Goal: Task Accomplishment & Management: Complete application form

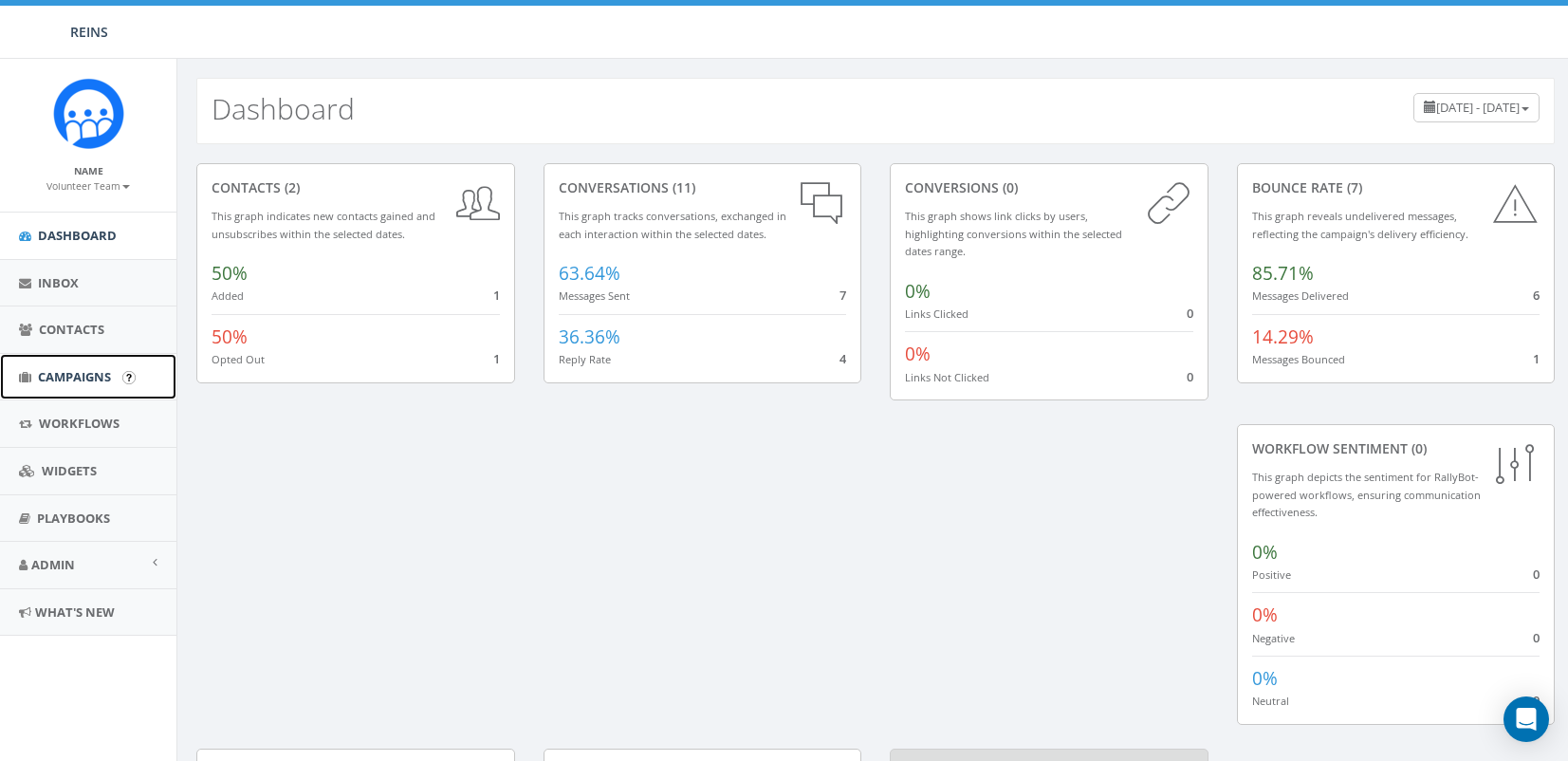
click at [54, 376] on span "Campaigns" at bounding box center [75, 377] width 73 height 17
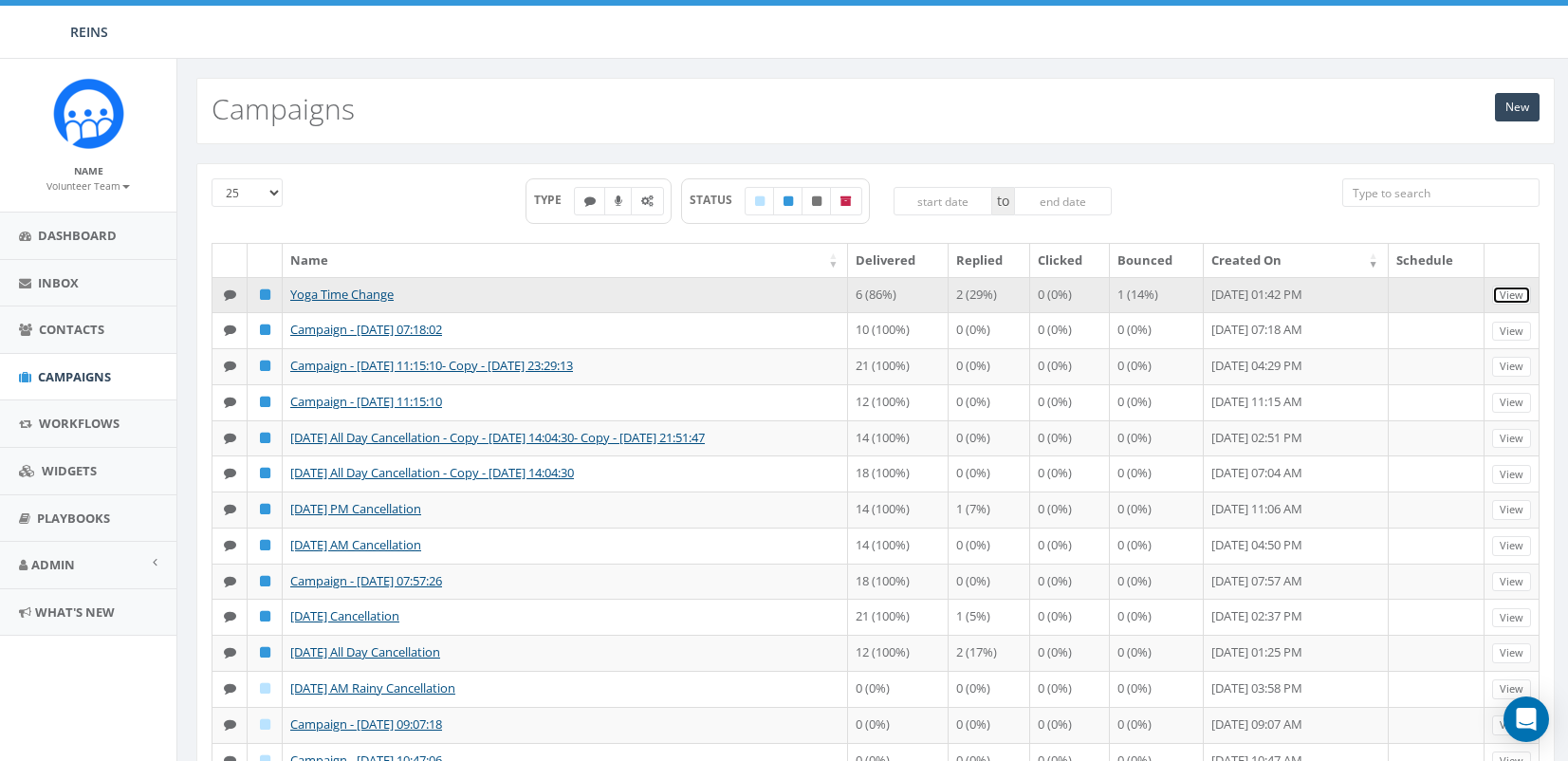
click at [1515, 290] on link "View" at bounding box center [1511, 295] width 39 height 20
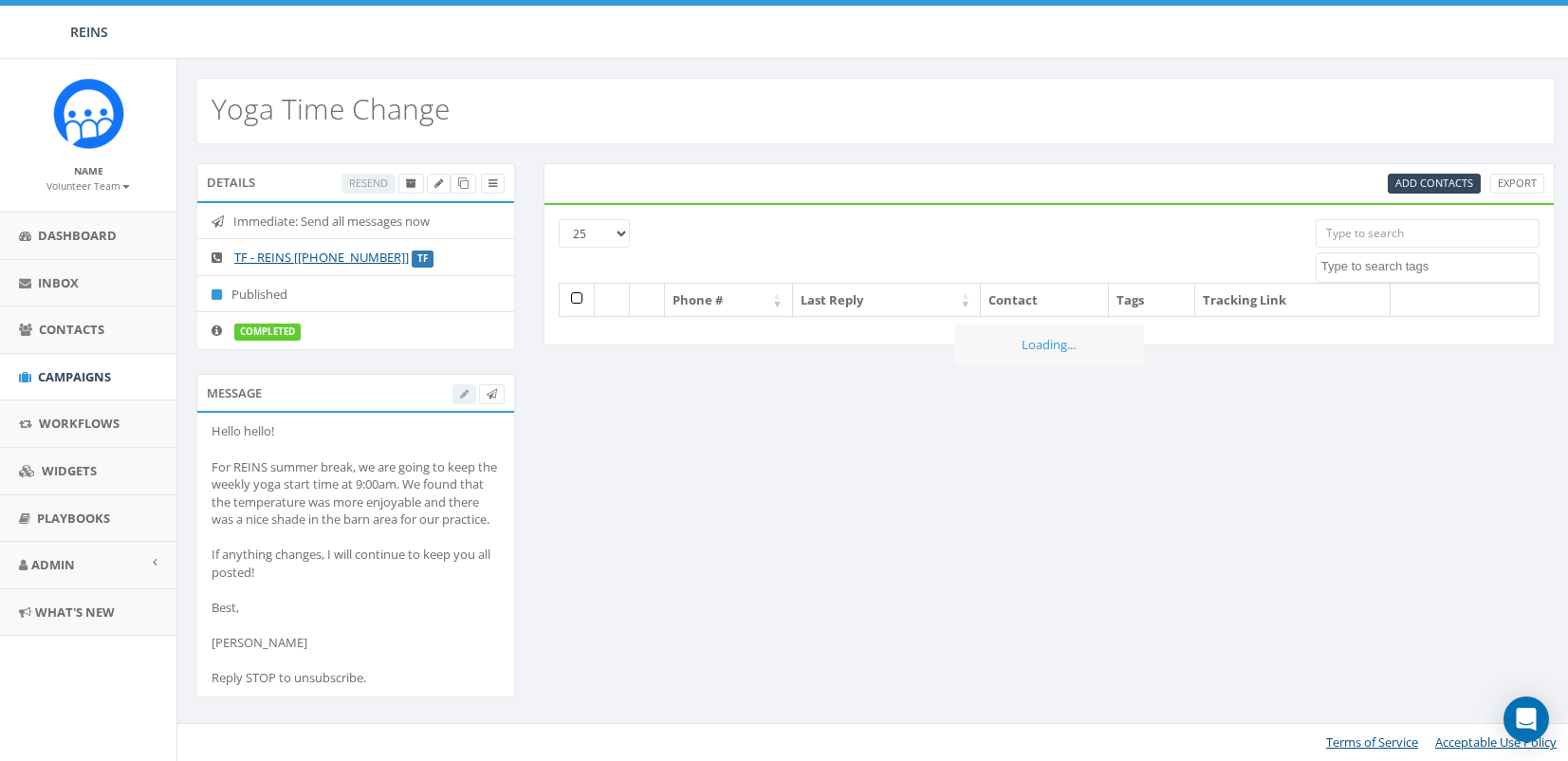
select select
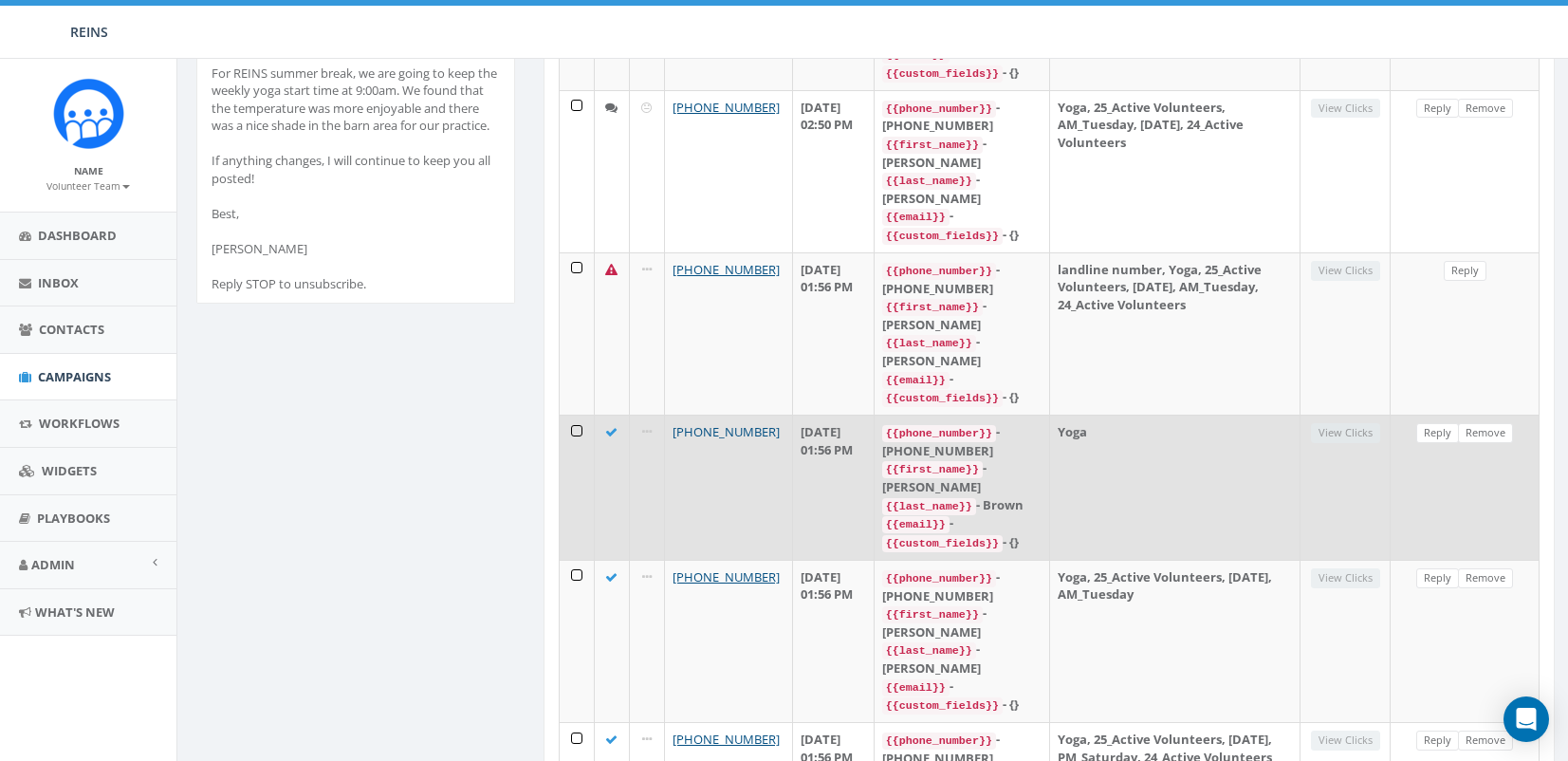
scroll to position [380, 0]
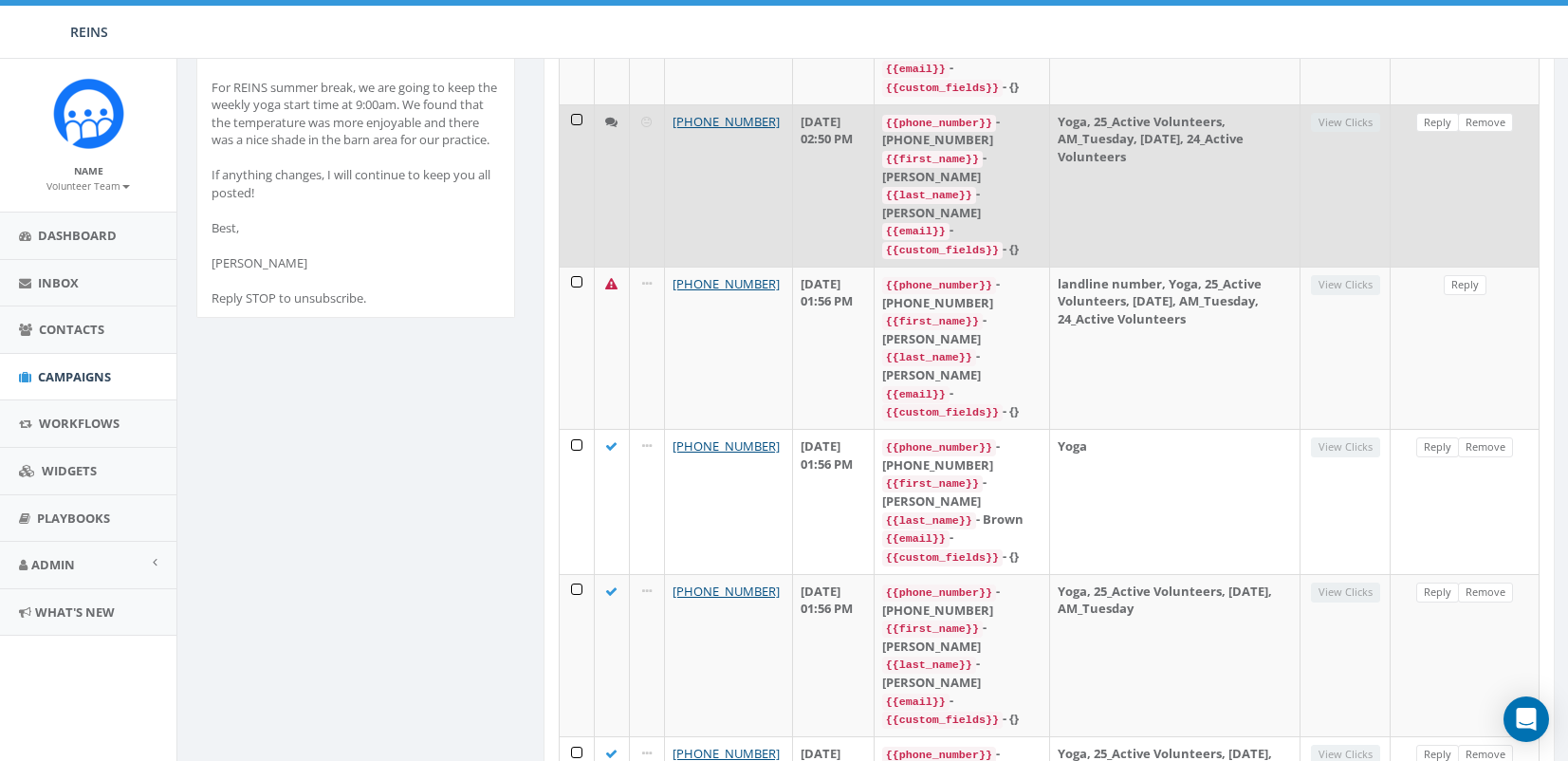
click at [1346, 104] on td "View Clicks" at bounding box center [1346, 185] width 90 height 162
click at [610, 116] on icon at bounding box center [611, 122] width 12 height 12
click at [611, 116] on icon at bounding box center [611, 122] width 12 height 12
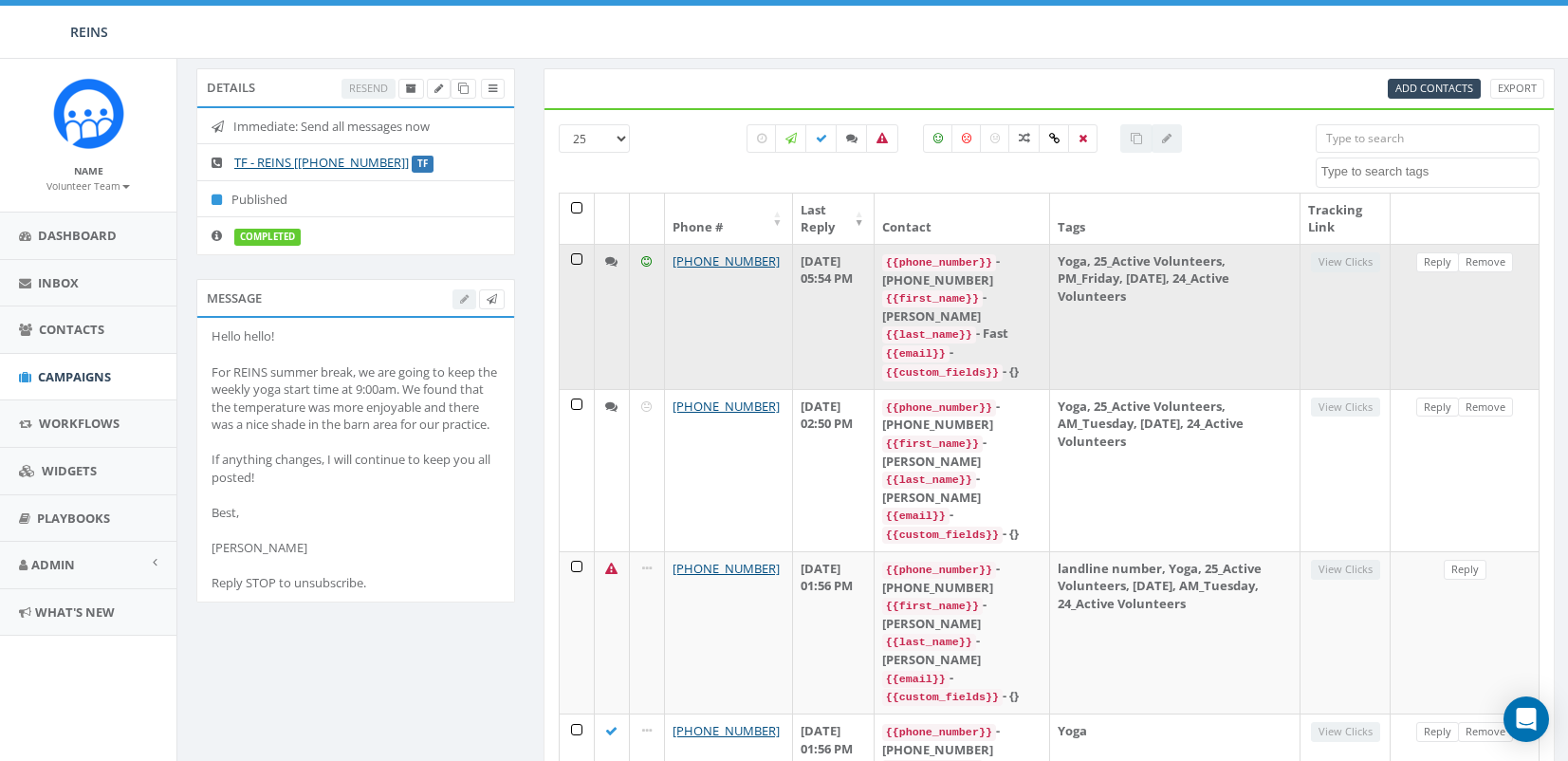
scroll to position [75, 0]
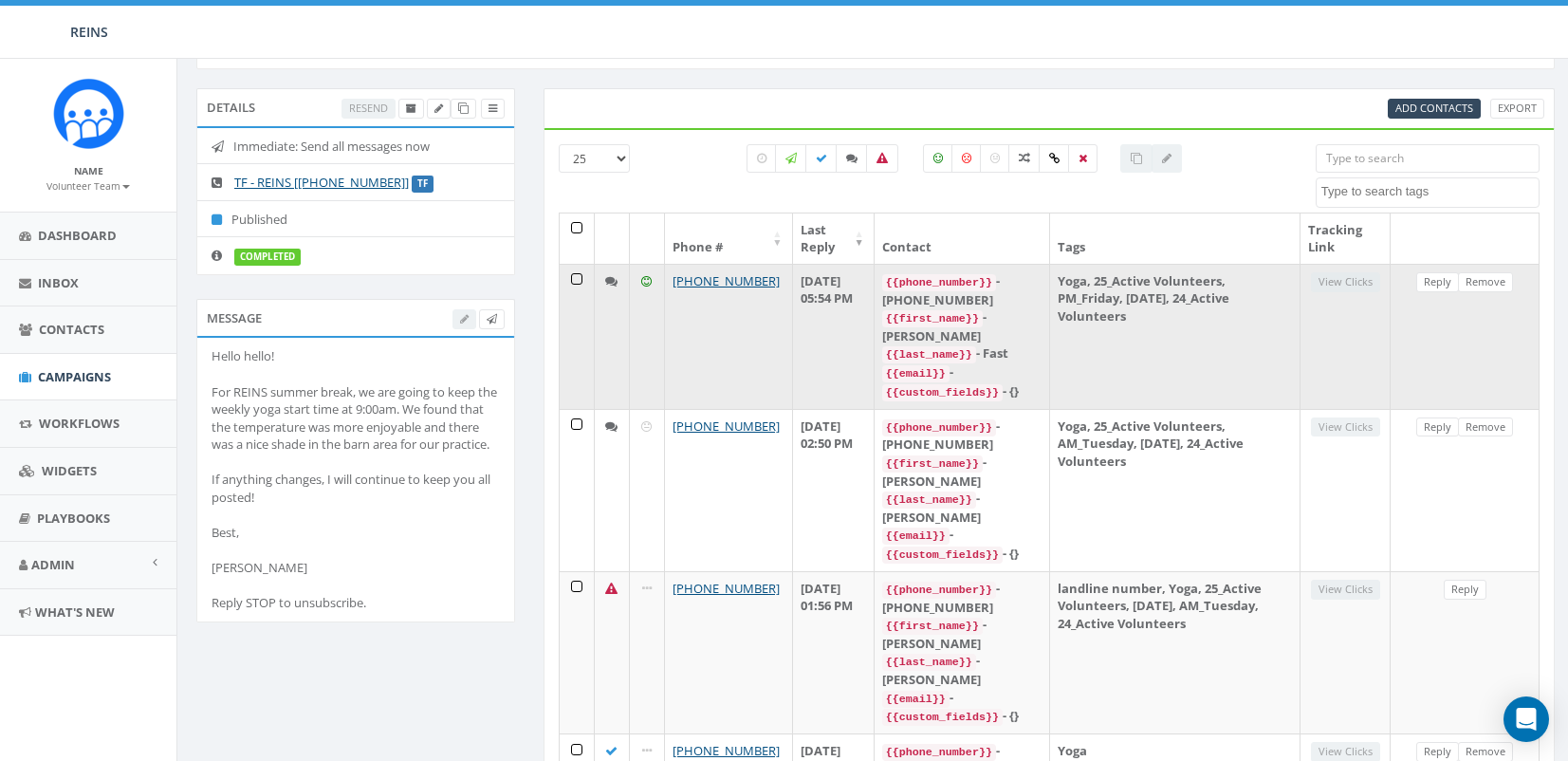
click at [606, 307] on td at bounding box center [612, 335] width 35 height 145
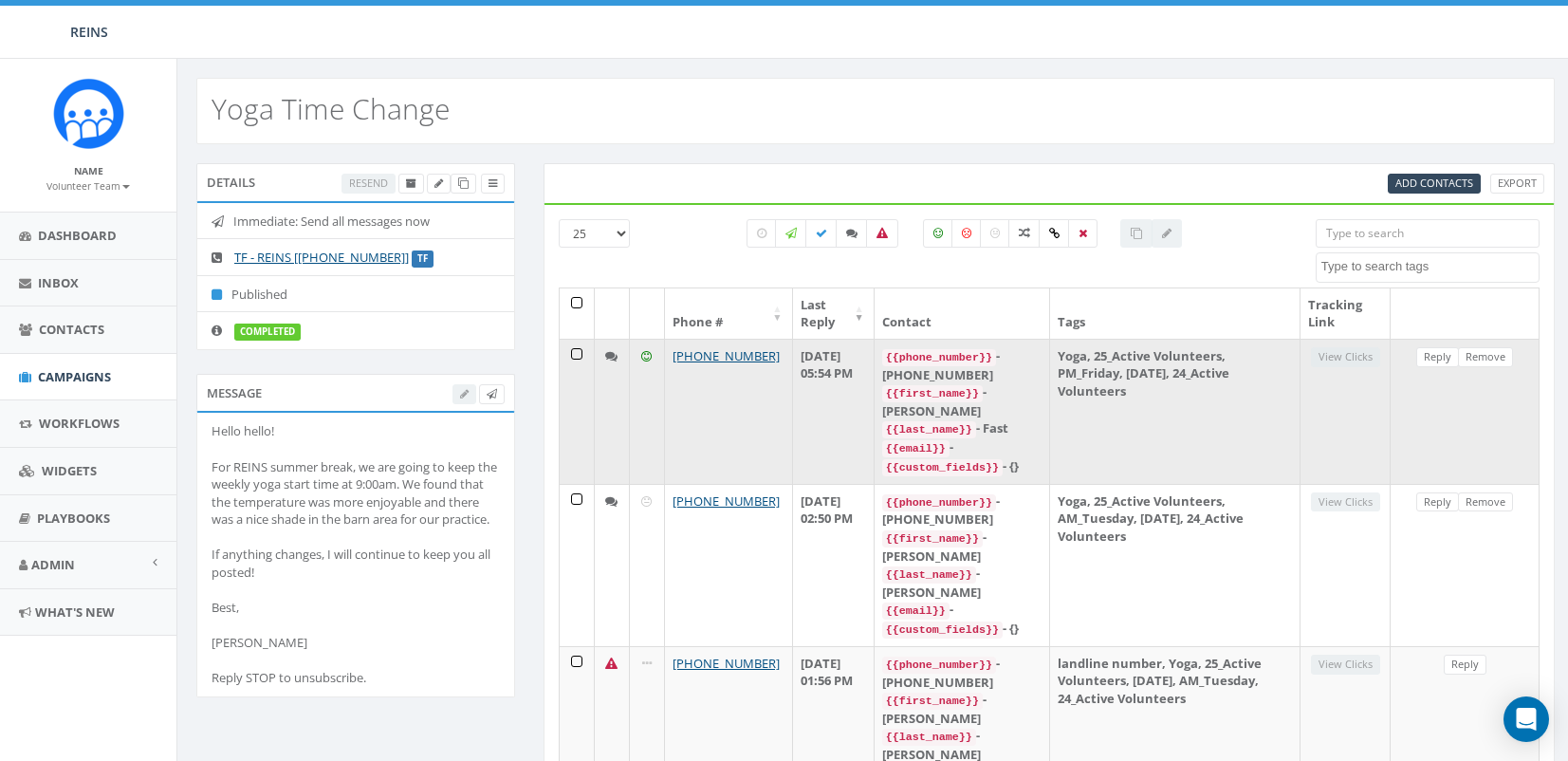
click at [609, 355] on icon at bounding box center [611, 356] width 12 height 12
click at [715, 357] on link "[PHONE_NUMBER]" at bounding box center [726, 356] width 107 height 17
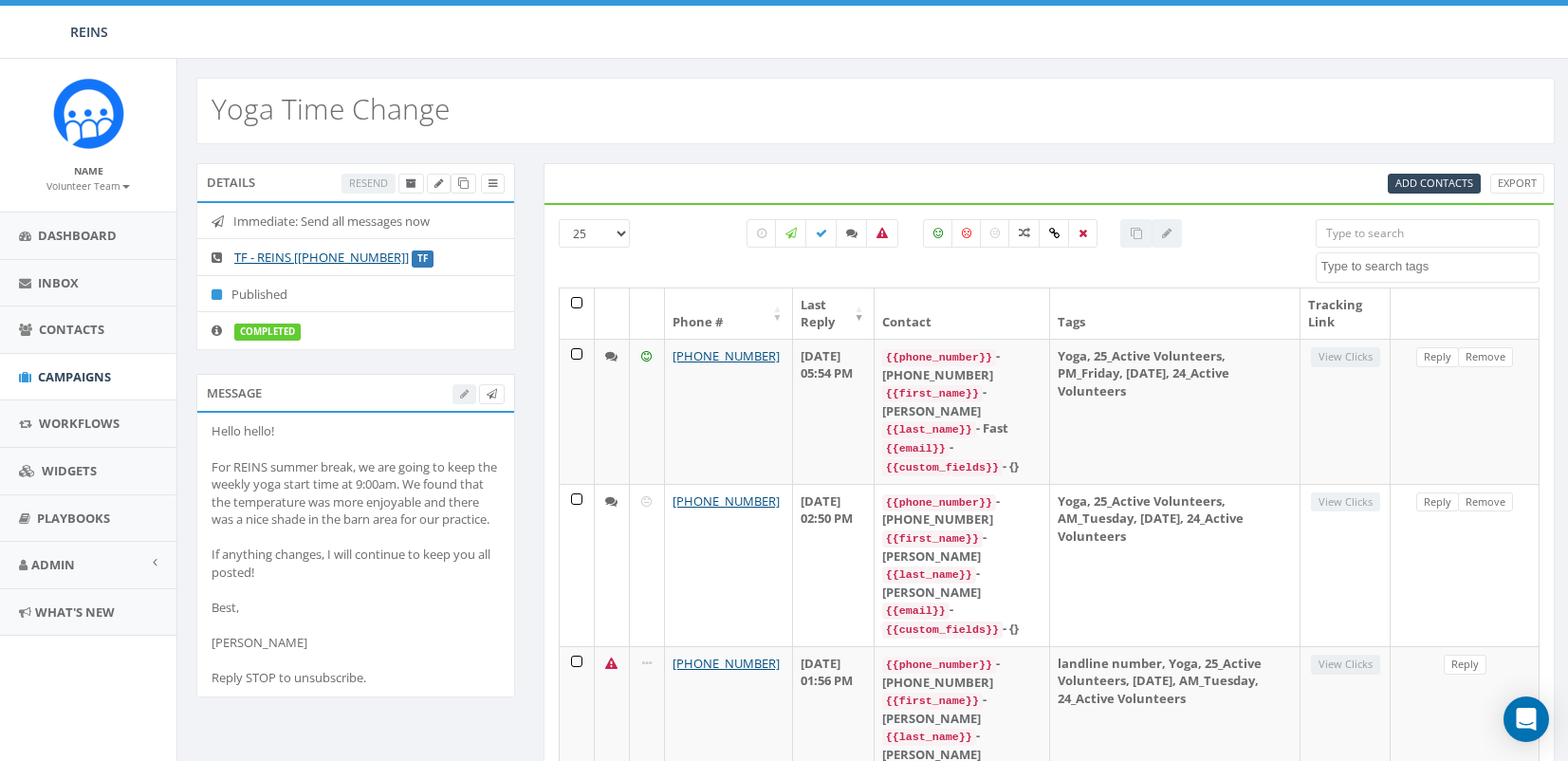
select select
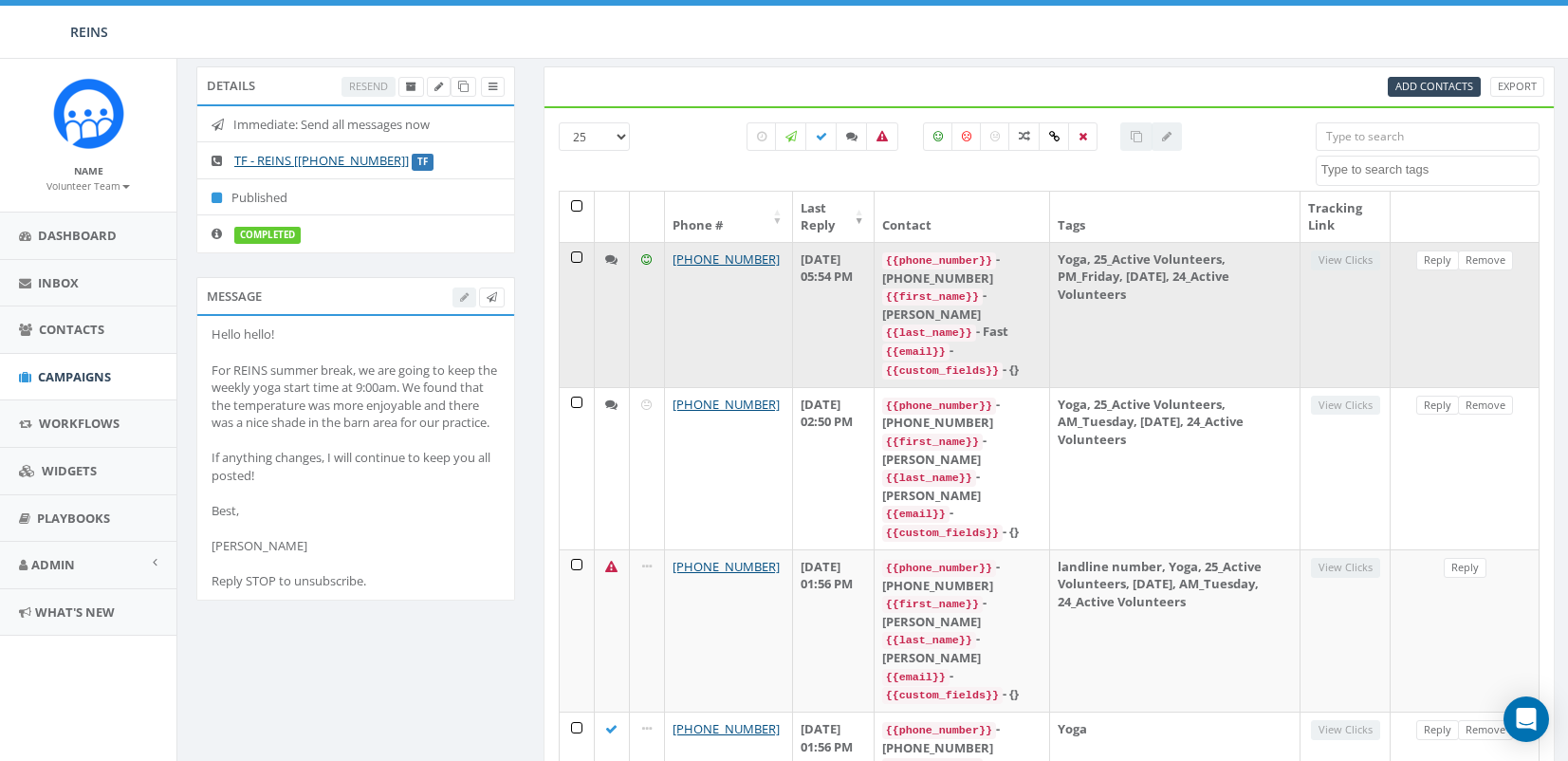
scroll to position [95, 0]
click at [830, 343] on td "August 12, 2025 05:54 PM" at bounding box center [833, 315] width 81 height 145
click at [613, 264] on icon at bounding box center [611, 261] width 12 height 12
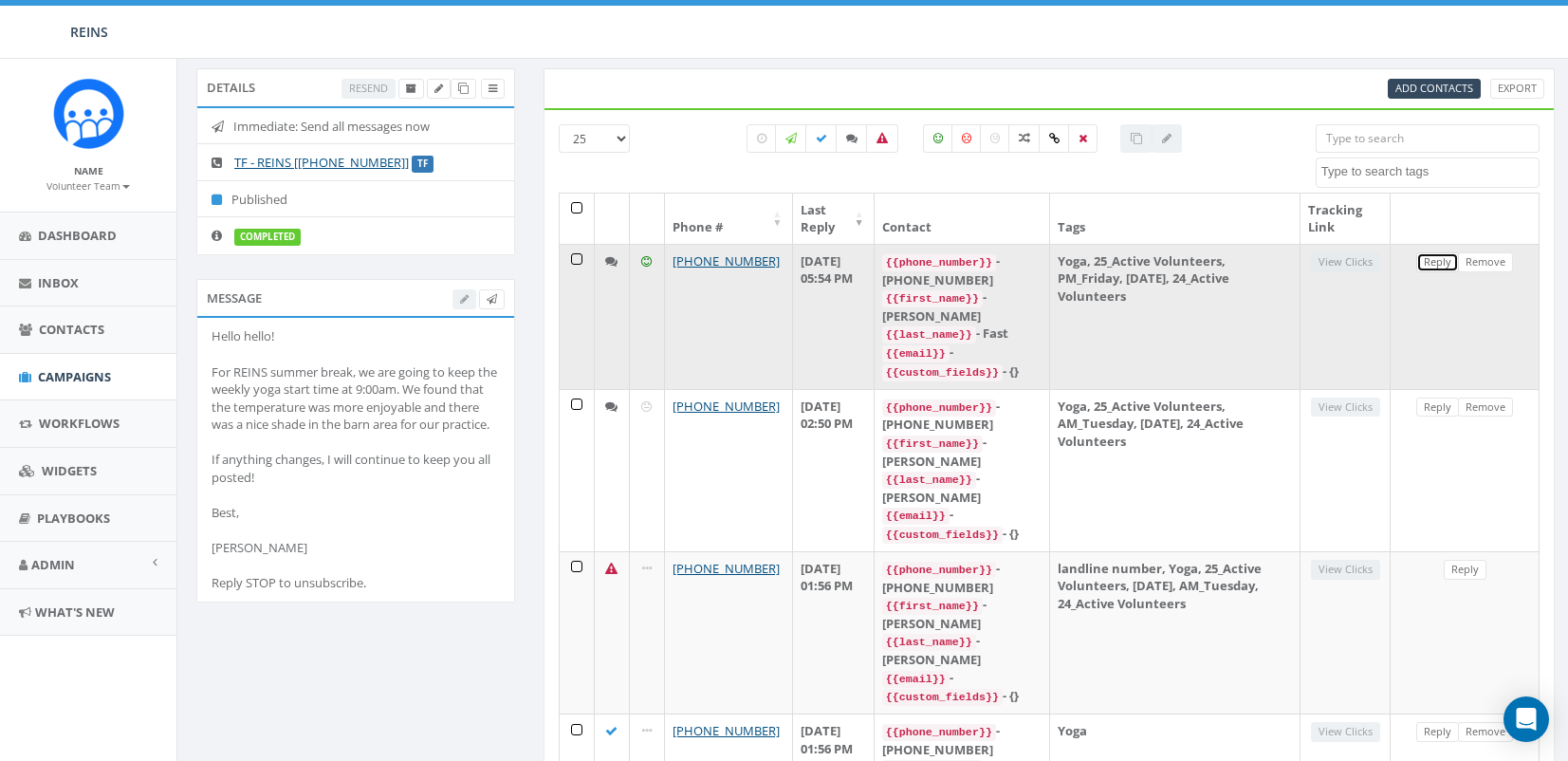
click at [1434, 265] on link "Reply" at bounding box center [1438, 262] width 43 height 20
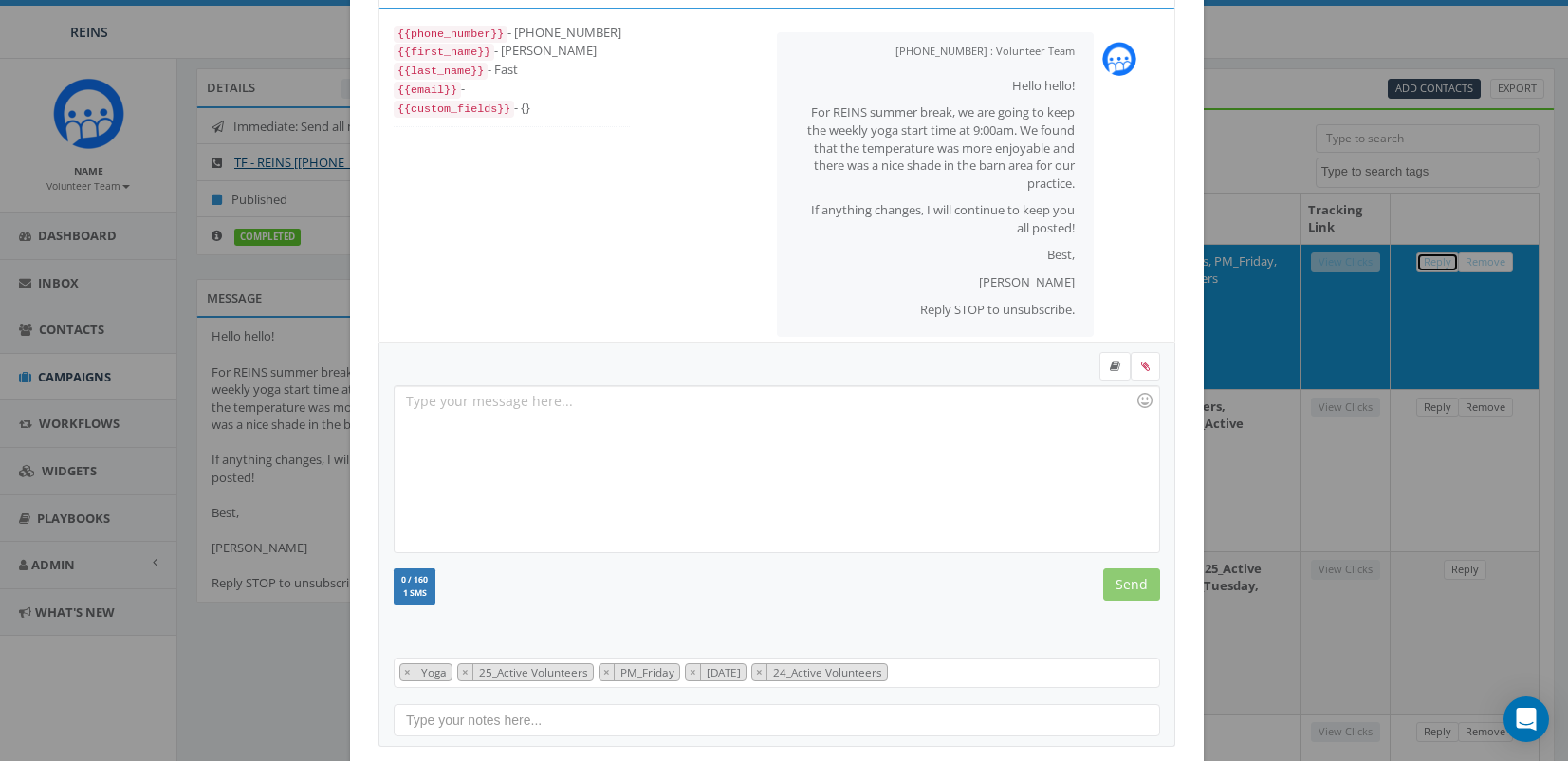
scroll to position [0, 0]
click at [1234, 209] on div "+1 760-468-2767 All Messages {{phone_number}} - +17604682767 {{first_name}} - J…" at bounding box center [784, 380] width 1568 height 761
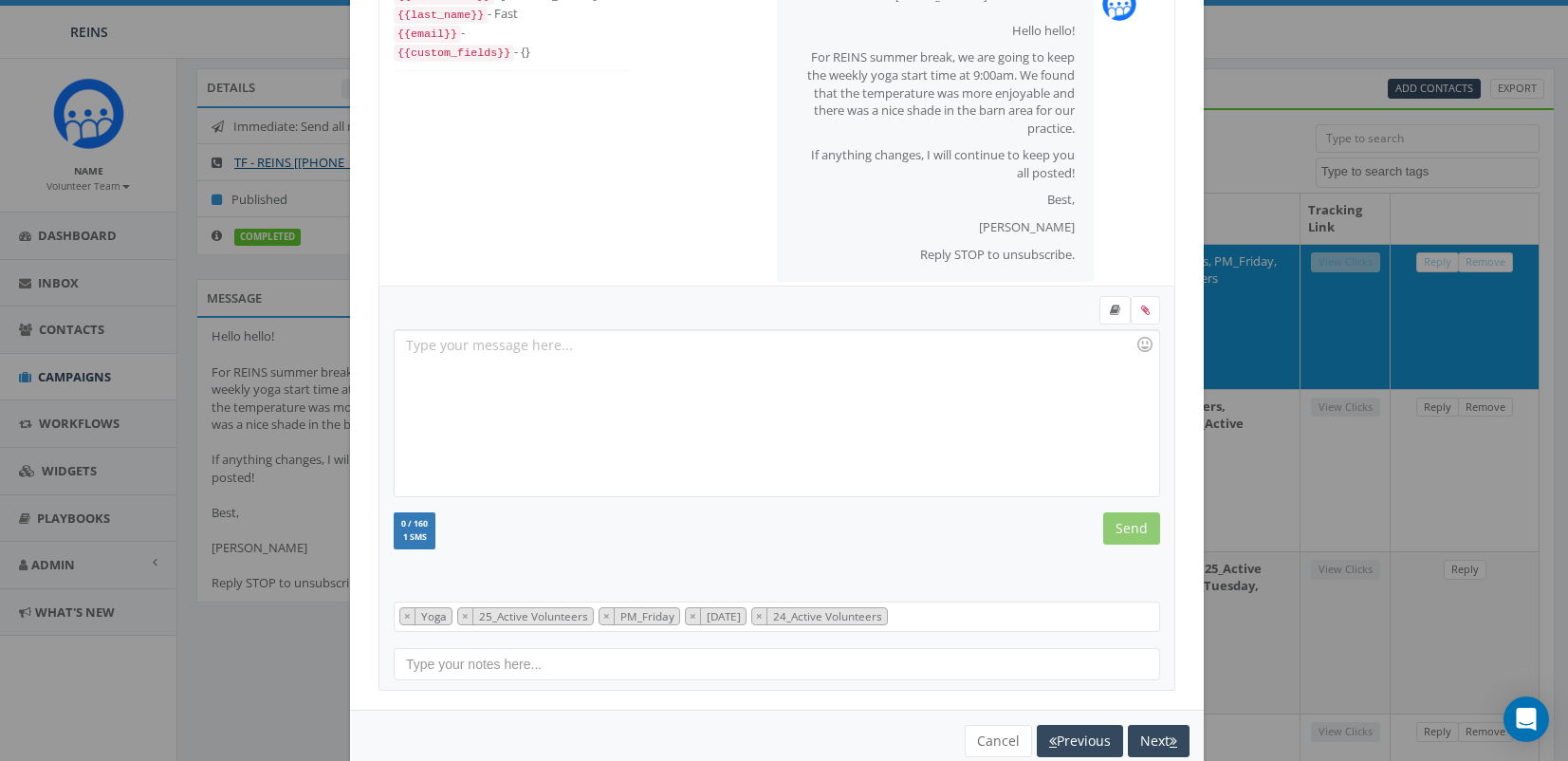
scroll to position [190, 0]
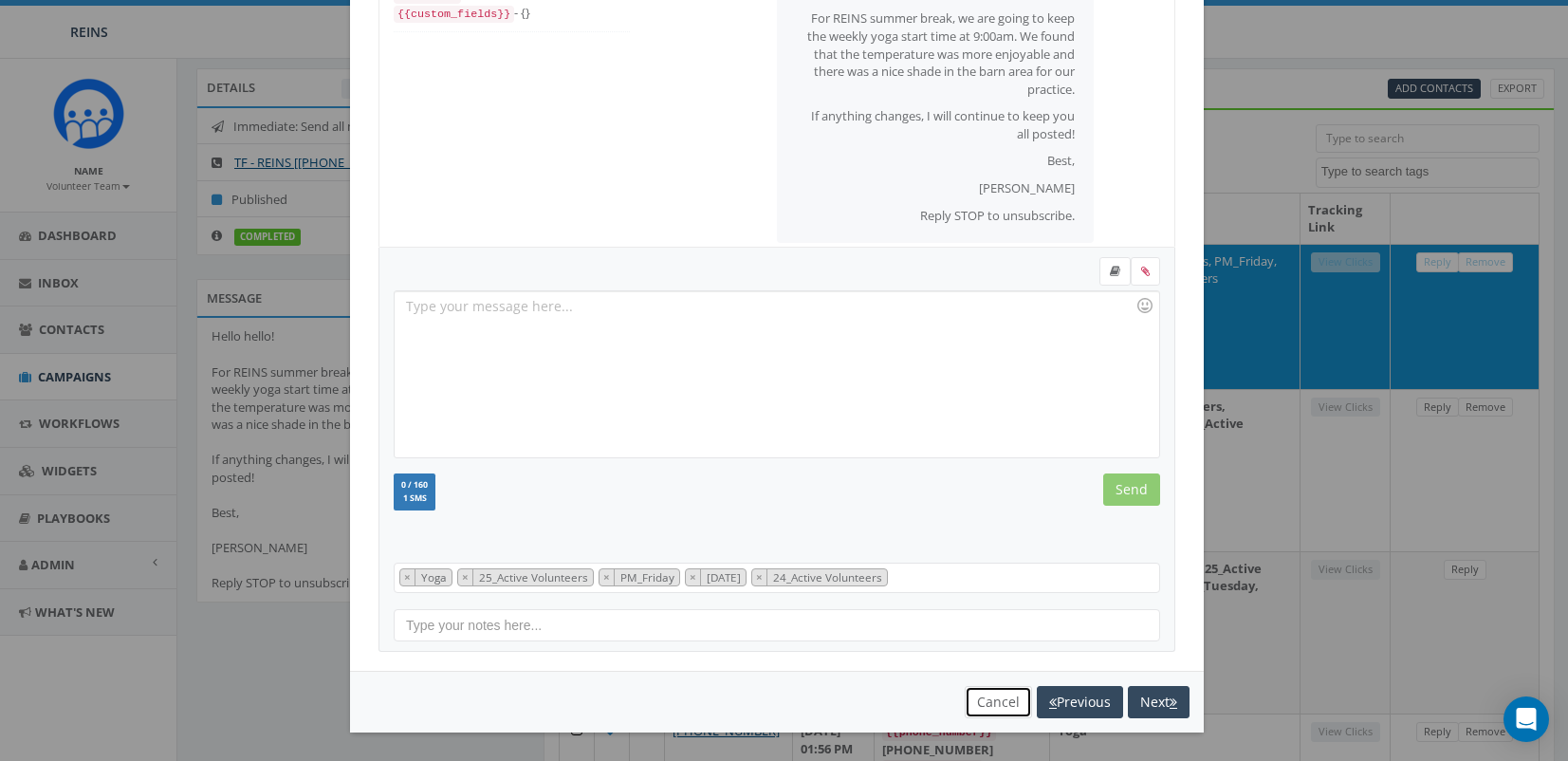
click at [978, 695] on button "Cancel" at bounding box center [999, 703] width 67 height 33
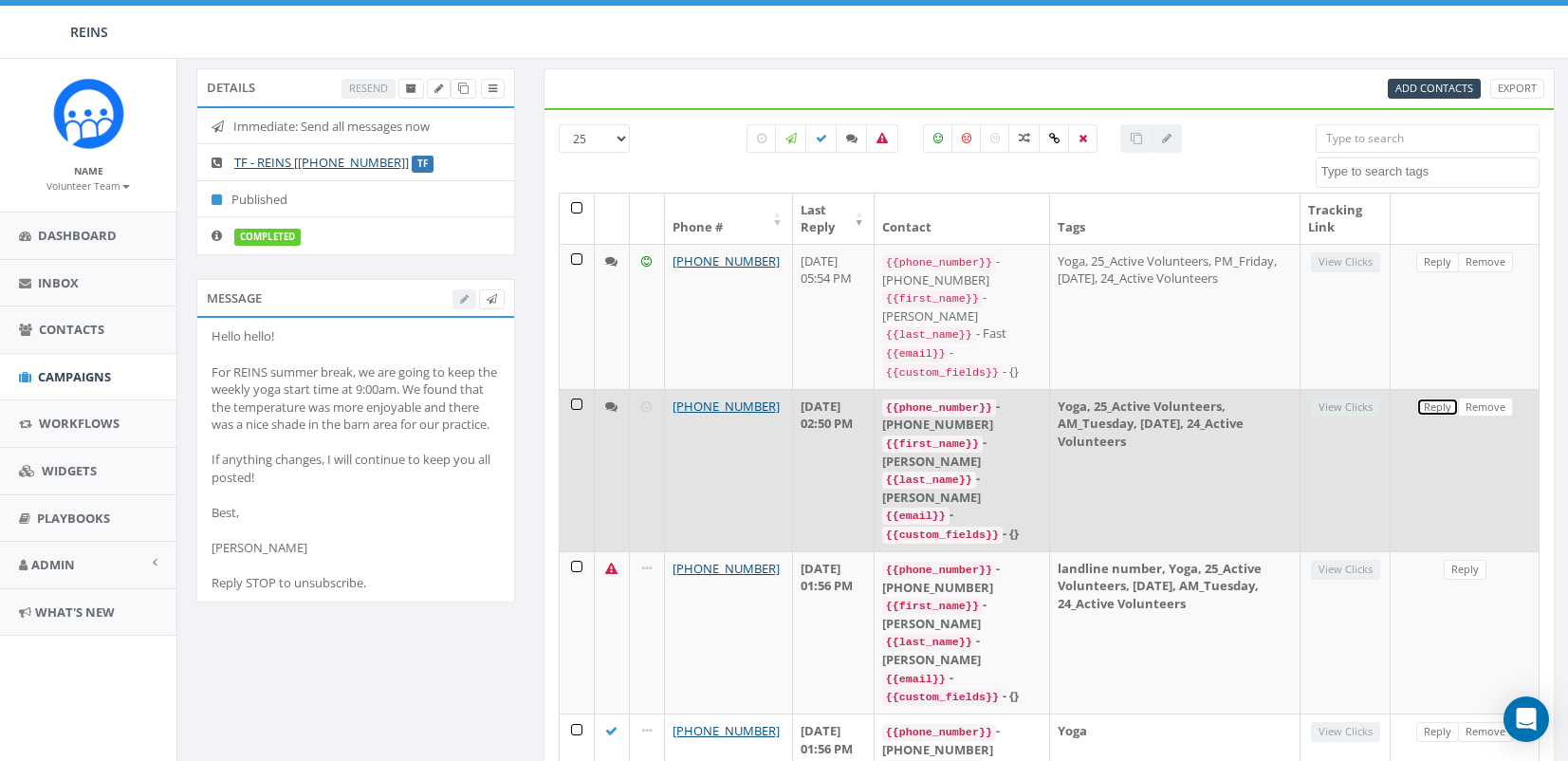
click at [1437, 398] on link "Reply" at bounding box center [1438, 407] width 43 height 20
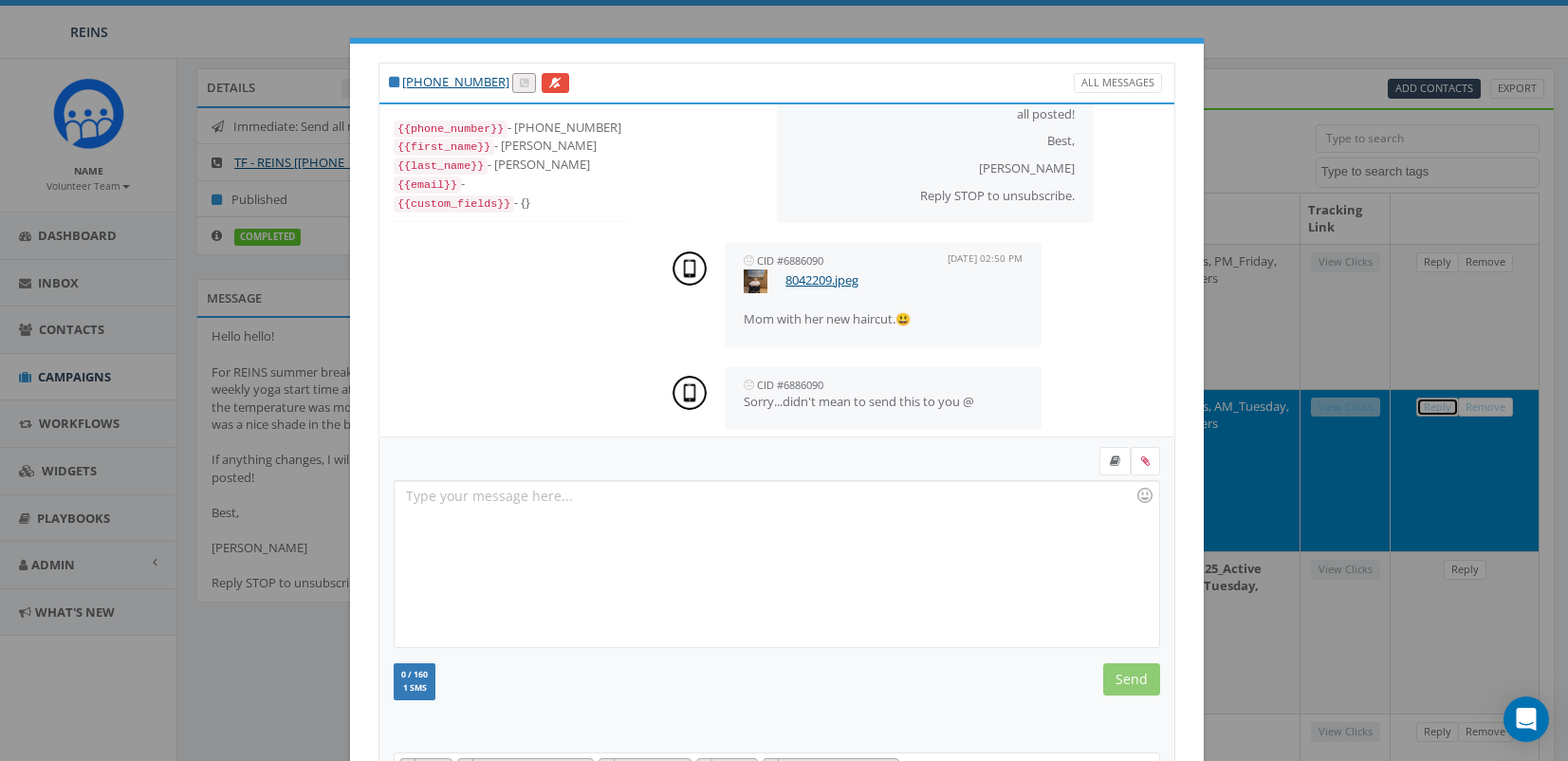
scroll to position [227, 0]
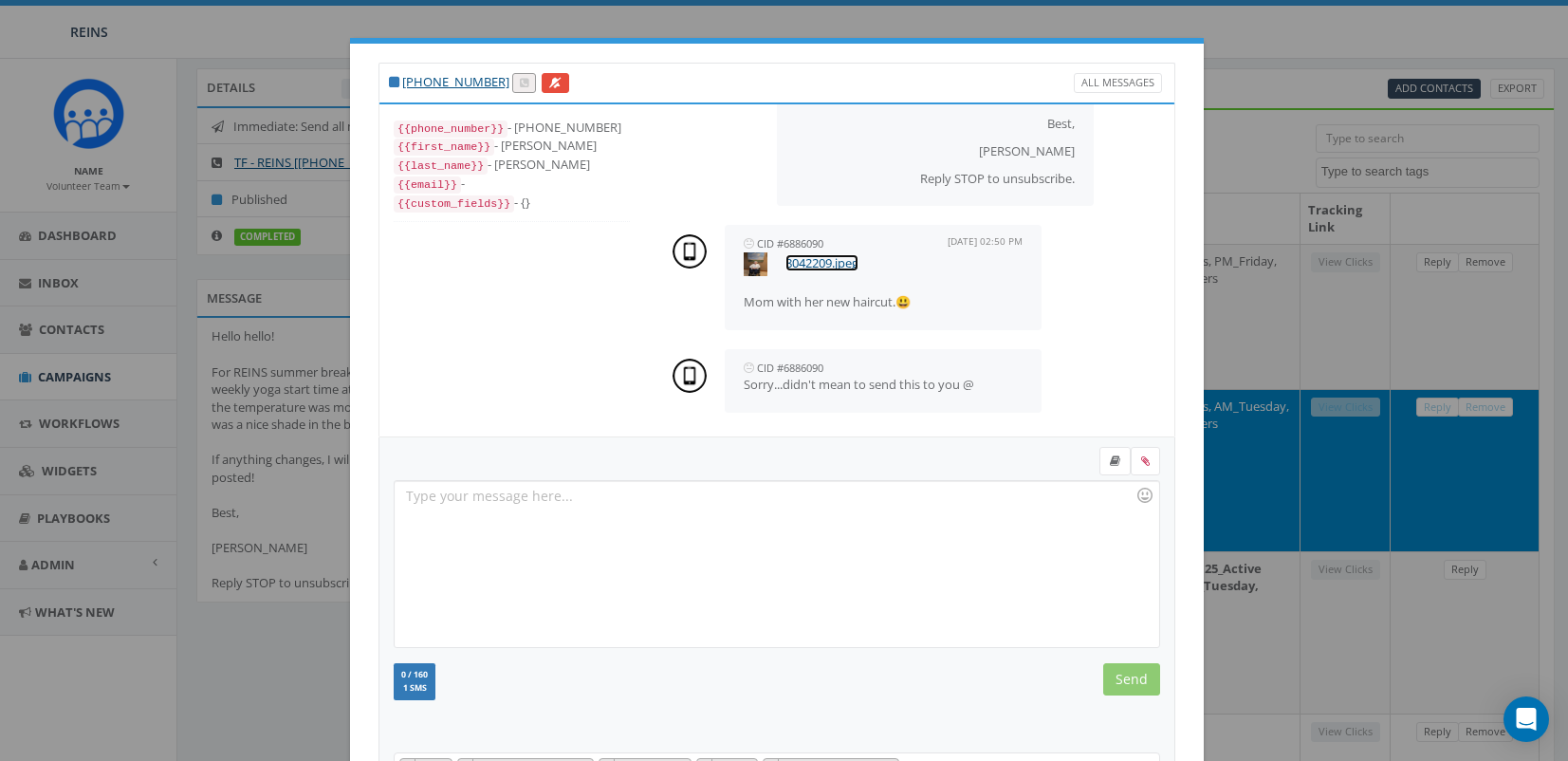
click at [822, 262] on link "8042209.jpeg" at bounding box center [822, 263] width 73 height 17
click at [1384, 548] on div "+1 951-225-2432 All Messages {{phone_number}} - +19512252432 {{first_name}} - D…" at bounding box center [784, 380] width 1568 height 761
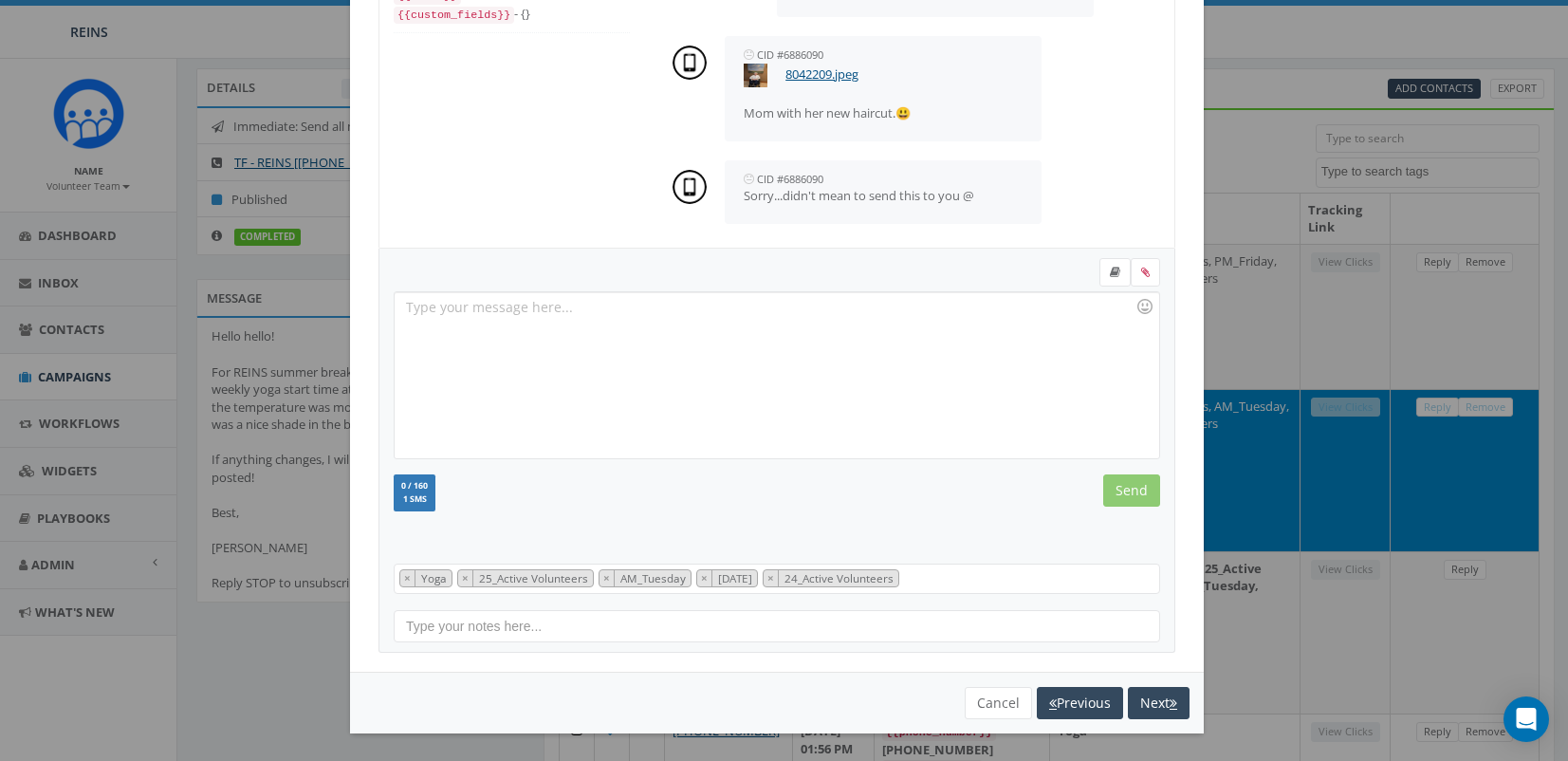
scroll to position [190, 0]
click at [972, 711] on button "Cancel" at bounding box center [999, 703] width 67 height 33
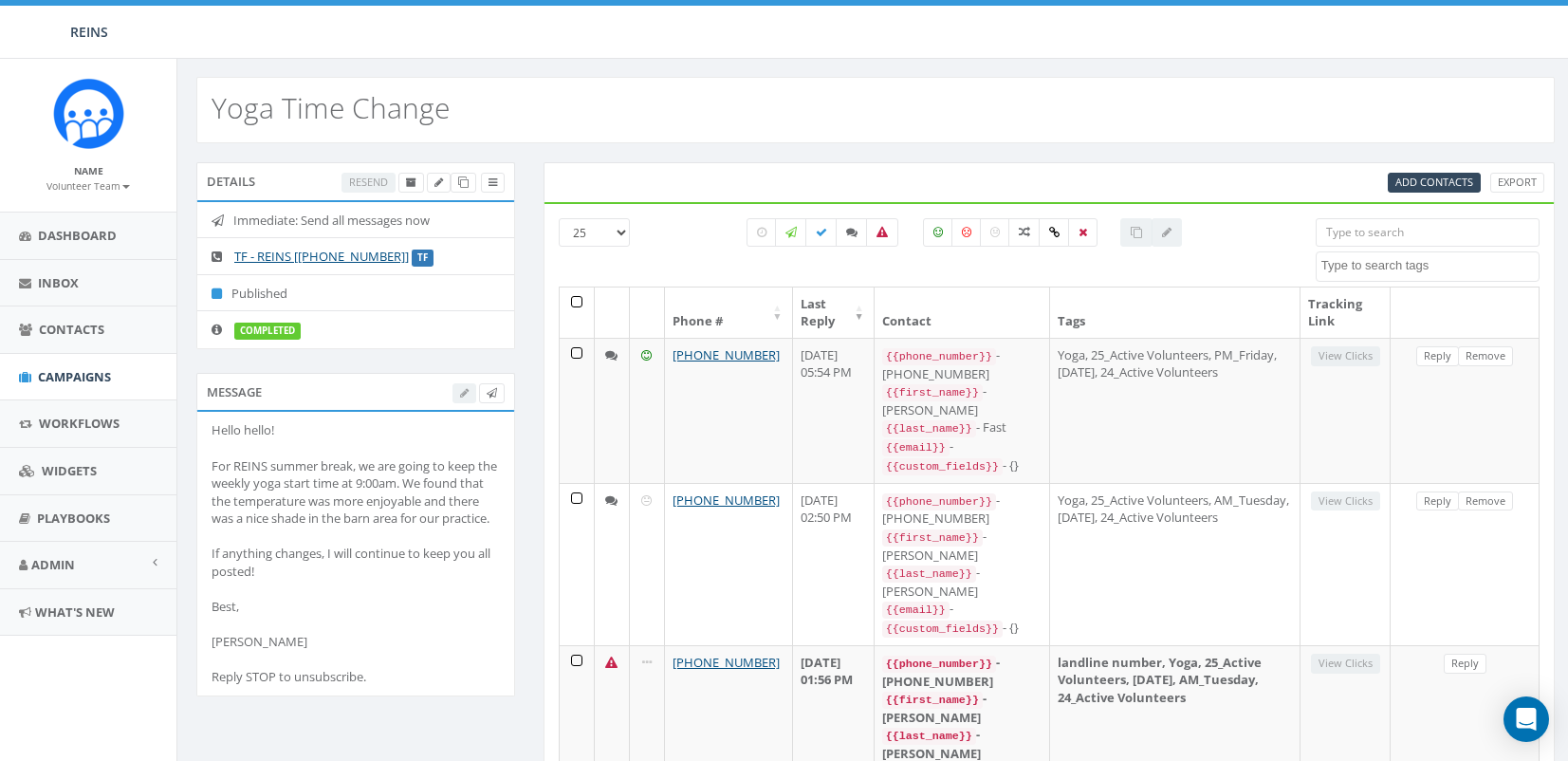
scroll to position [0, 0]
click at [66, 371] on span "Campaigns" at bounding box center [75, 377] width 73 height 17
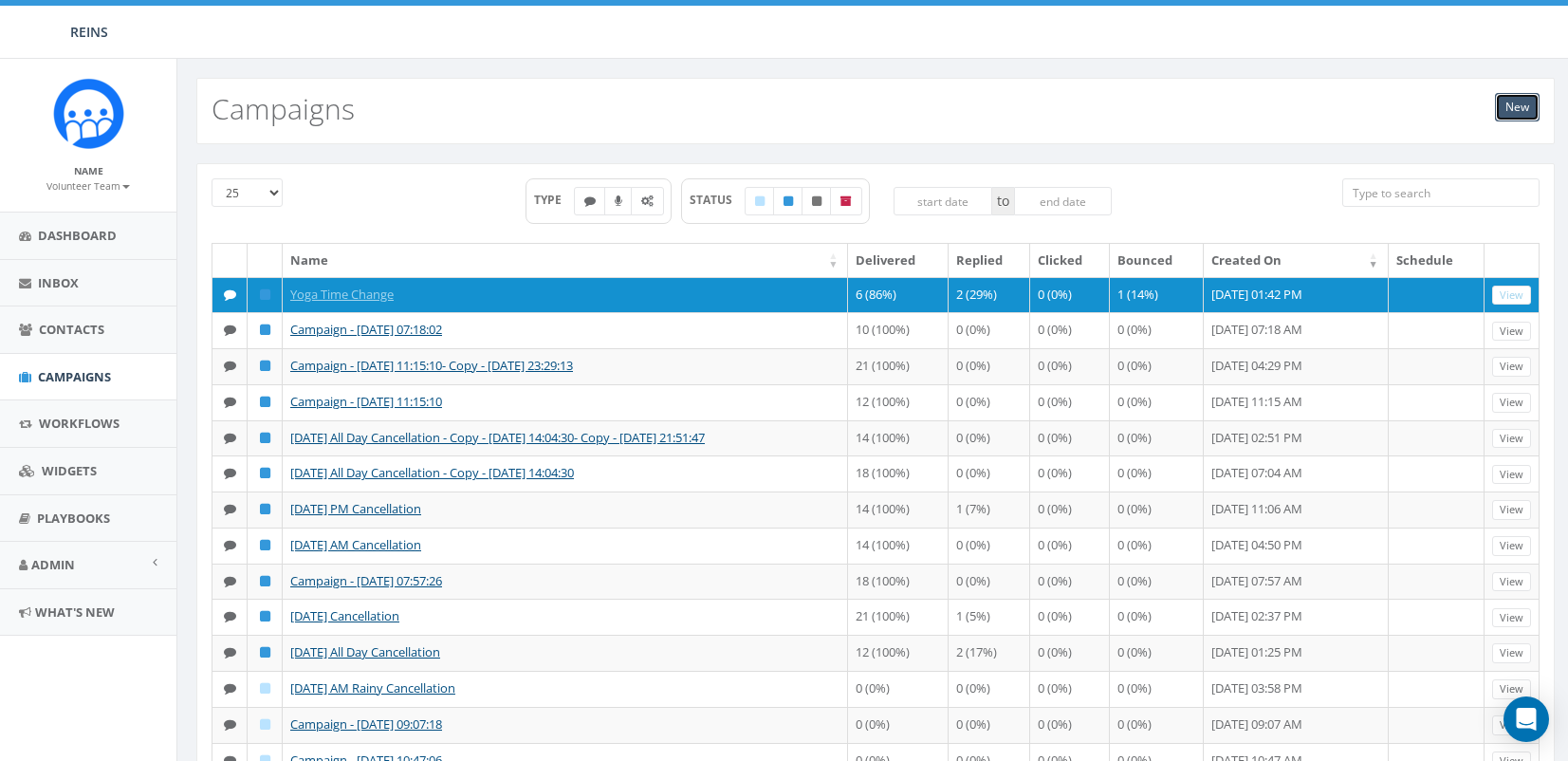
click at [1512, 111] on link "New" at bounding box center [1517, 107] width 45 height 29
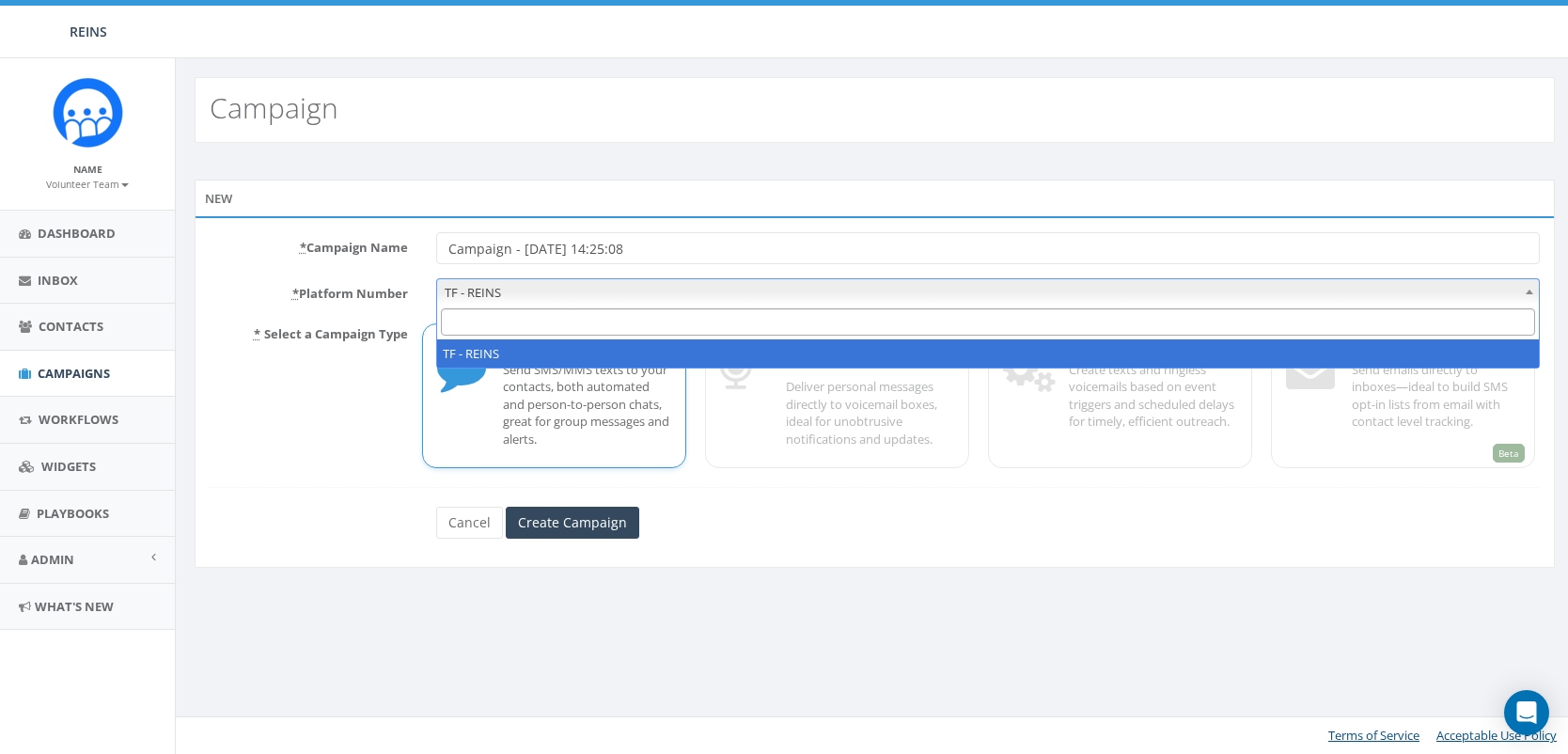
click at [548, 298] on span "TF - REINS" at bounding box center [988, 292] width 1102 height 27
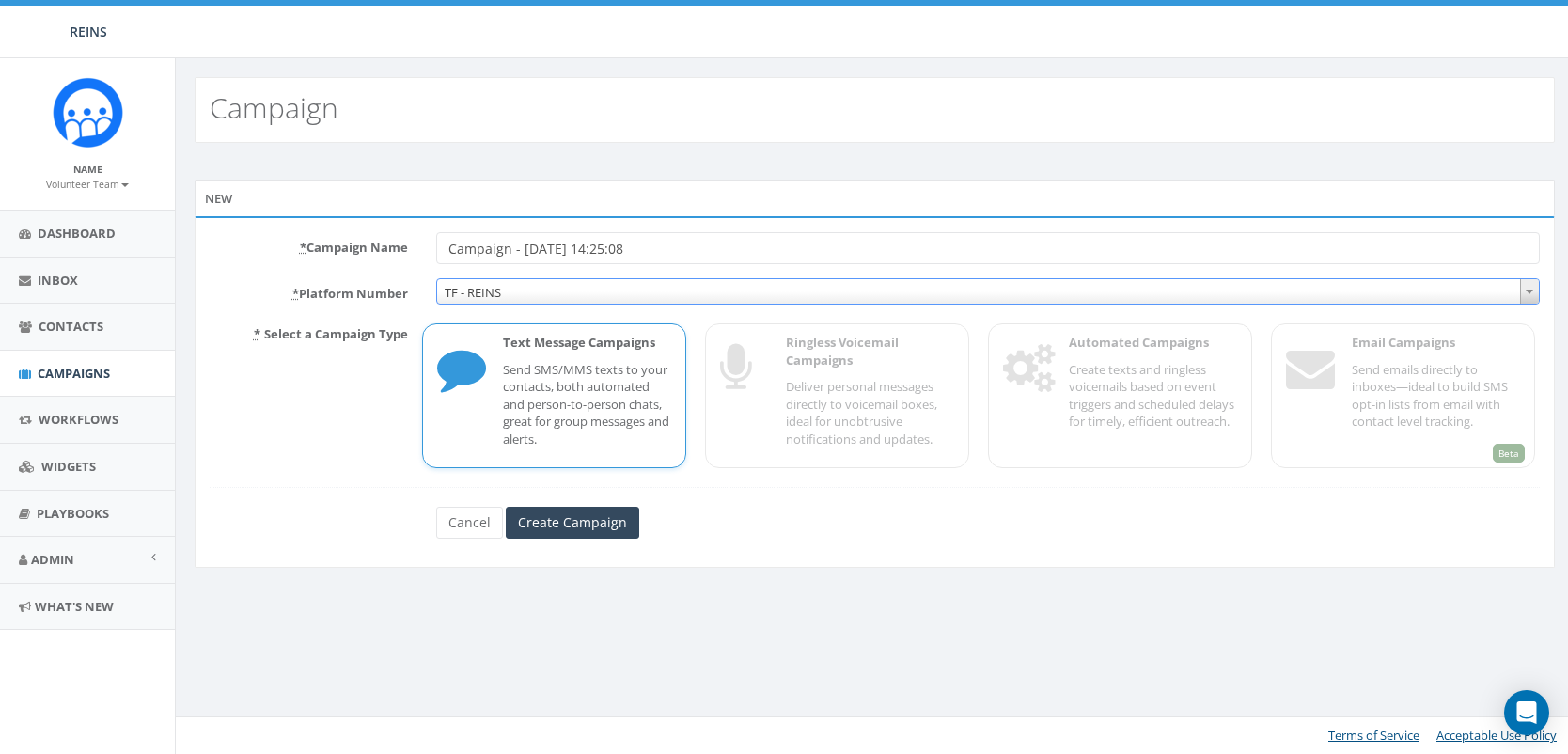
click at [548, 298] on span "TF - REINS" at bounding box center [988, 292] width 1102 height 27
click at [556, 520] on input "Create Campaign" at bounding box center [572, 522] width 134 height 32
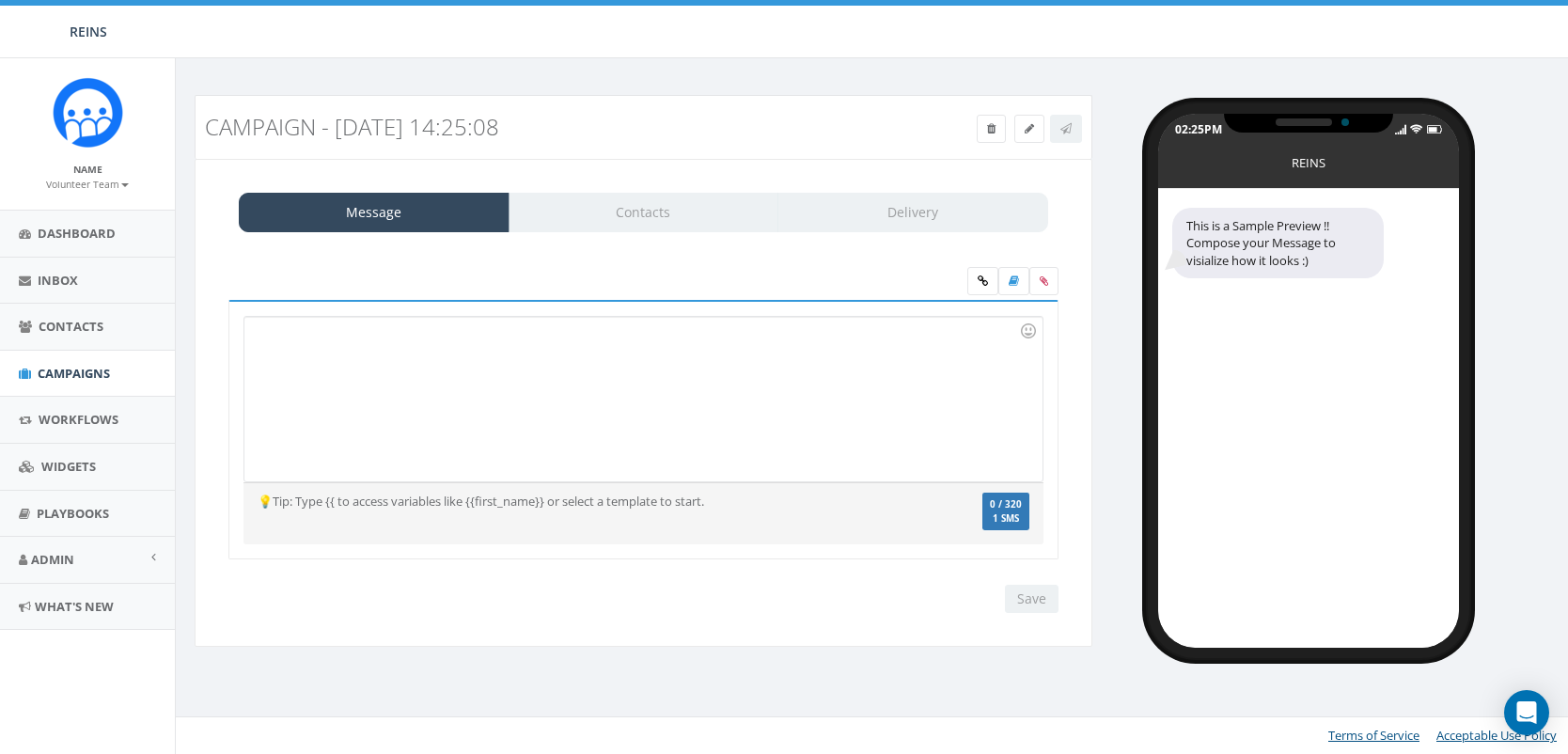
click at [401, 400] on div at bounding box center [642, 399] width 797 height 164
click at [413, 363] on div at bounding box center [642, 399] width 797 height 164
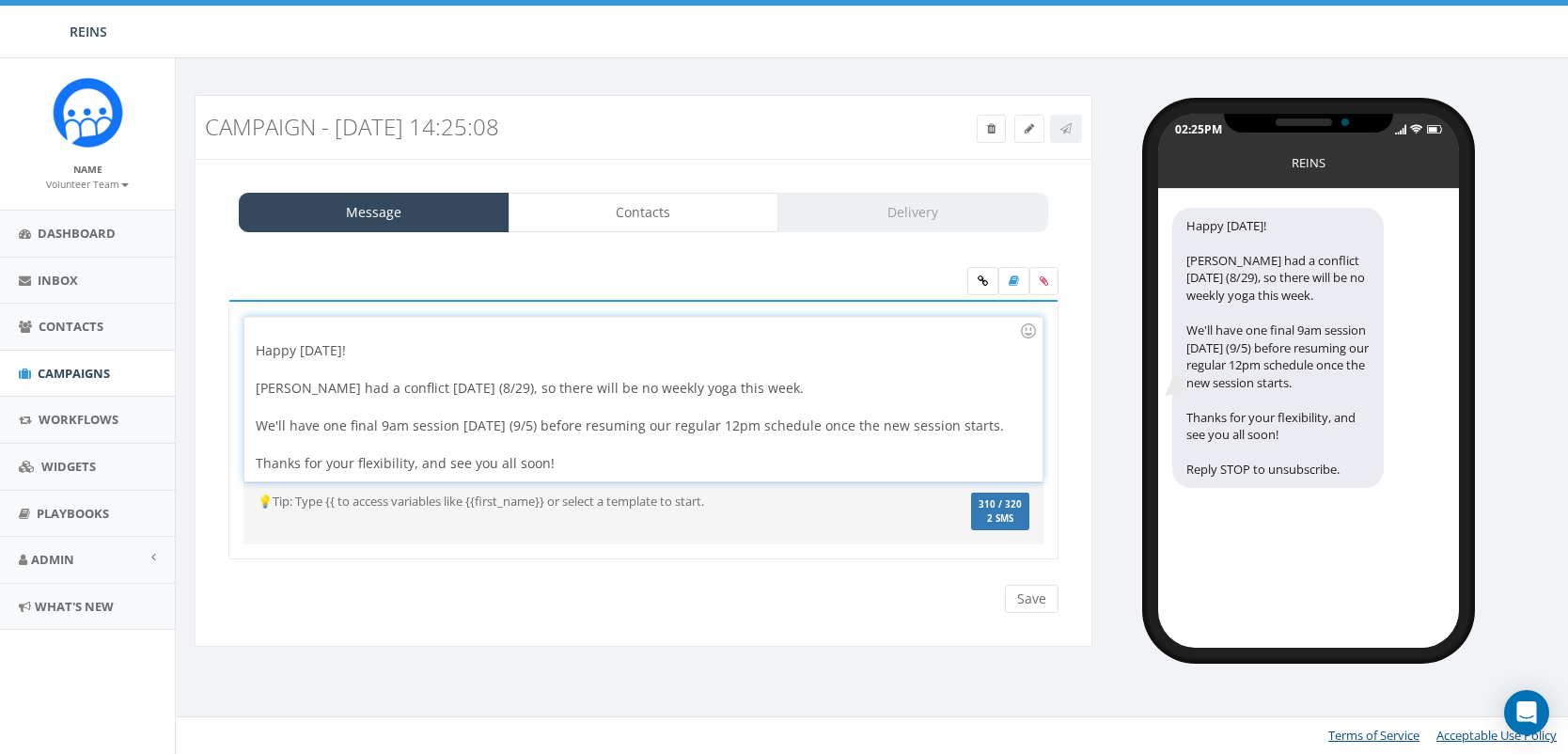
click at [591, 467] on div "Happy Tuesday! Joanna had a conflict this Friday (8/29), so there will be no we…" at bounding box center [642, 399] width 797 height 164
drag, startPoint x: 579, startPoint y: 440, endPoint x: 97, endPoint y: 227, distance: 527.0
click at [97, 227] on body "REINS REINS Profile Sign Out 0.39 % of Available Amount Used You have used 0.39…" at bounding box center [784, 377] width 1568 height 754
click at [381, 331] on div "Happy Tuesday! Joanna had a conflict this Friday (8/29), so there will be no we…" at bounding box center [642, 399] width 797 height 164
click at [254, 349] on div "Happy Tuesday! Joanna had a conflict this Friday (8/29), so there will be no we…" at bounding box center [642, 399] width 797 height 164
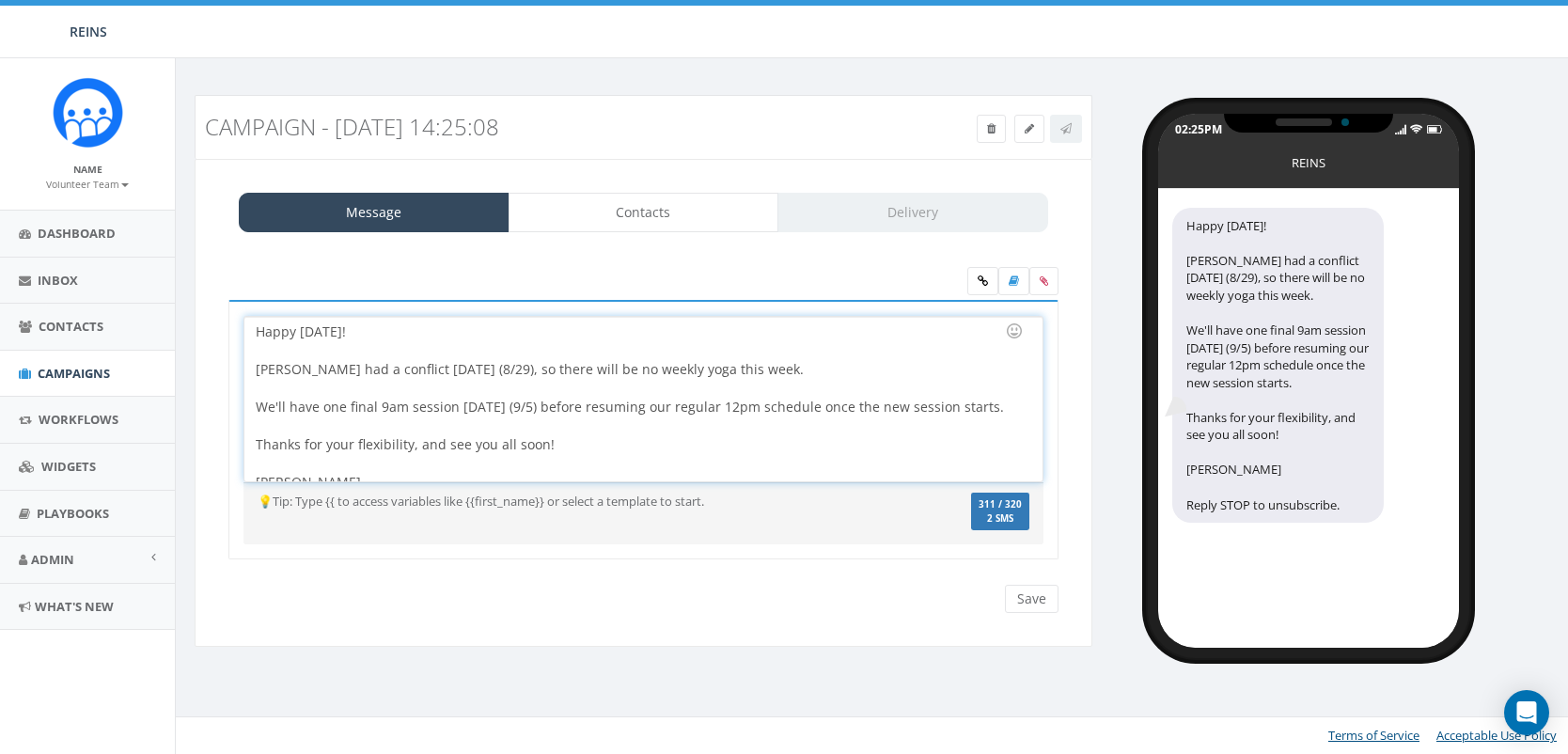
drag, startPoint x: 490, startPoint y: 432, endPoint x: 199, endPoint y: 296, distance: 321.2
click at [199, 296] on div "Message Contacts Delivery Happy Tuesday! Joanna had a conflict this Friday (8/2…" at bounding box center [643, 403] width 897 height 489
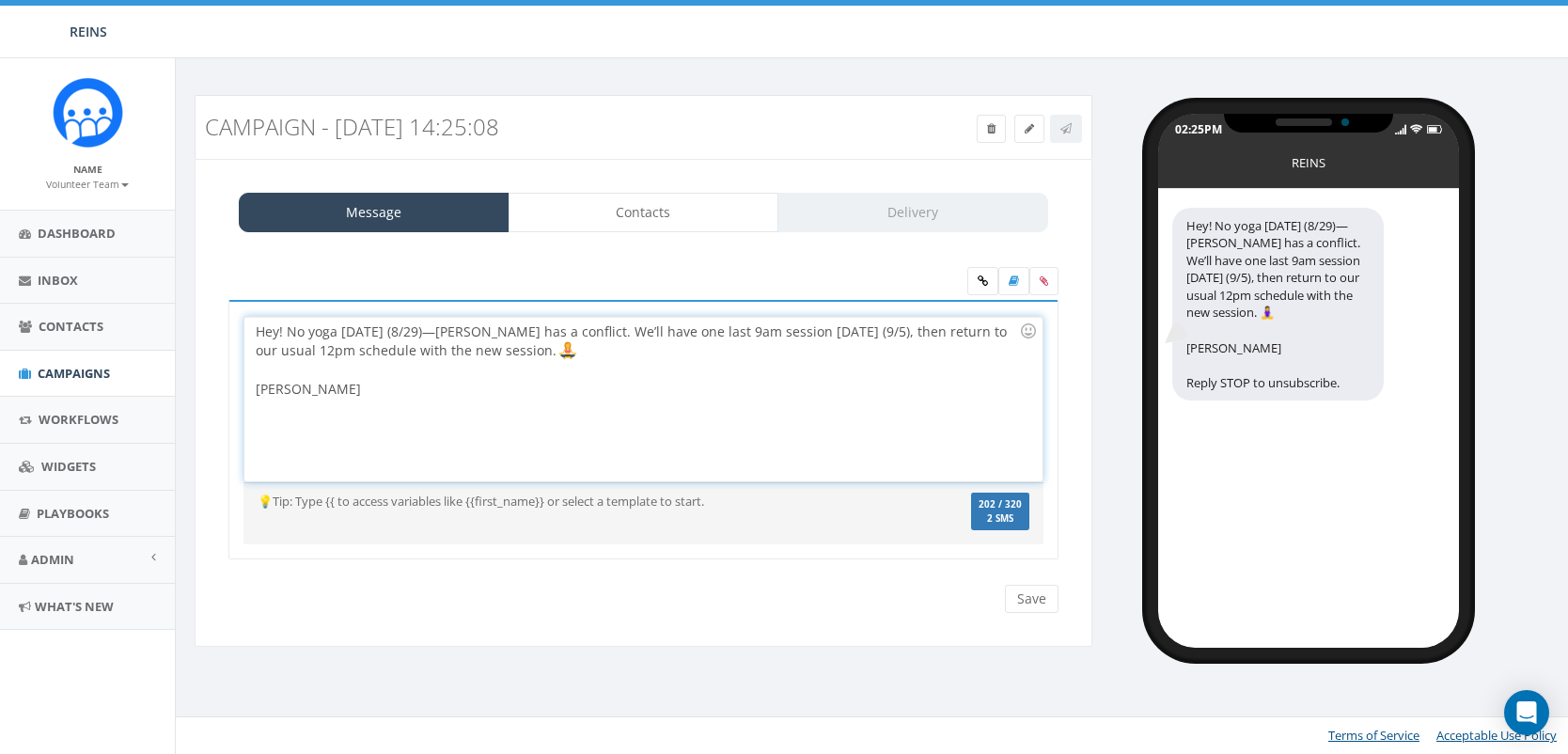
click at [283, 330] on div "Hey! No yoga this Friday (8/29)—Joanna has a conflict. We’ll have one last 9am …" at bounding box center [642, 399] width 797 height 164
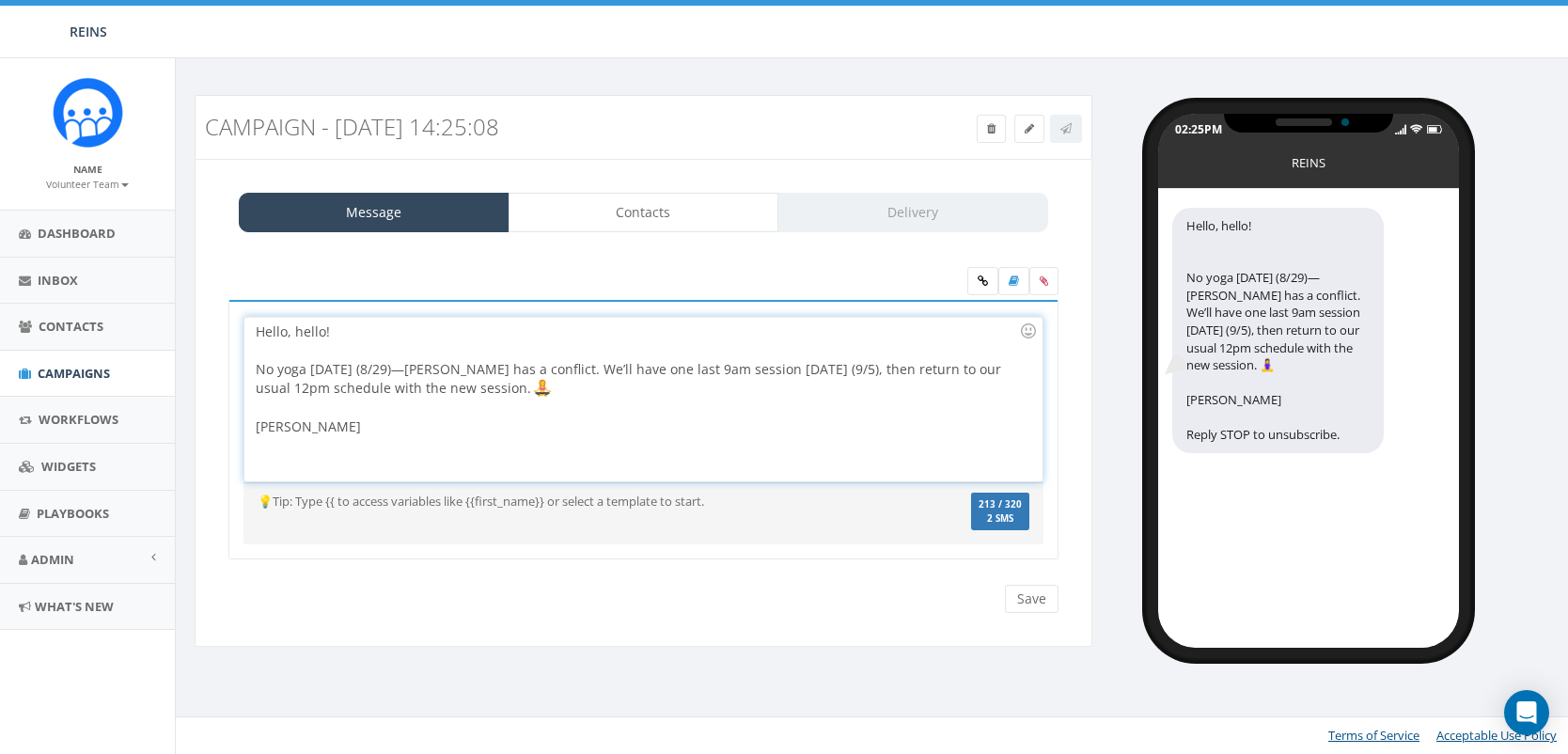
click at [543, 388] on div "No yoga [DATE] (8/29)—[PERSON_NAME] has a conflict. We’ll have one last 9am ses…" at bounding box center [637, 379] width 764 height 39
click at [574, 390] on div "No yoga [DATE] (8/29)—[PERSON_NAME] has a conflict. We’ll have one last 9am ses…" at bounding box center [637, 379] width 764 height 39
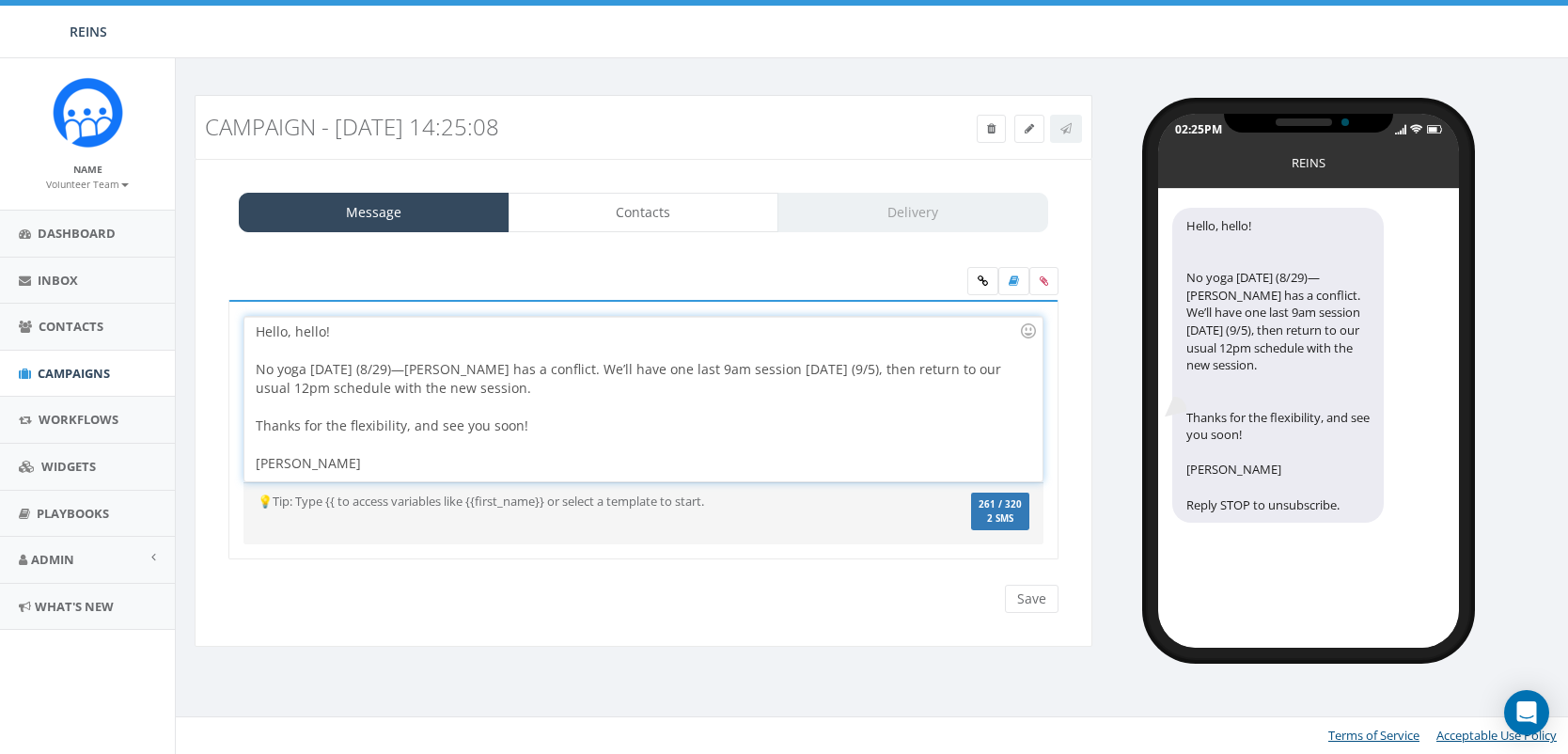
click at [422, 367] on span "No yoga [DATE] (8/29)—[PERSON_NAME] has a conflict. We’ll have one last 9am ses…" at bounding box center [630, 378] width 749 height 37
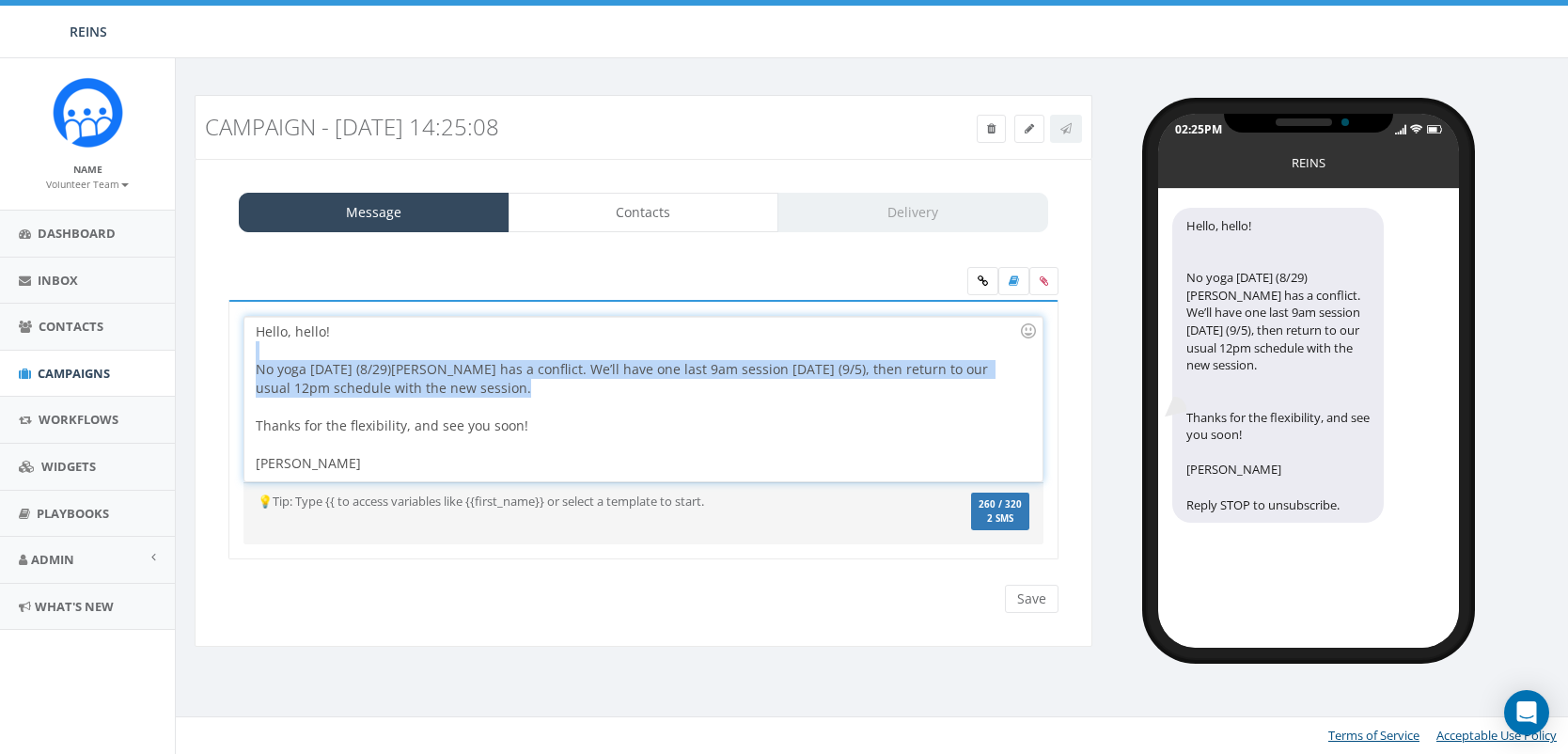
drag, startPoint x: 517, startPoint y: 399, endPoint x: 211, endPoint y: 355, distance: 309.1
click at [211, 355] on div "Happy Tuesday! Joanna had a conflict this Friday (8/29), so there will be no we…" at bounding box center [644, 440] width 868 height 385
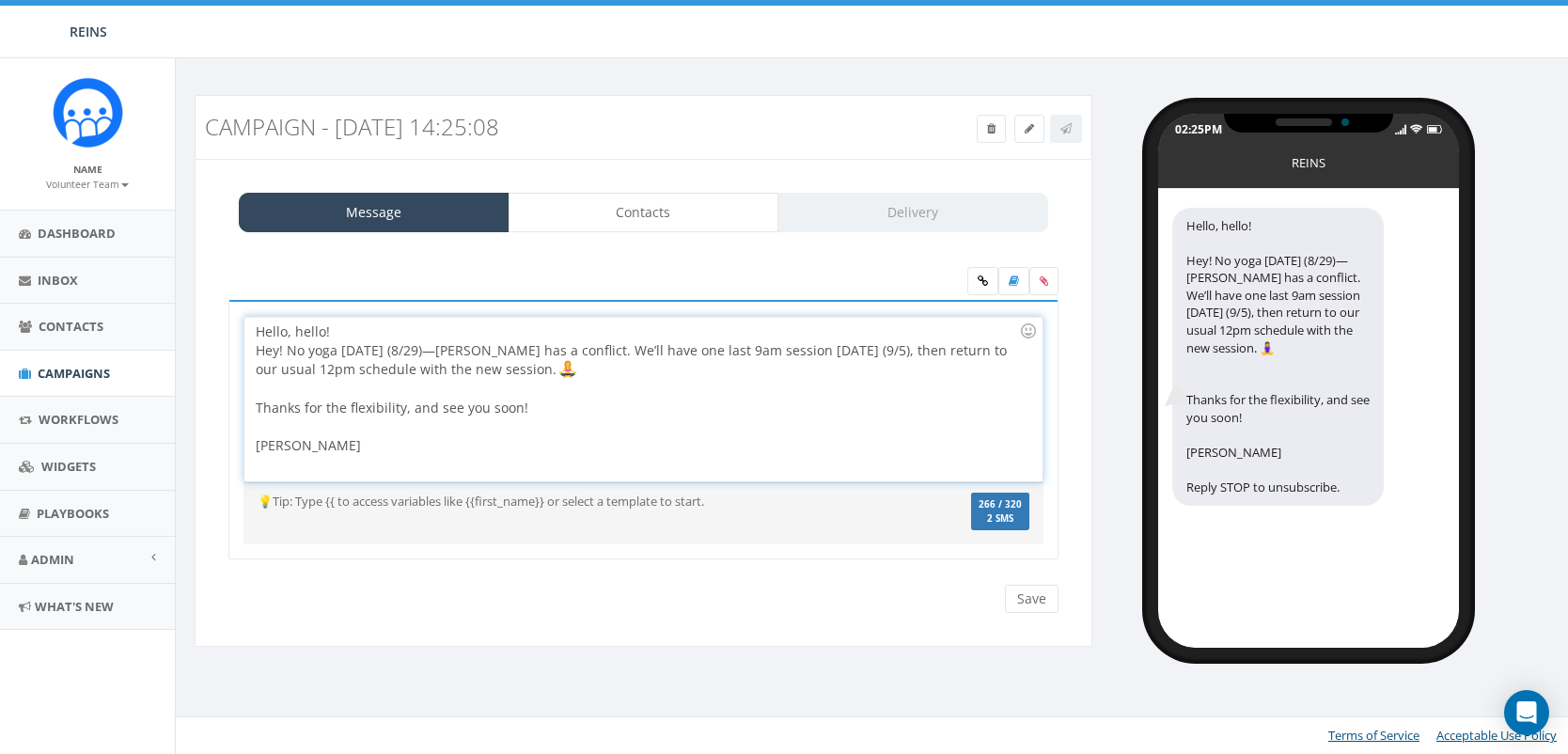
click at [286, 347] on div "Hello, hello! Hey! No yoga this Friday (8/29)—Joanna has a conflict. We’ll have…" at bounding box center [642, 399] width 797 height 164
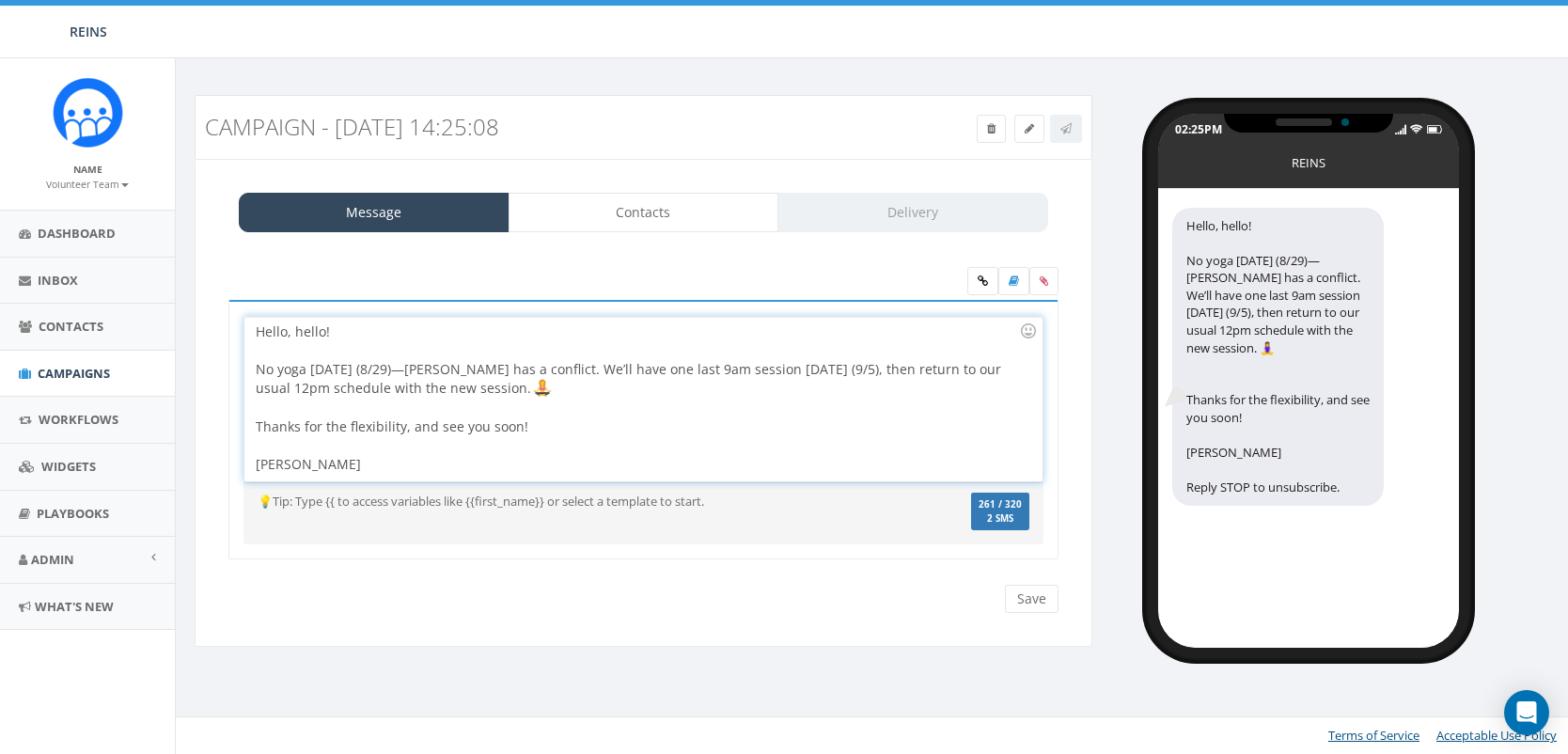
click at [538, 393] on div "No yoga this Friday (8/29)—Joanna has a conflict. We’ll have one last 9am sessi…" at bounding box center [637, 417] width 764 height 114
click at [256, 410] on div at bounding box center [637, 407] width 764 height 19
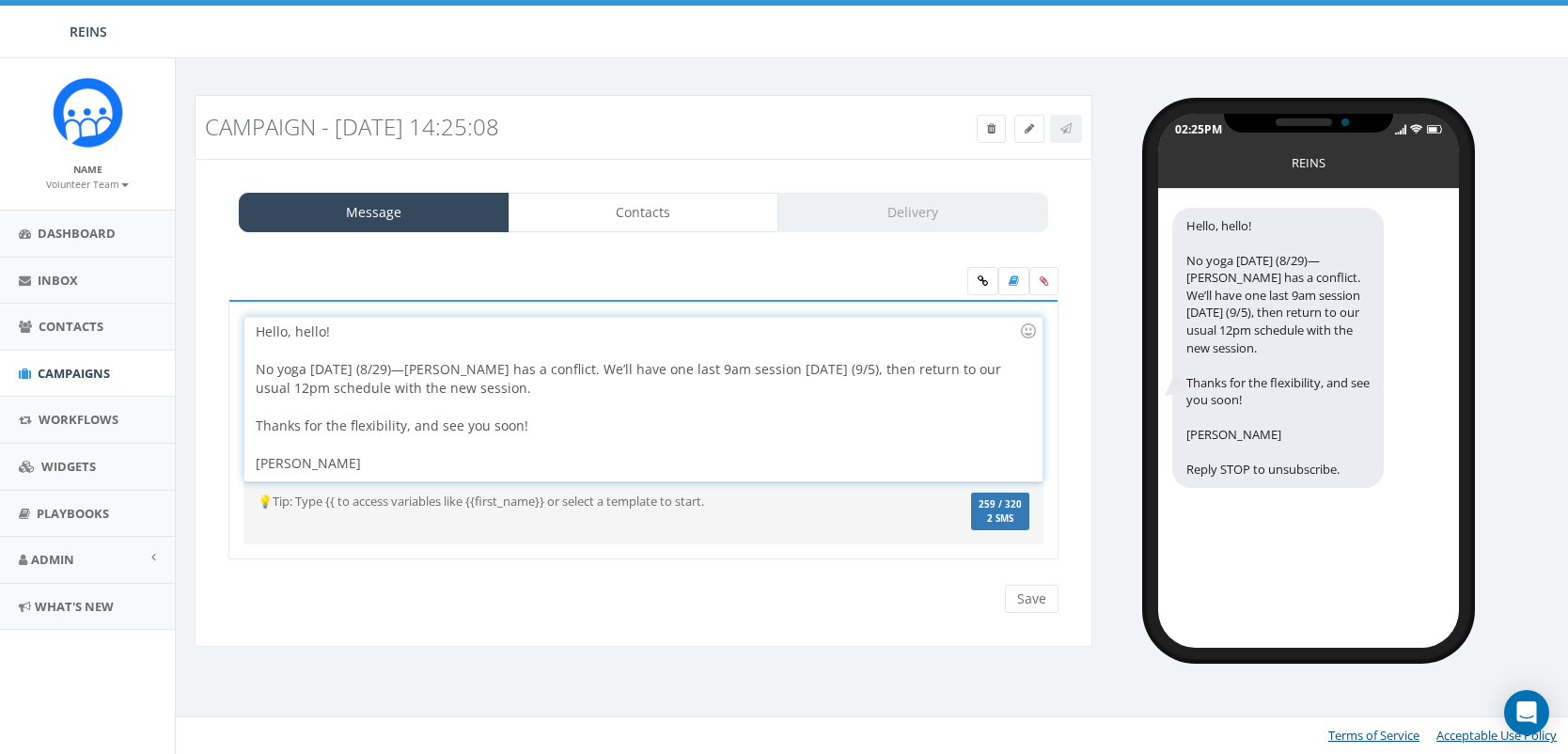
click at [554, 444] on div at bounding box center [637, 444] width 764 height 19
click at [1031, 594] on input "Save" at bounding box center [1031, 599] width 53 height 28
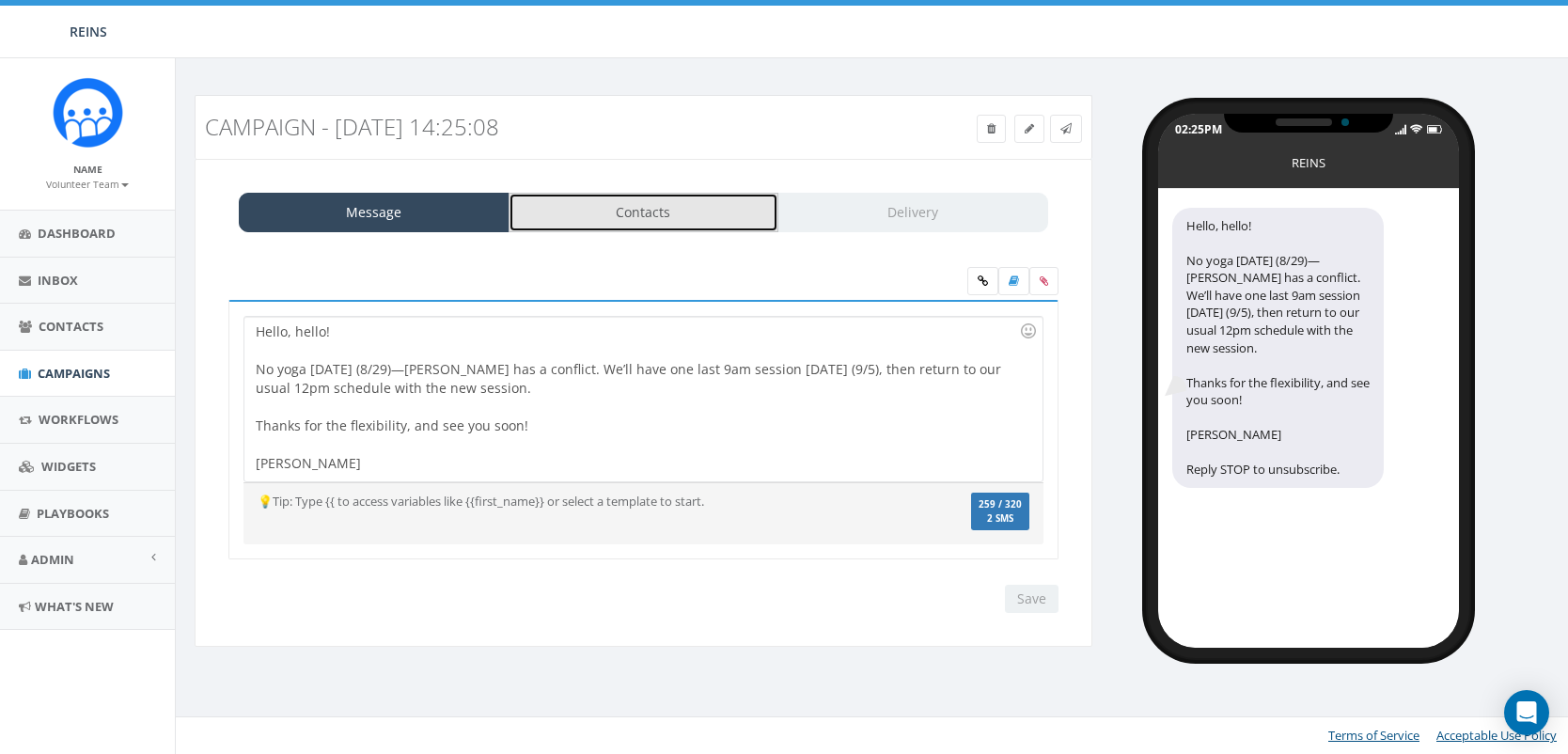
click at [646, 214] on link "Contacts" at bounding box center [643, 213] width 271 height 40
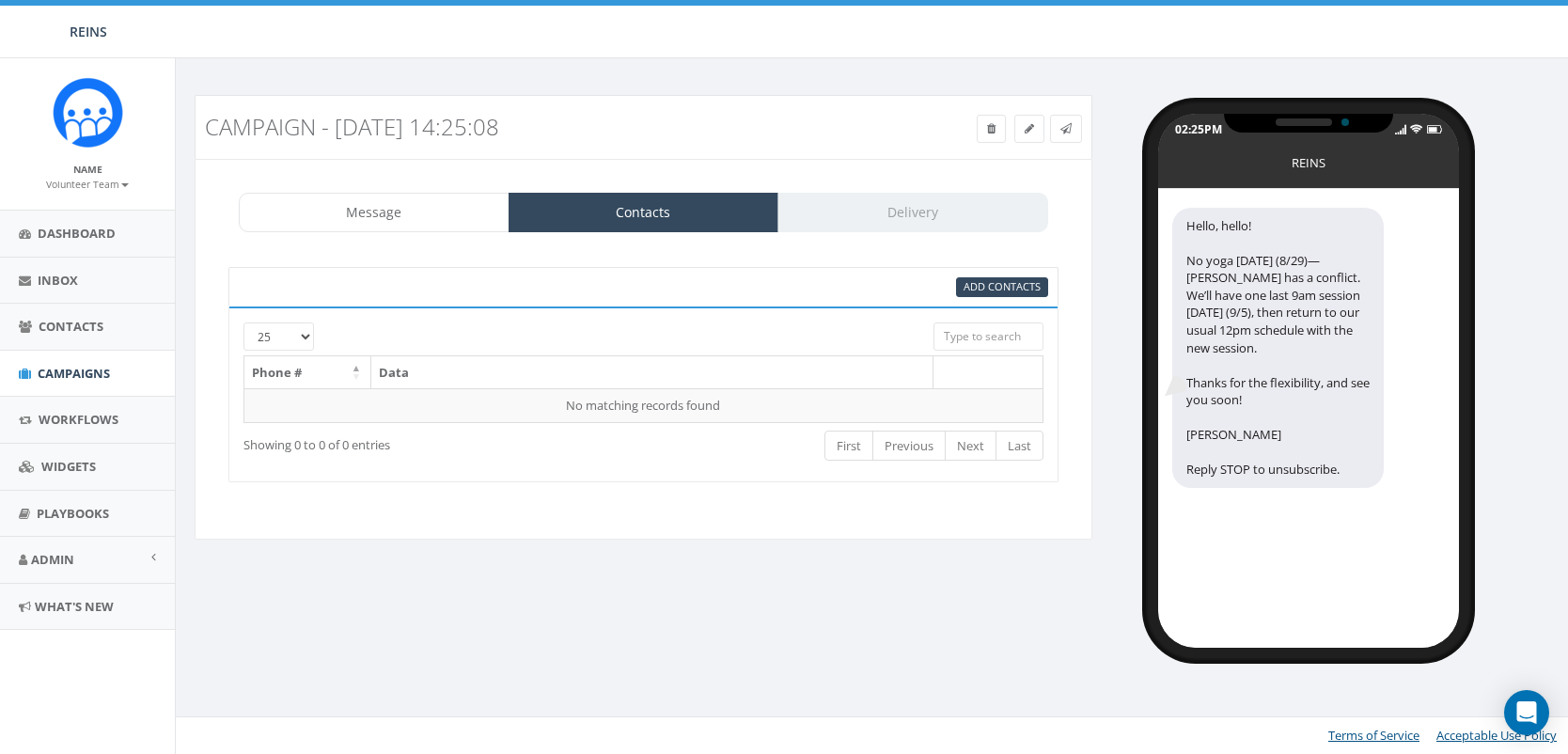
click at [981, 343] on input "search" at bounding box center [989, 336] width 110 height 28
type input "y"
click at [997, 288] on span "Add Contacts" at bounding box center [1001, 286] width 77 height 14
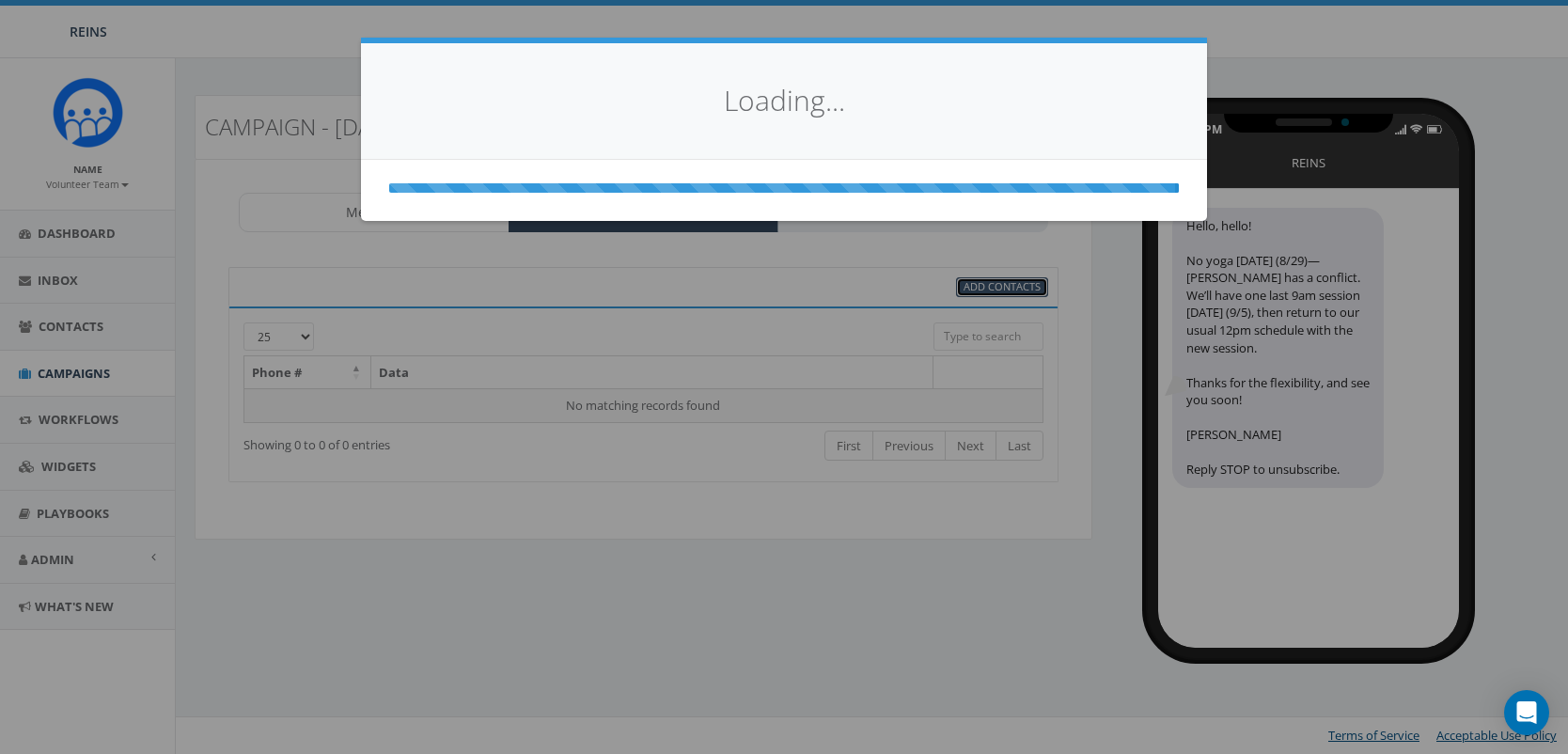
select select
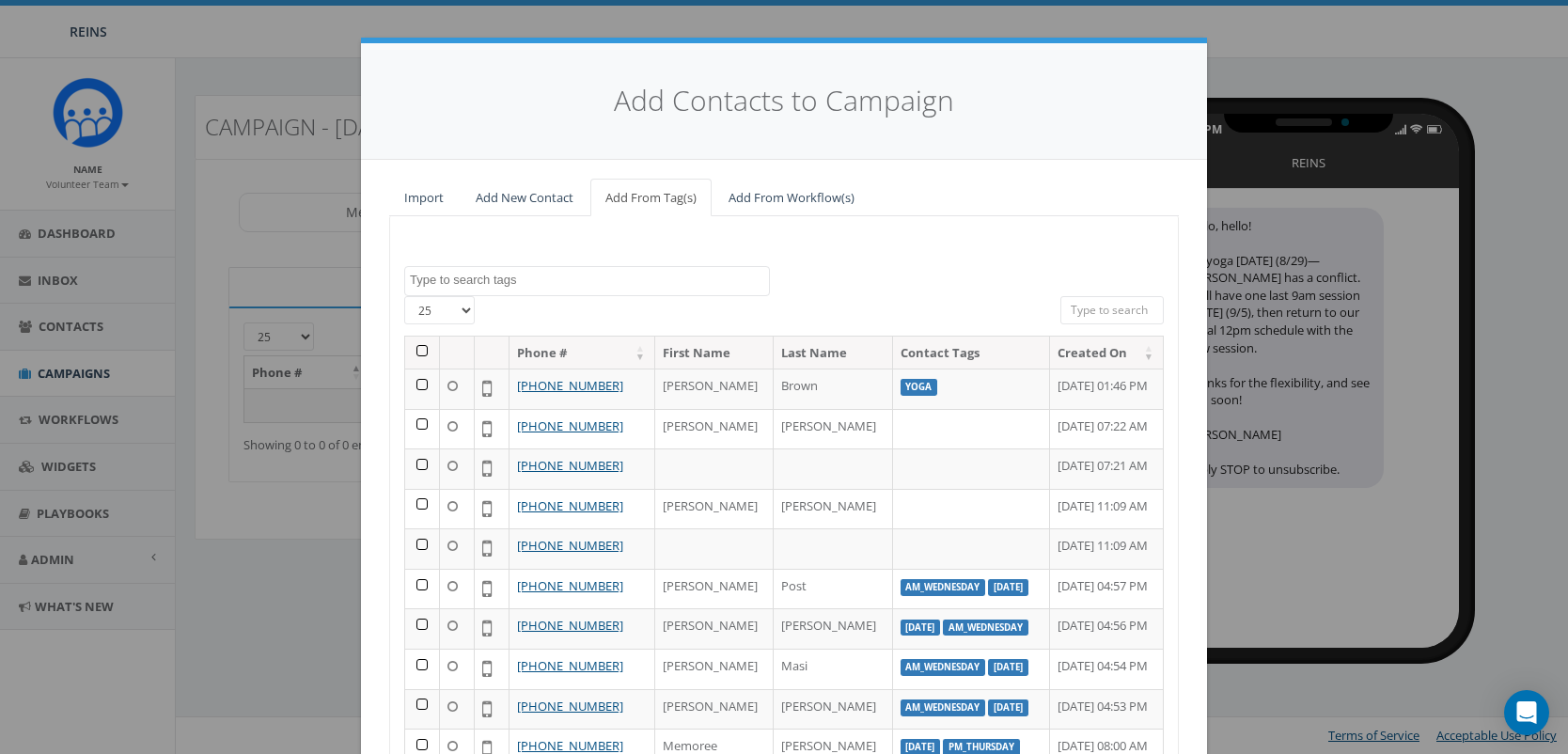
click at [619, 278] on textarea "Search" at bounding box center [590, 280] width 359 height 17
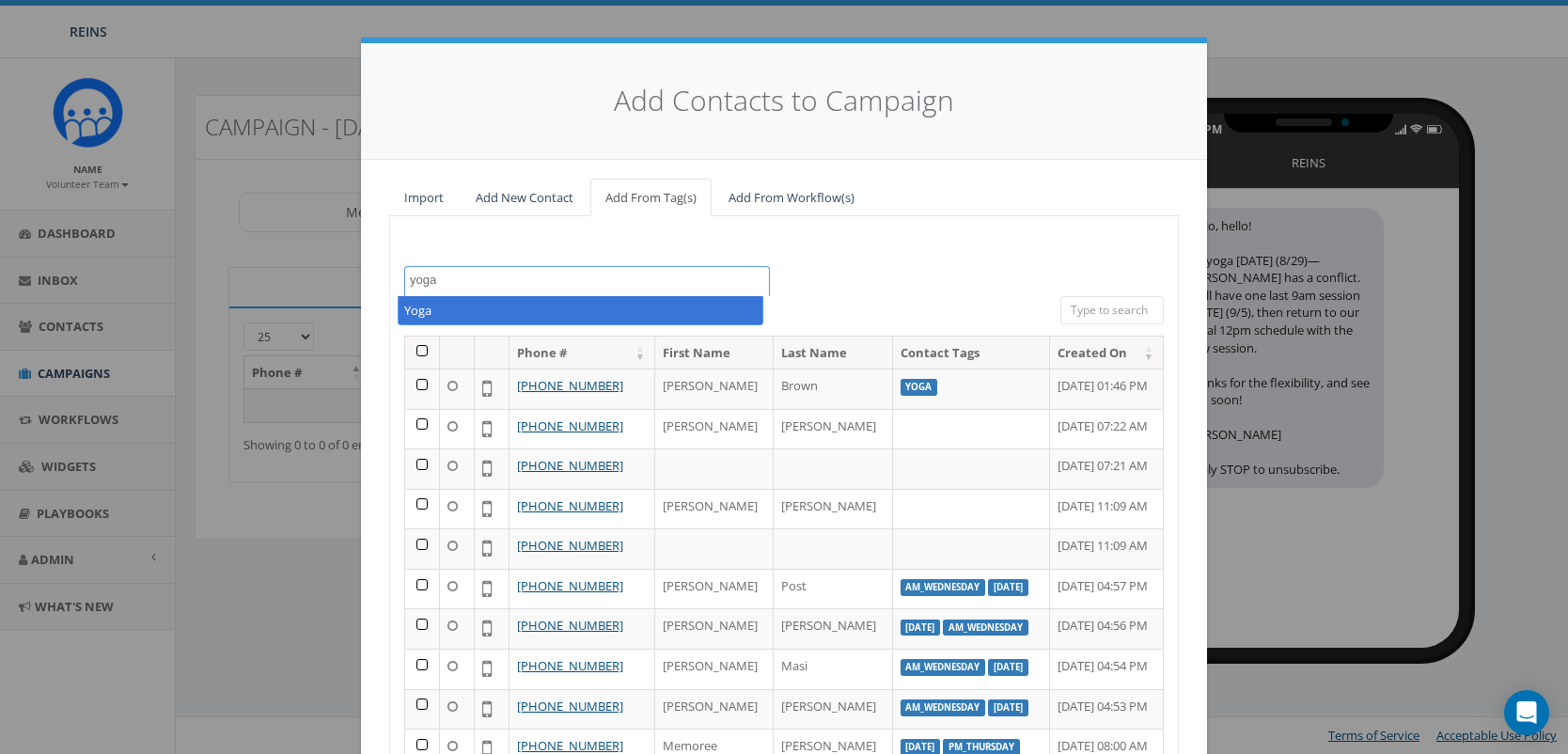
type textarea "yoga"
select select "Yoga"
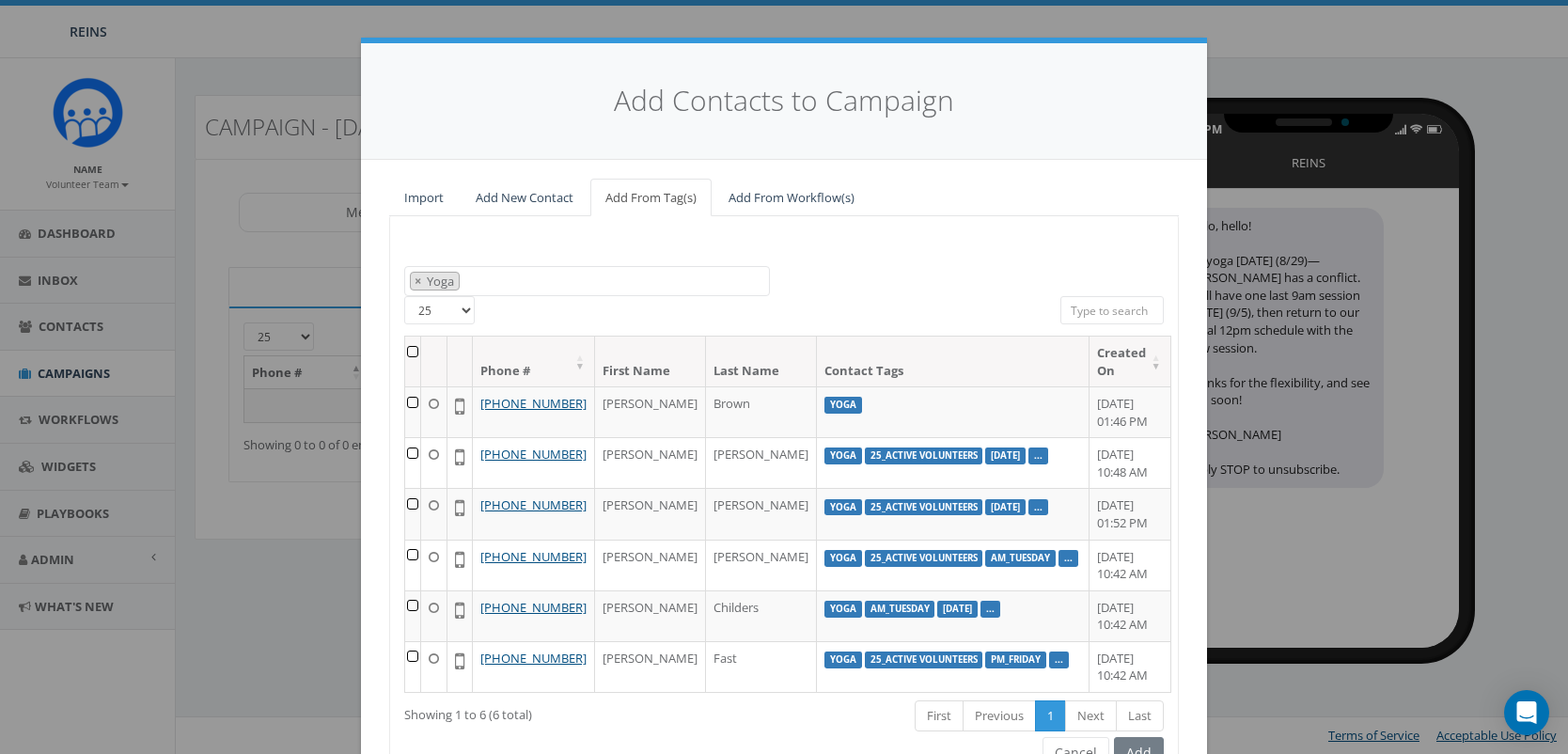
click at [410, 404] on td at bounding box center [413, 411] width 16 height 50
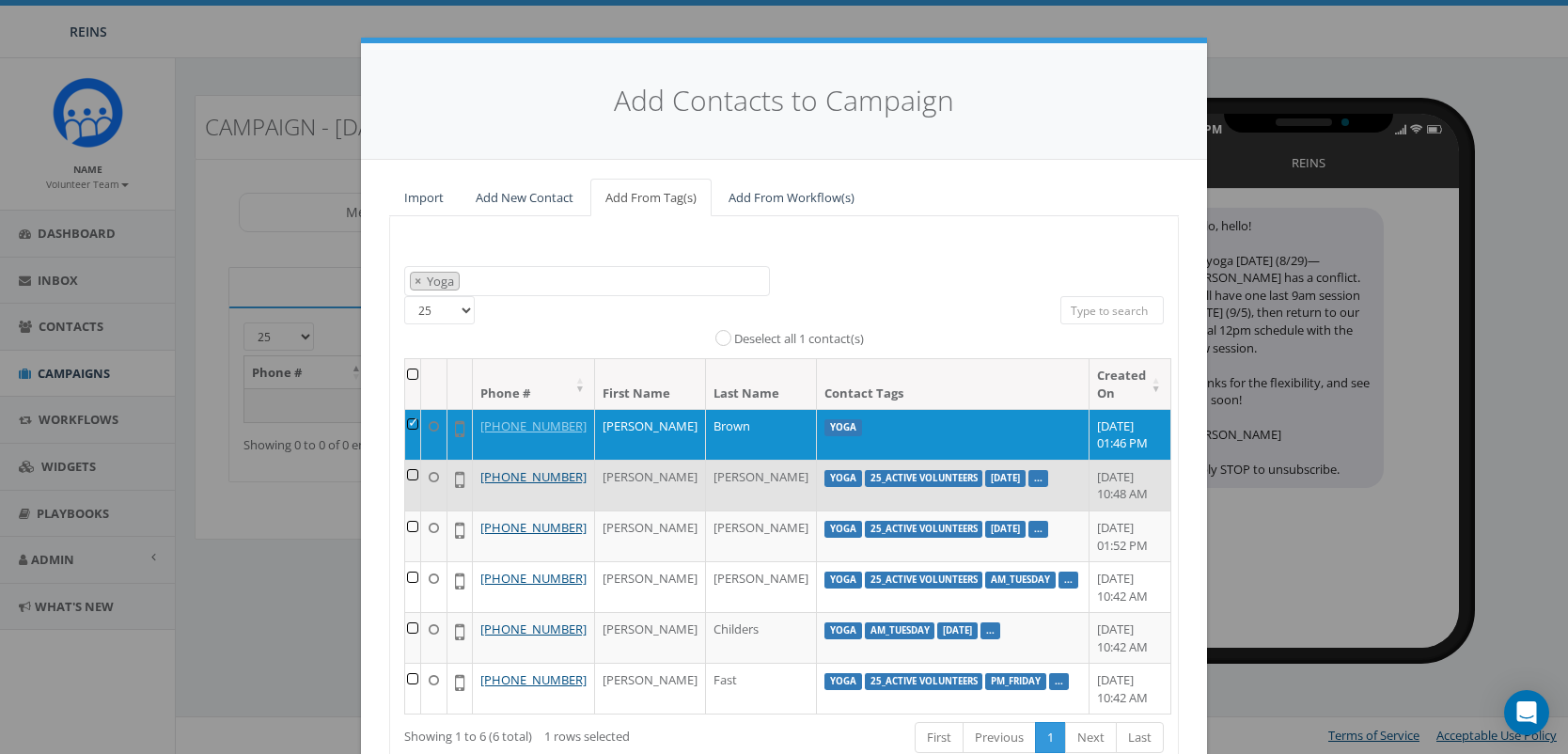
click at [413, 488] on td at bounding box center [413, 484] width 16 height 50
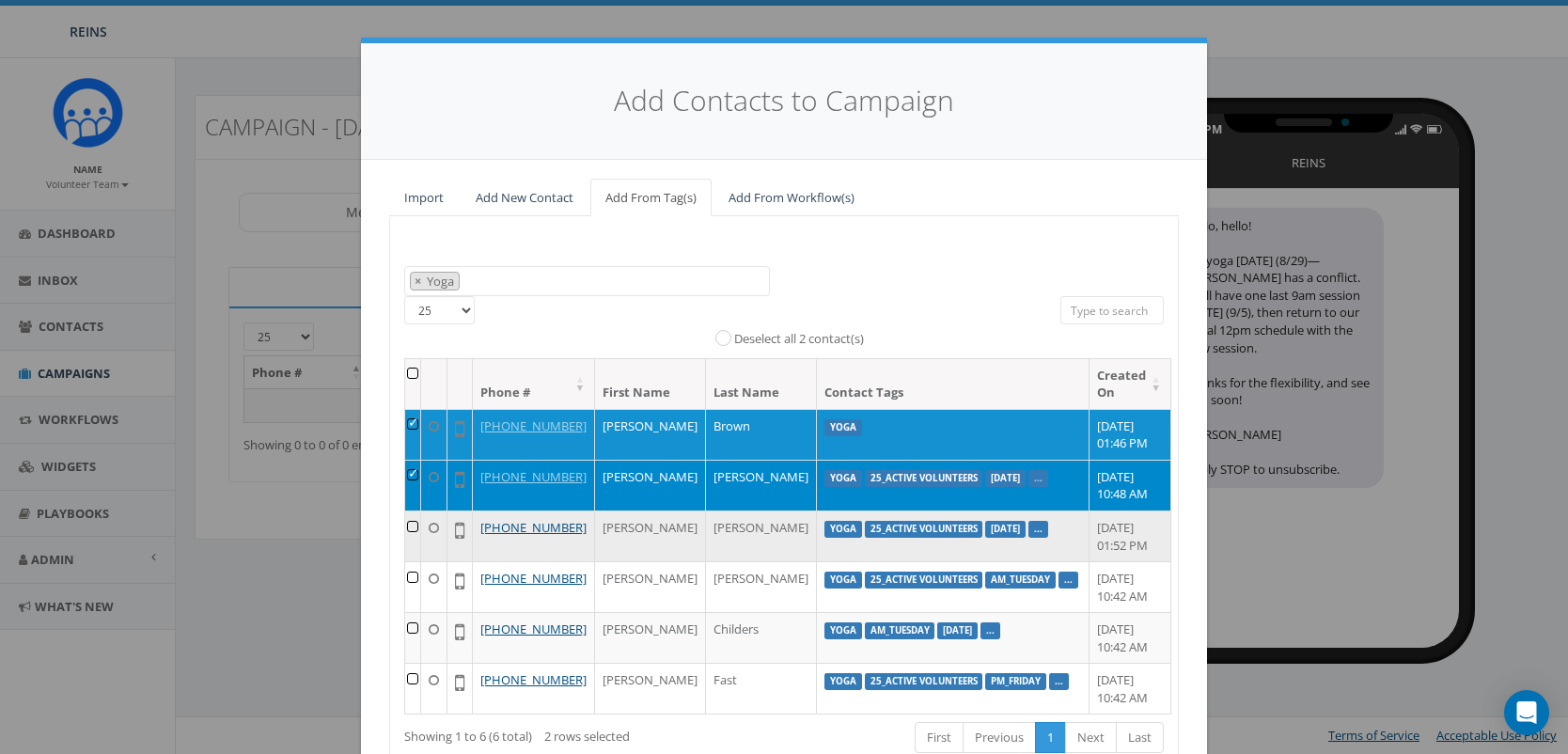
click at [413, 559] on td at bounding box center [413, 535] width 16 height 50
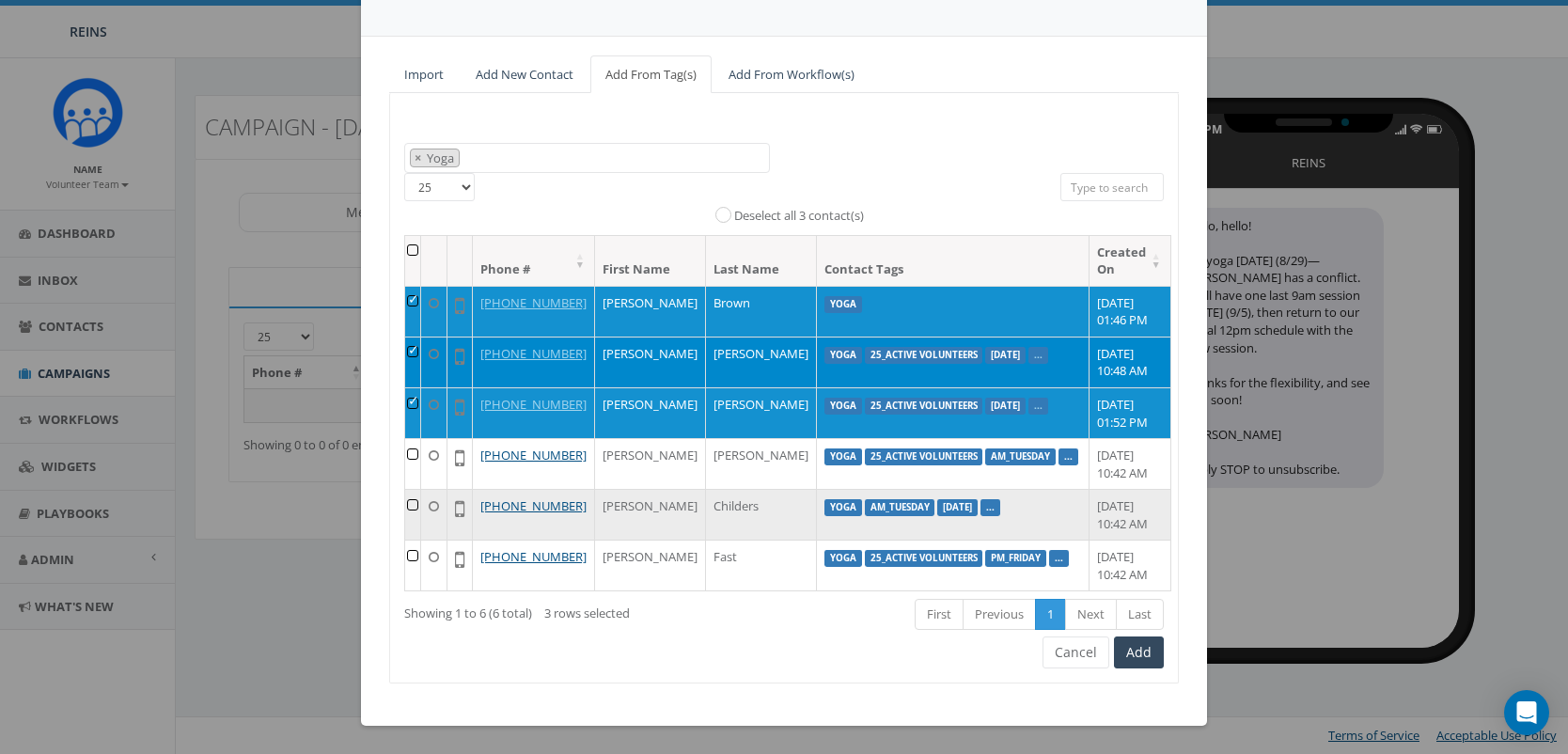
scroll to position [188, 0]
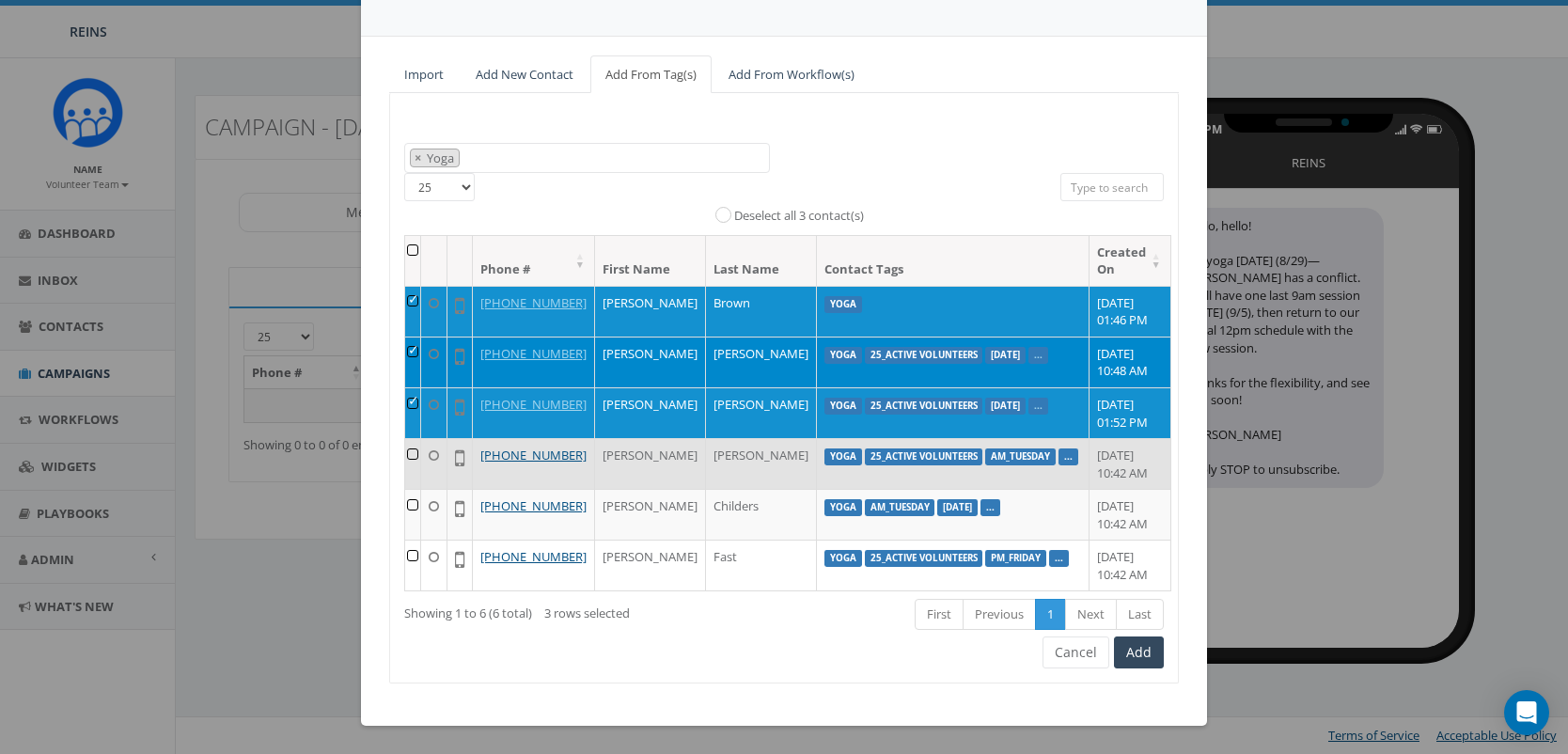
click at [413, 438] on td at bounding box center [413, 462] width 16 height 50
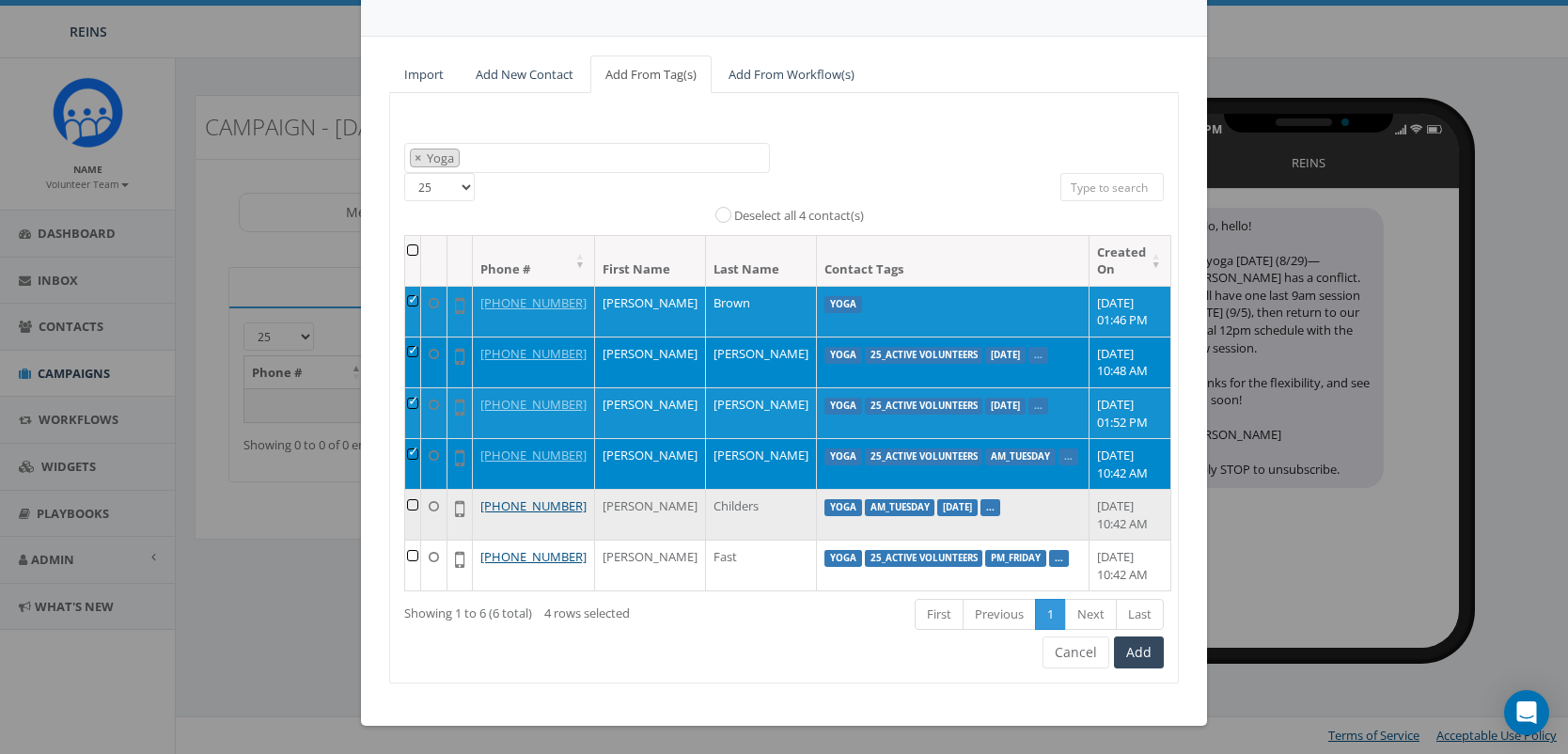
click at [411, 489] on td at bounding box center [413, 514] width 16 height 50
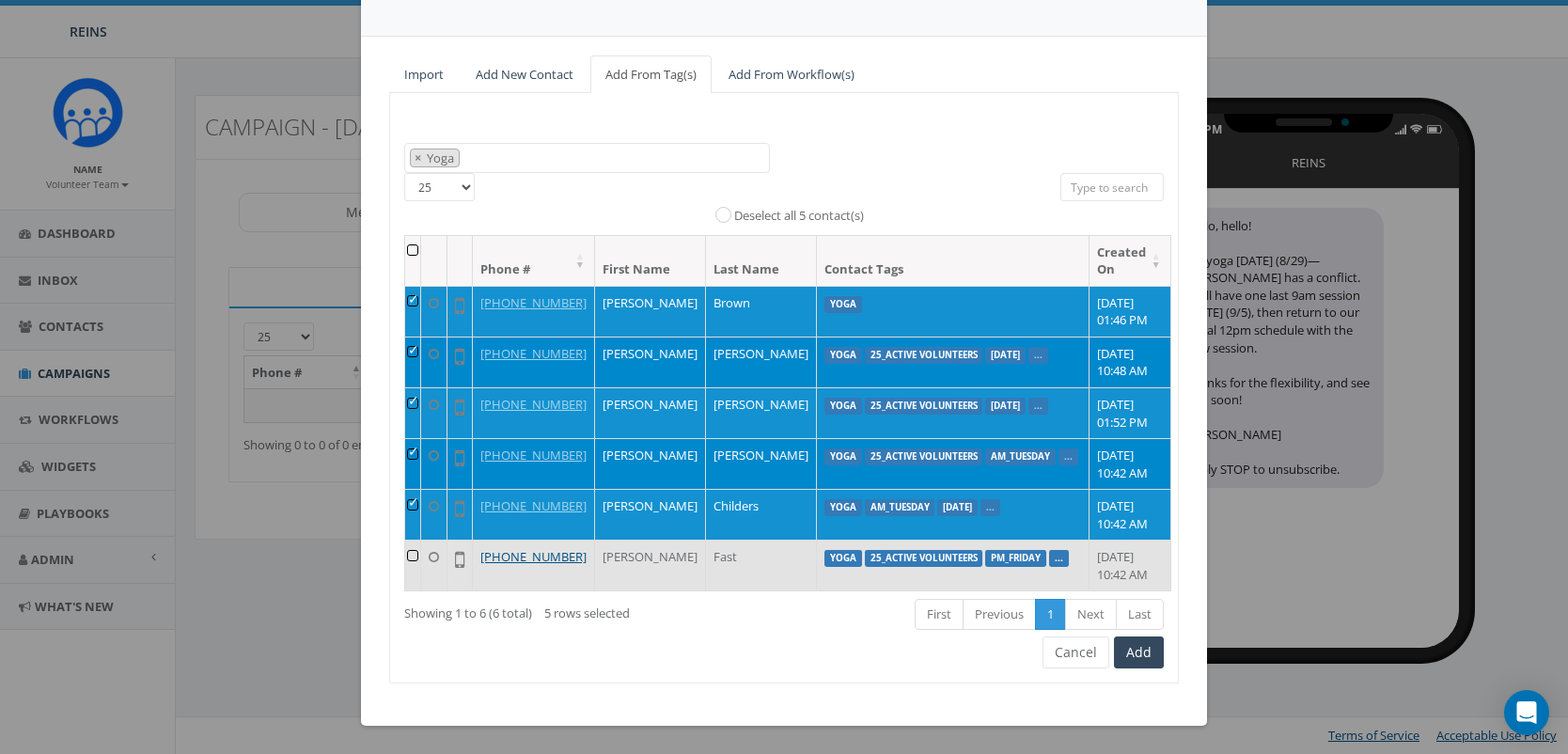
click at [418, 562] on td at bounding box center [413, 564] width 16 height 50
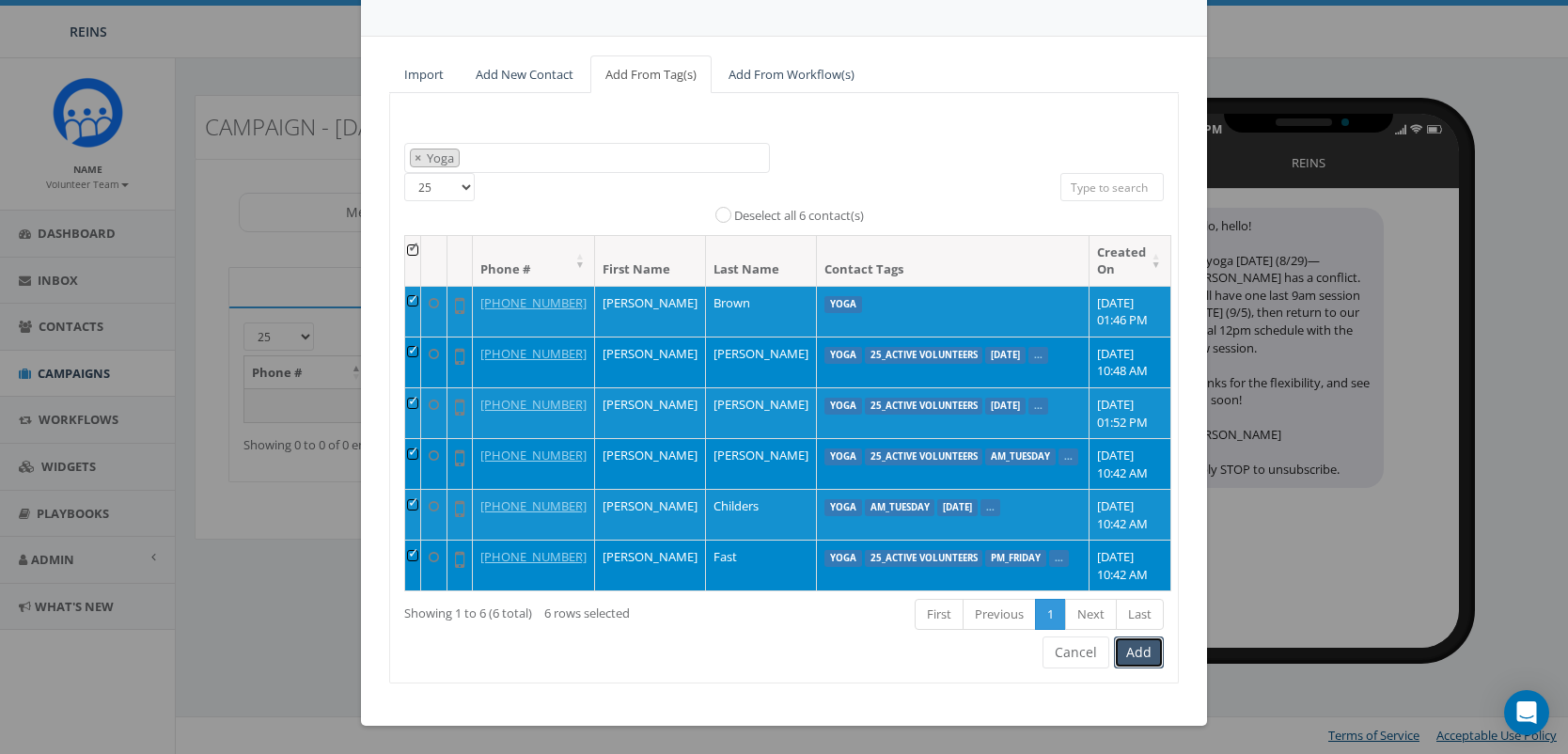
click at [1139, 669] on button "Add" at bounding box center [1139, 652] width 49 height 32
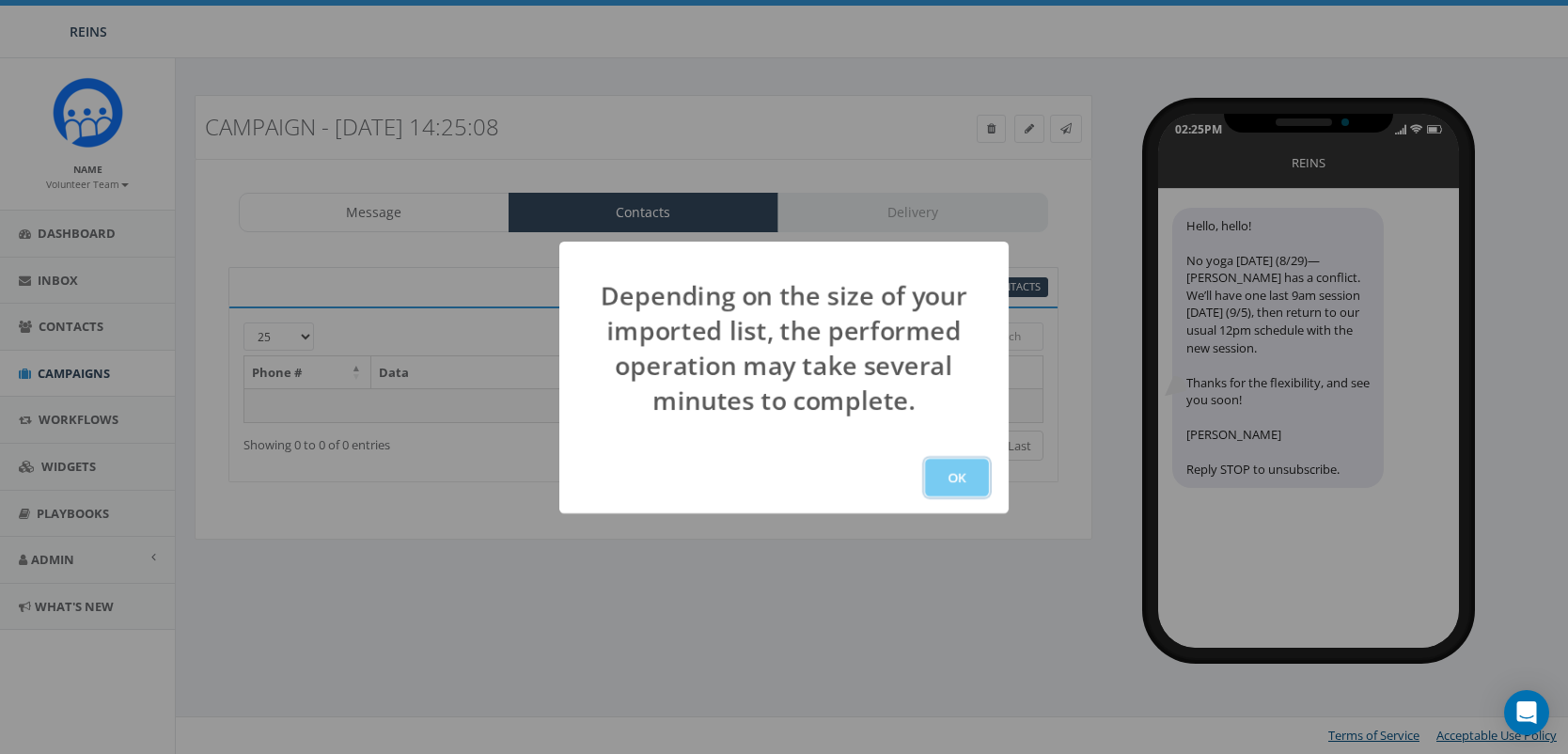
click at [948, 483] on button "OK" at bounding box center [956, 478] width 64 height 38
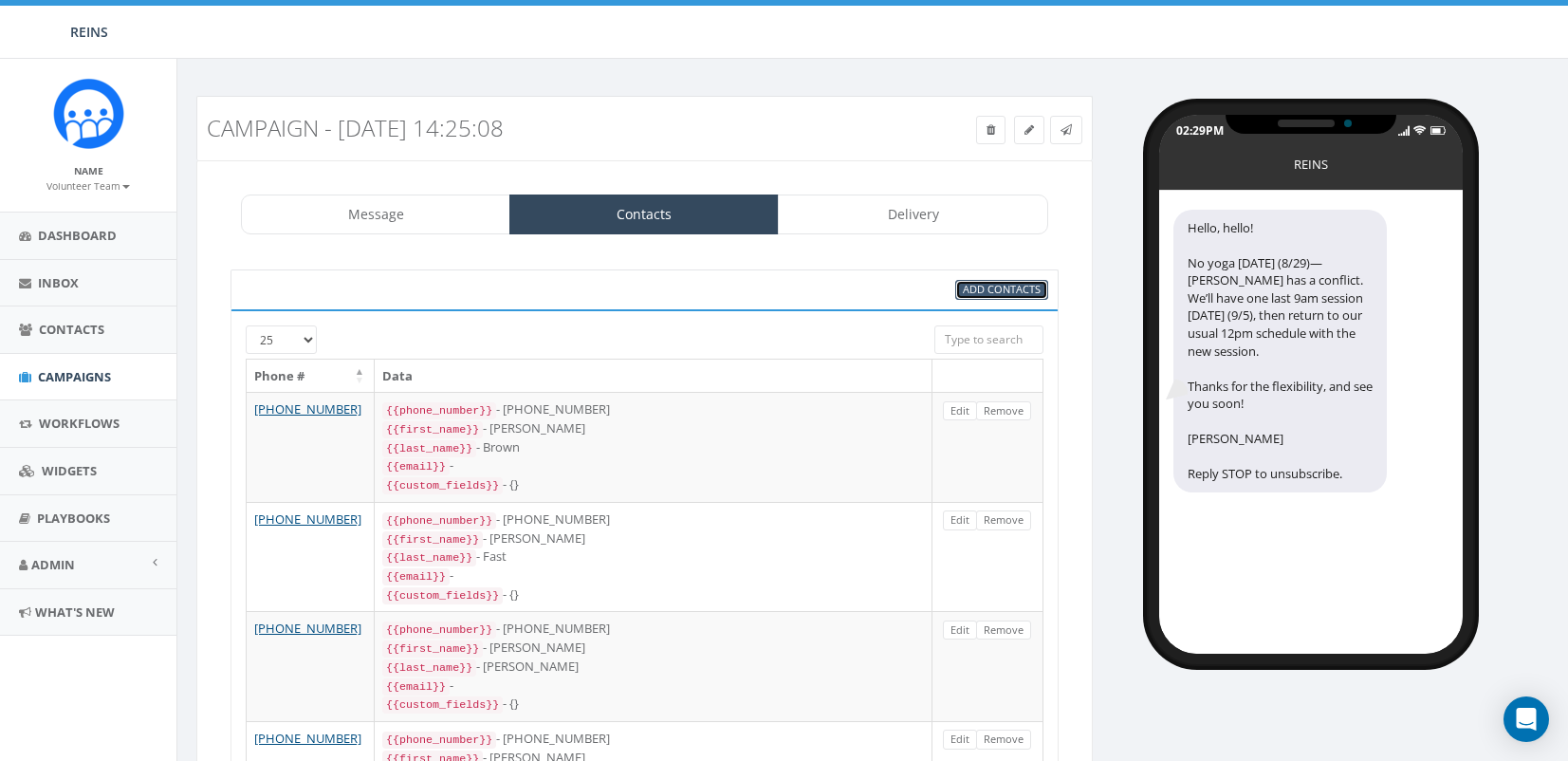
click at [975, 288] on span "Add Contacts" at bounding box center [1002, 288] width 78 height 14
select select
click at [1010, 293] on span "Add Contacts" at bounding box center [1002, 288] width 78 height 14
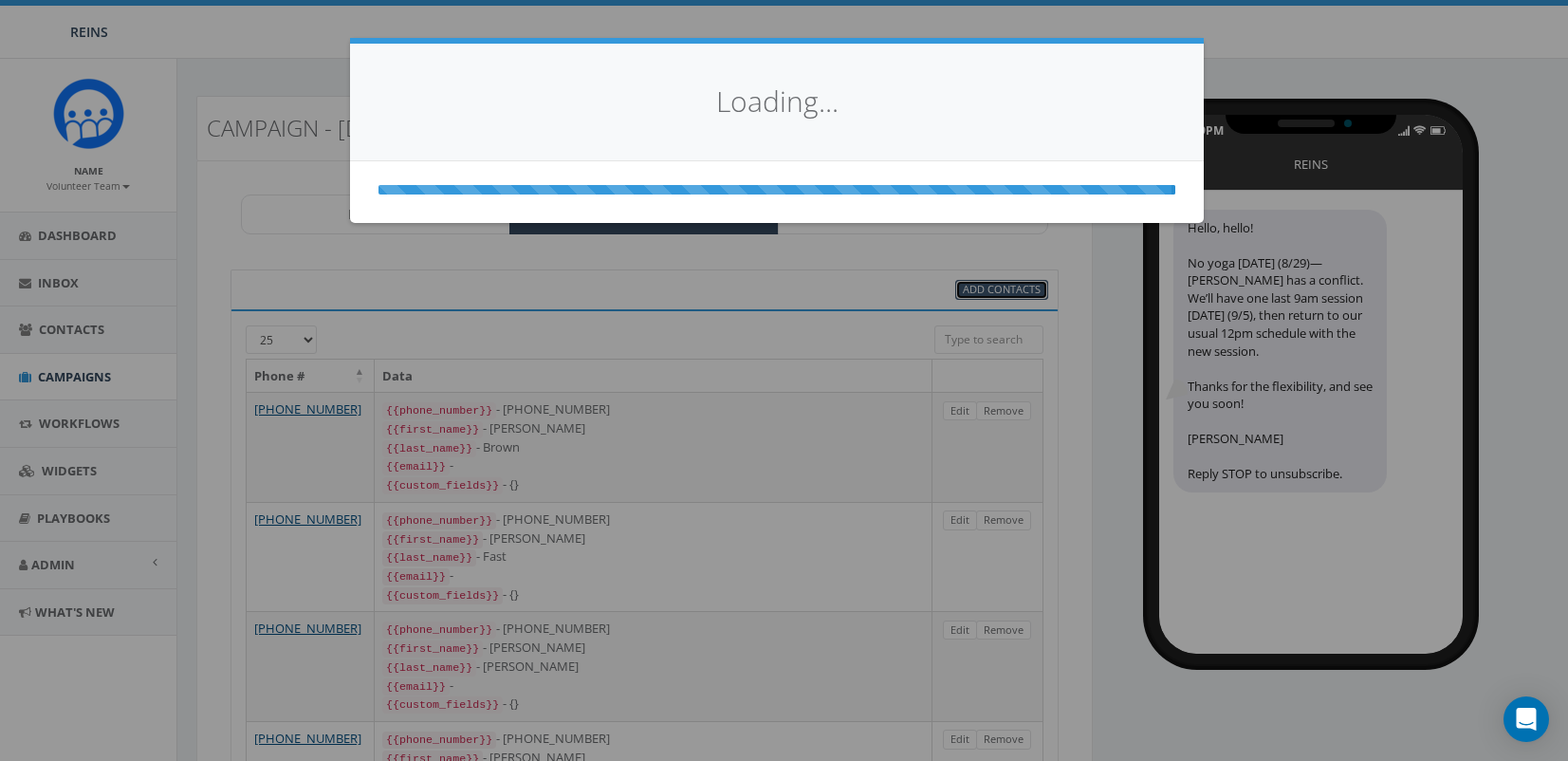
select select
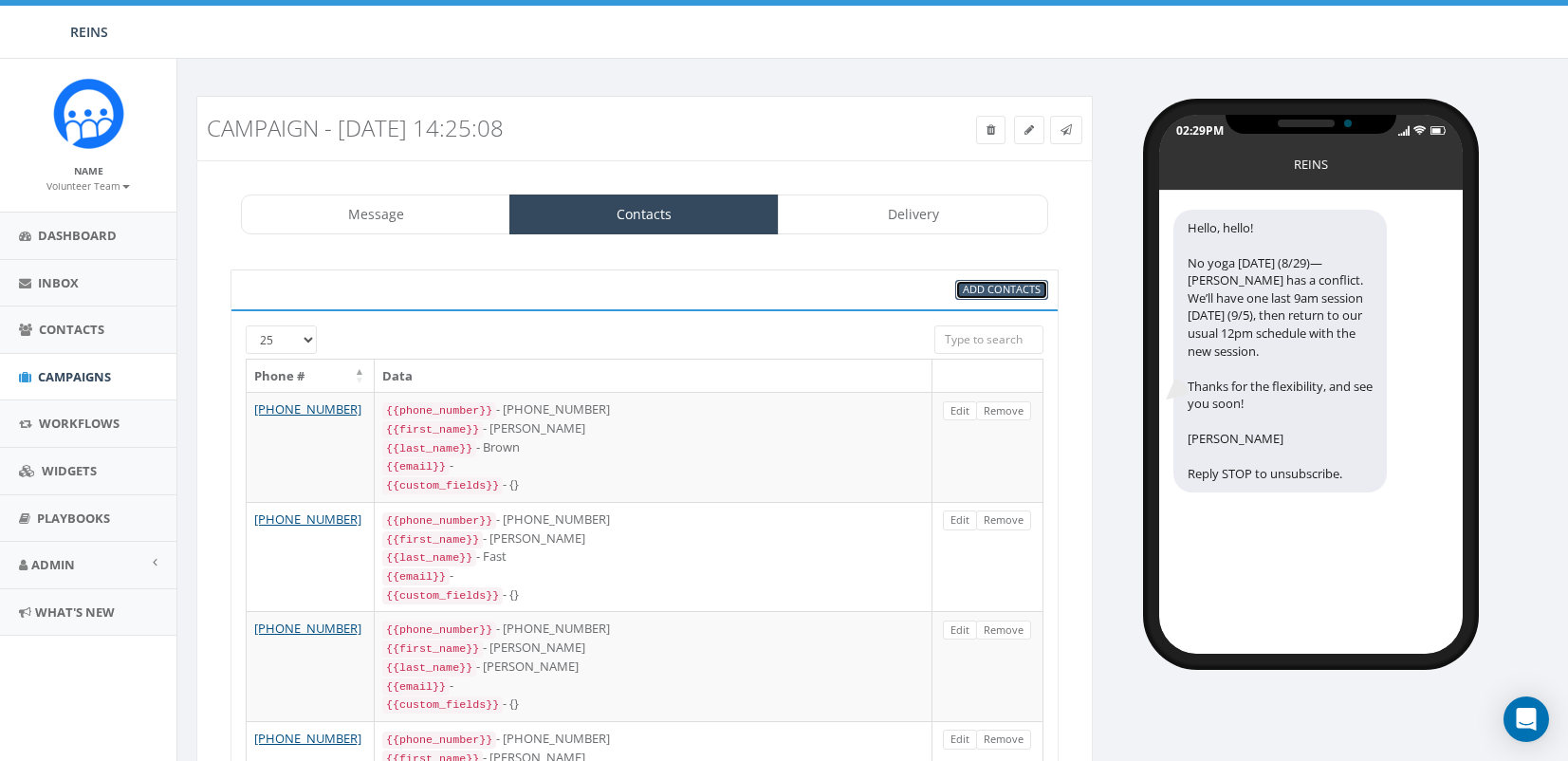
click at [981, 294] on span "Add Contacts" at bounding box center [1002, 288] width 78 height 14
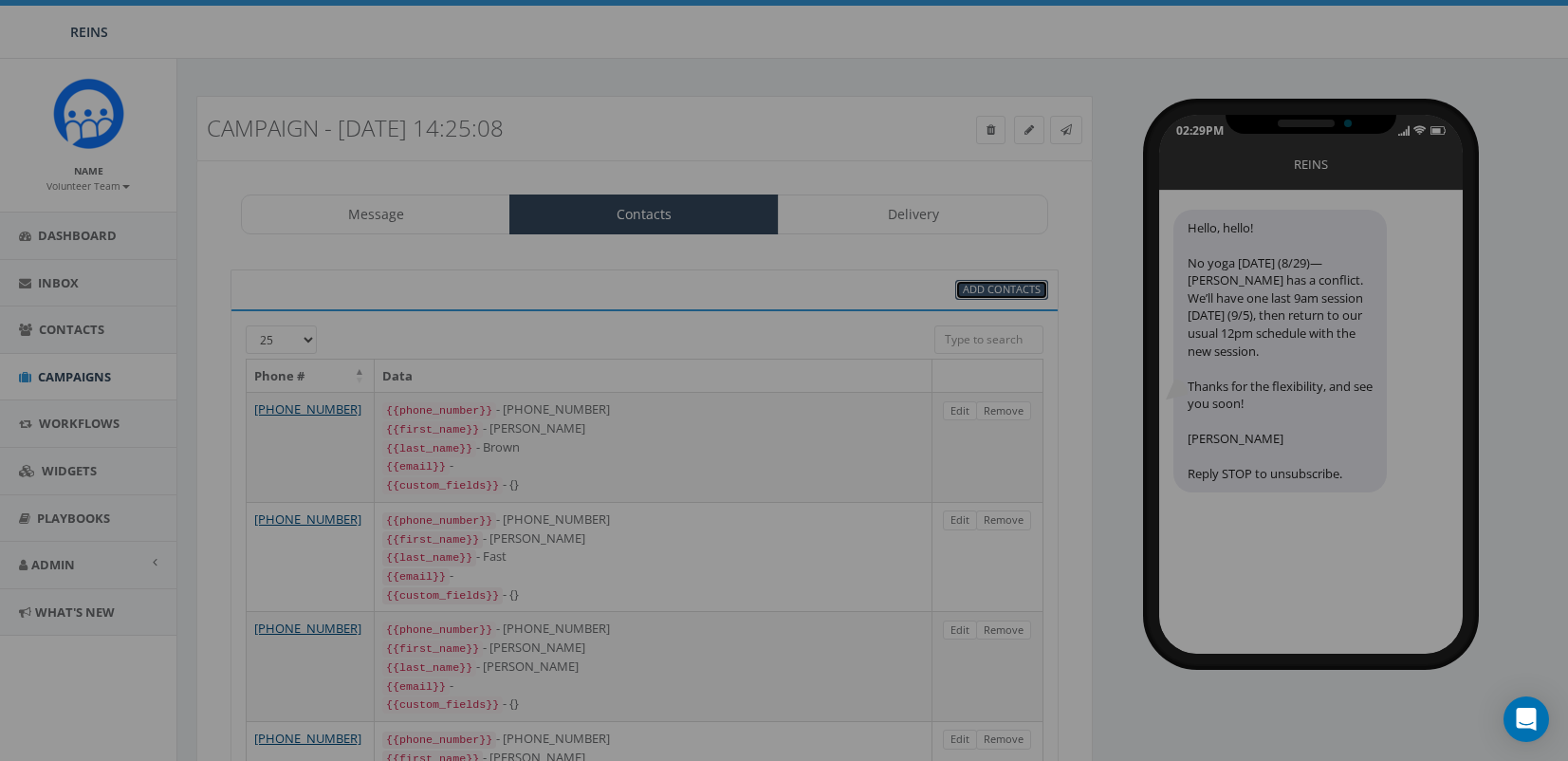
select select
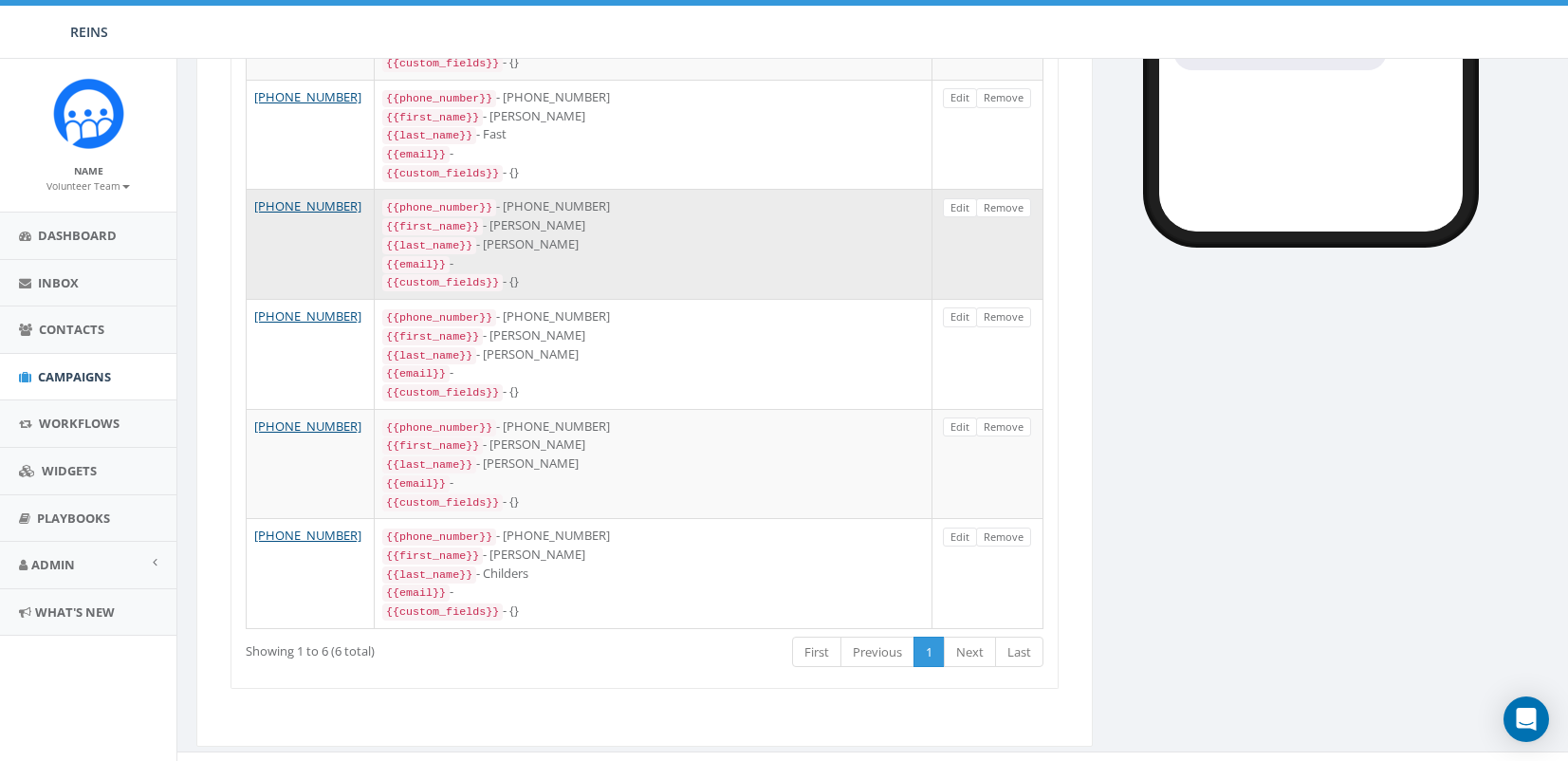
scroll to position [43, 0]
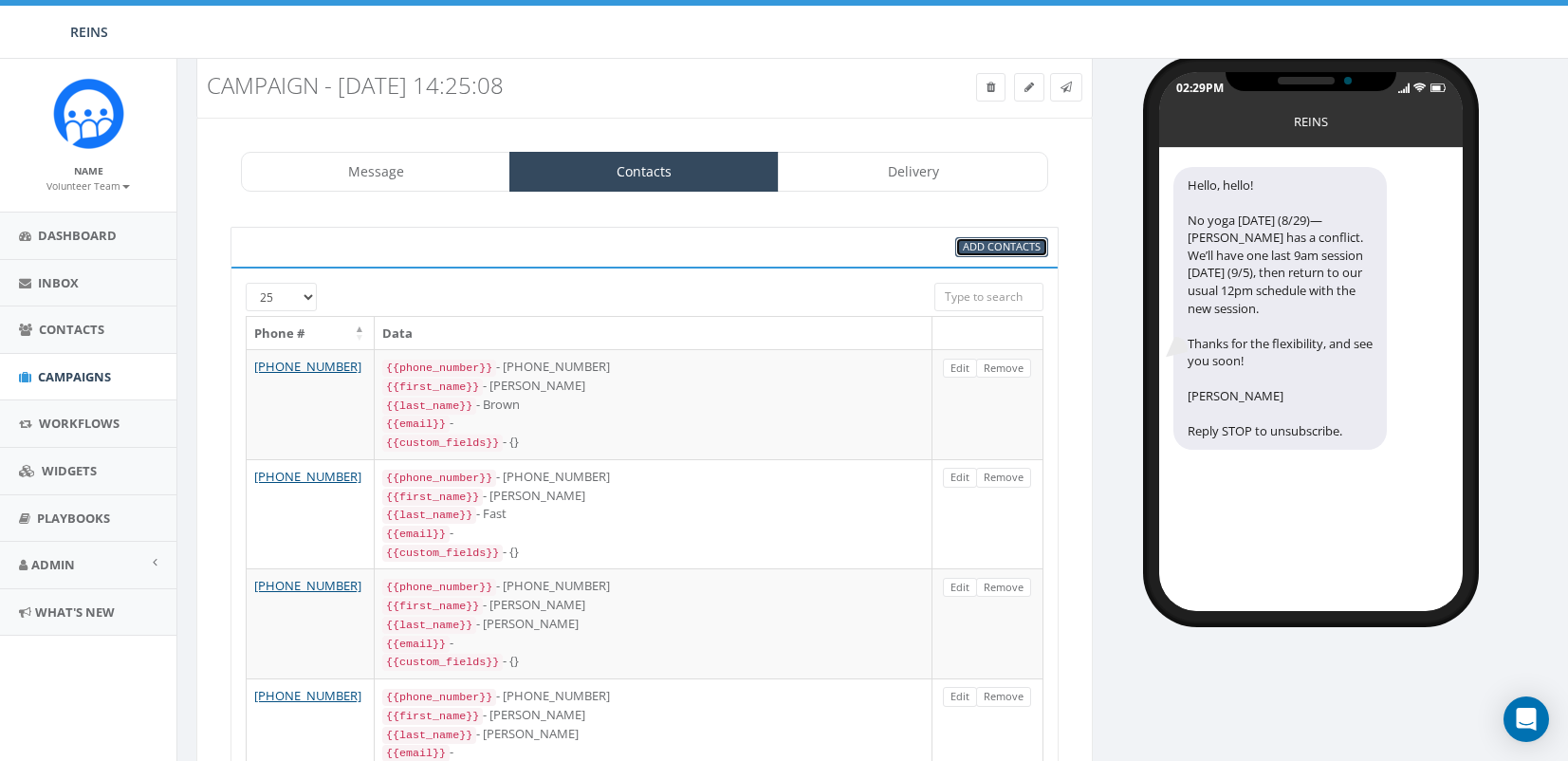
click at [959, 242] on link "Add Contacts" at bounding box center [1002, 246] width 93 height 20
select select
click at [606, 160] on link "Contacts" at bounding box center [643, 172] width 269 height 40
click at [1009, 256] on link "Add Contacts" at bounding box center [1002, 246] width 93 height 20
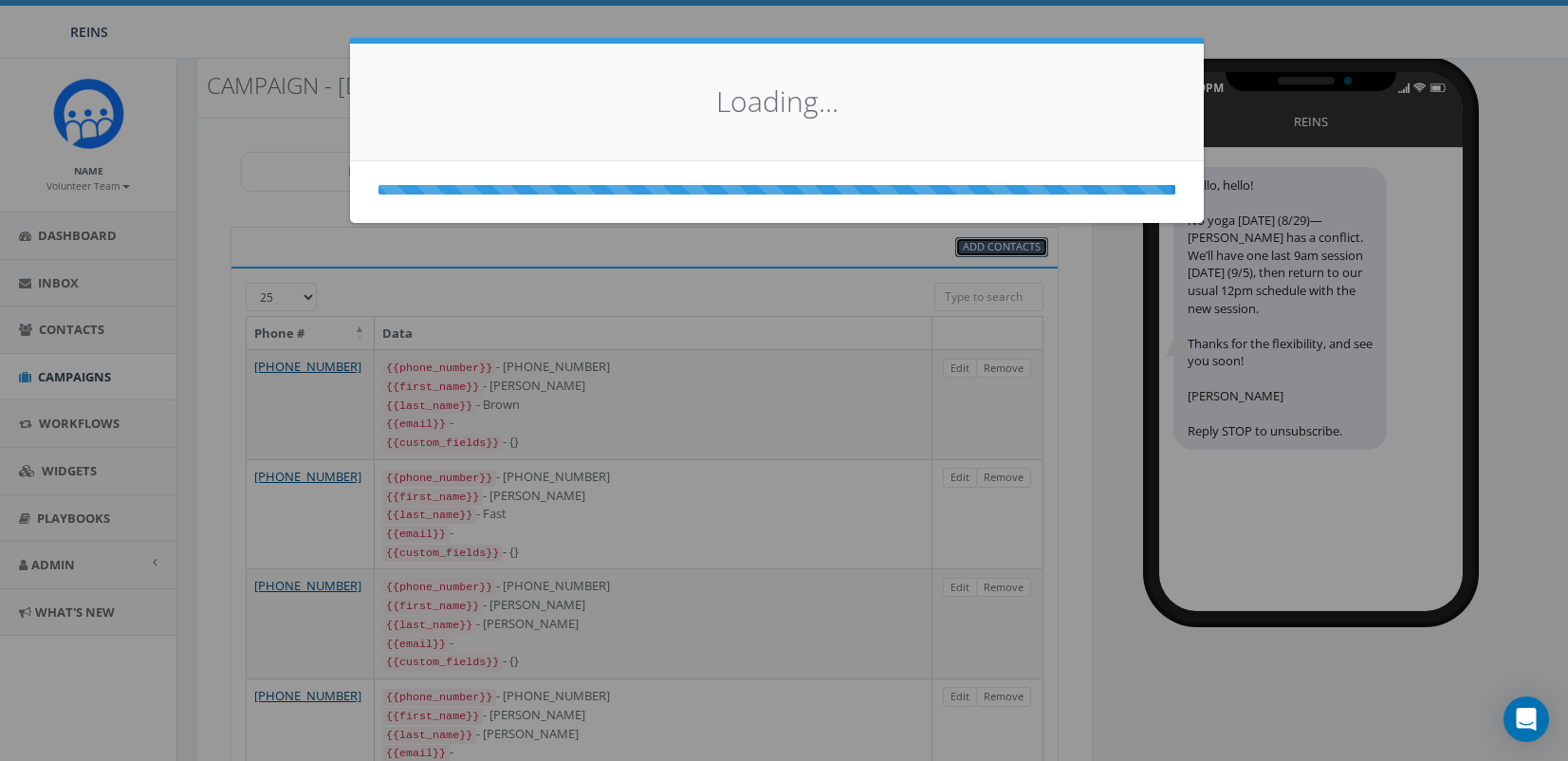
select select
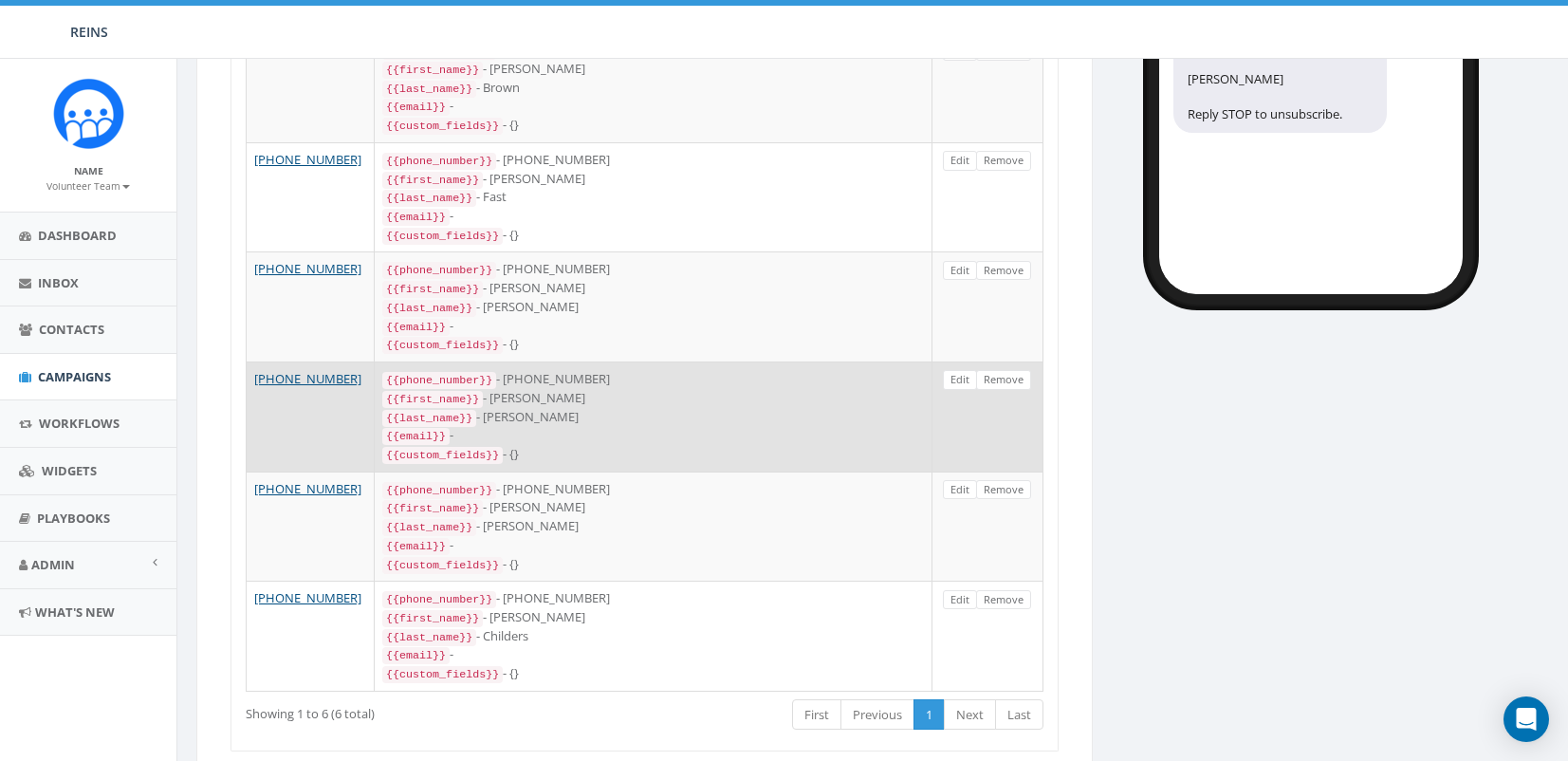
scroll to position [422, 0]
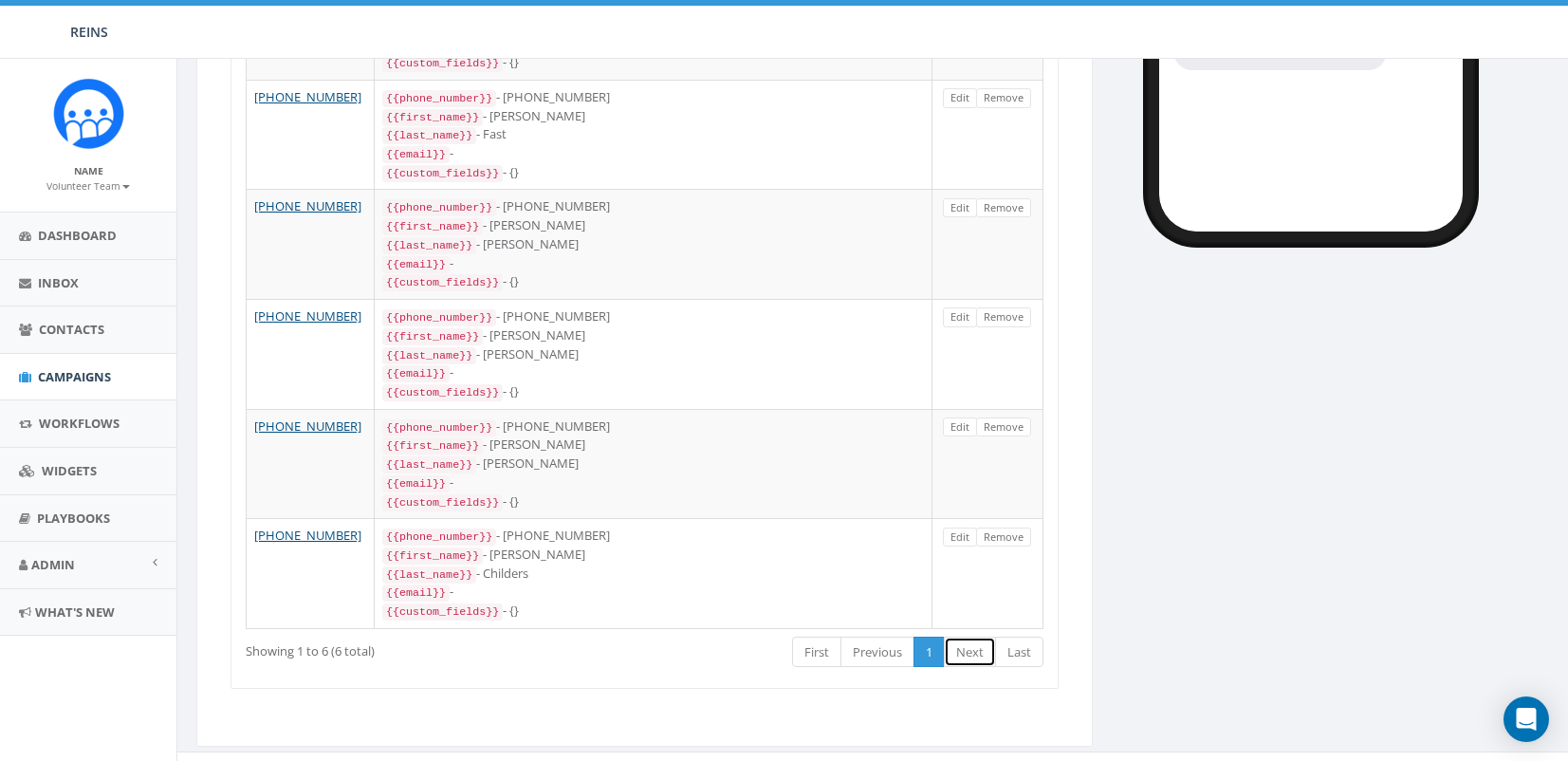
click at [968, 636] on link "Next" at bounding box center [970, 652] width 52 height 32
click at [640, 647] on div "25 50 100 Phone # Data +1 714-759-0109 {{phone_number}} - +17147590109 {{first_…" at bounding box center [645, 288] width 828 height 801
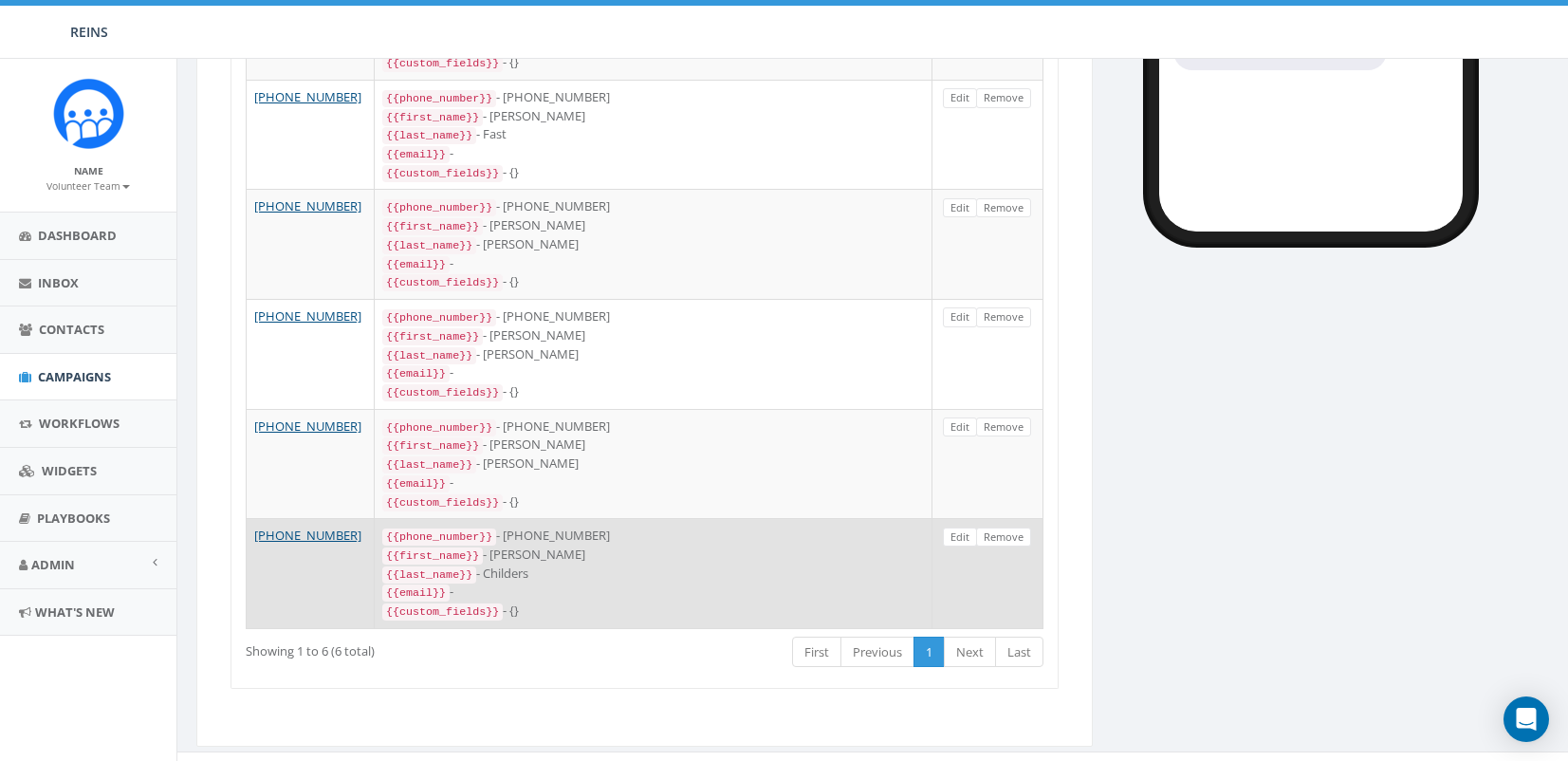
scroll to position [138, 0]
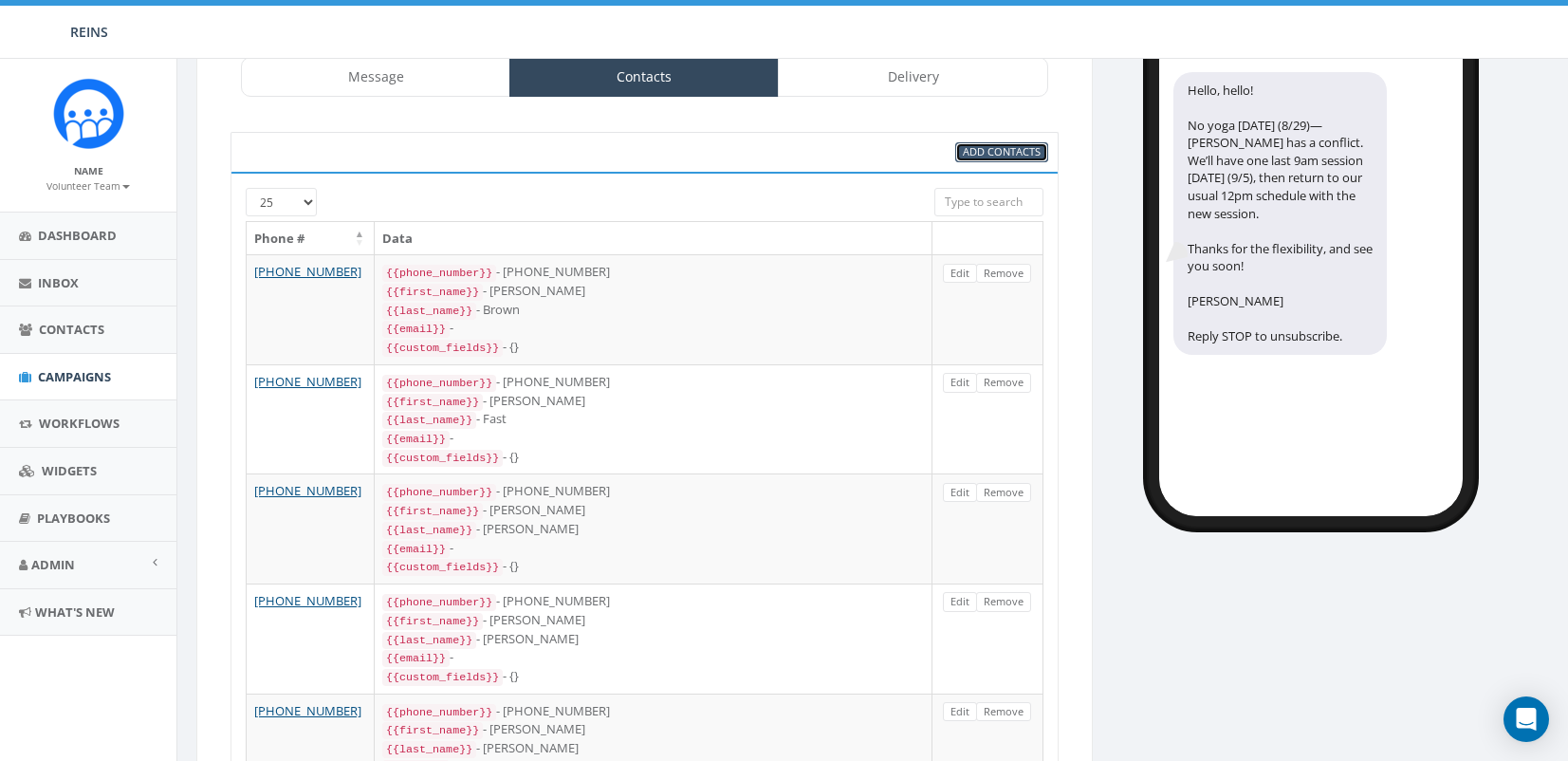
click at [1001, 150] on span "Add Contacts" at bounding box center [1002, 150] width 78 height 14
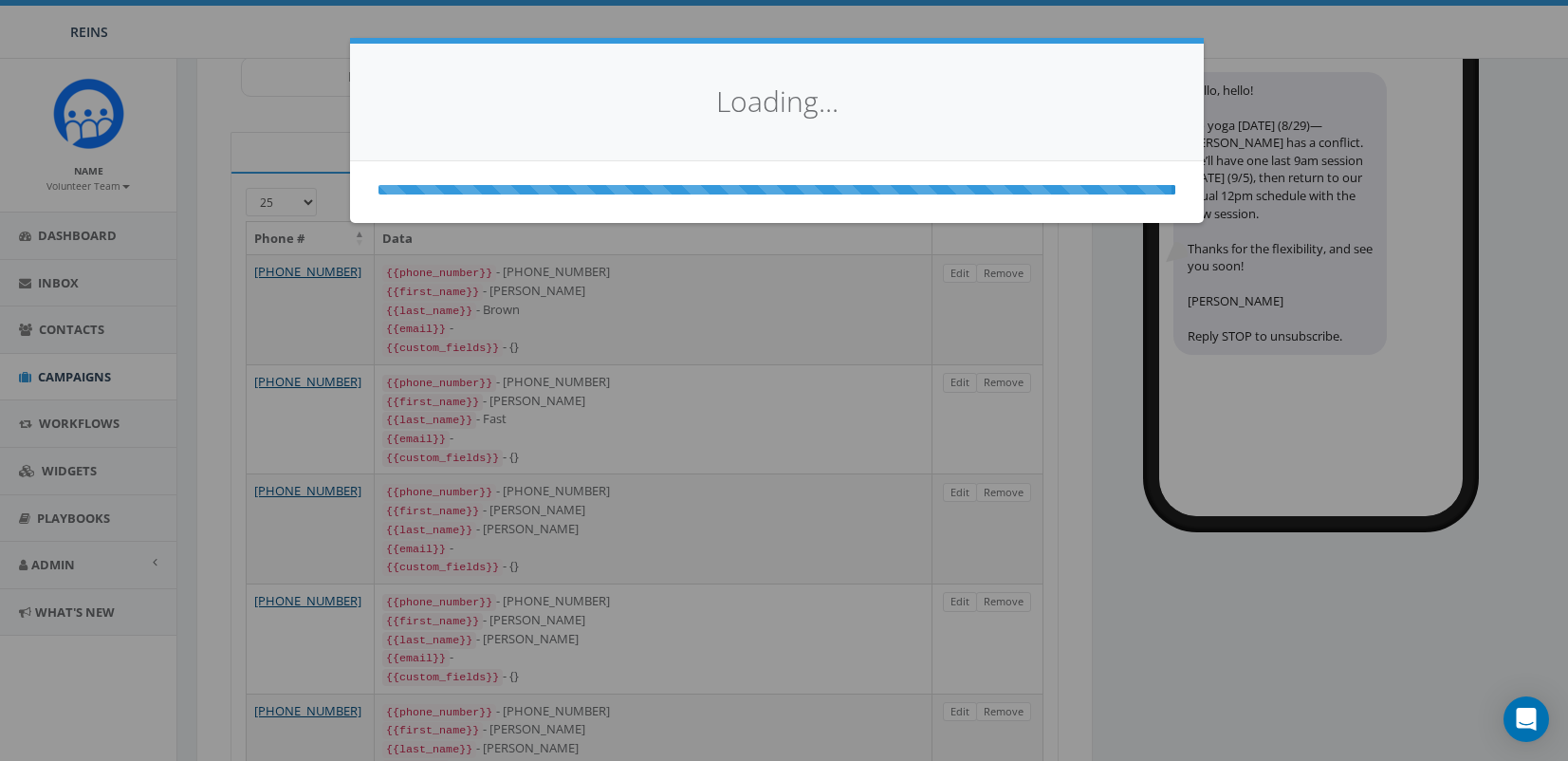
select select
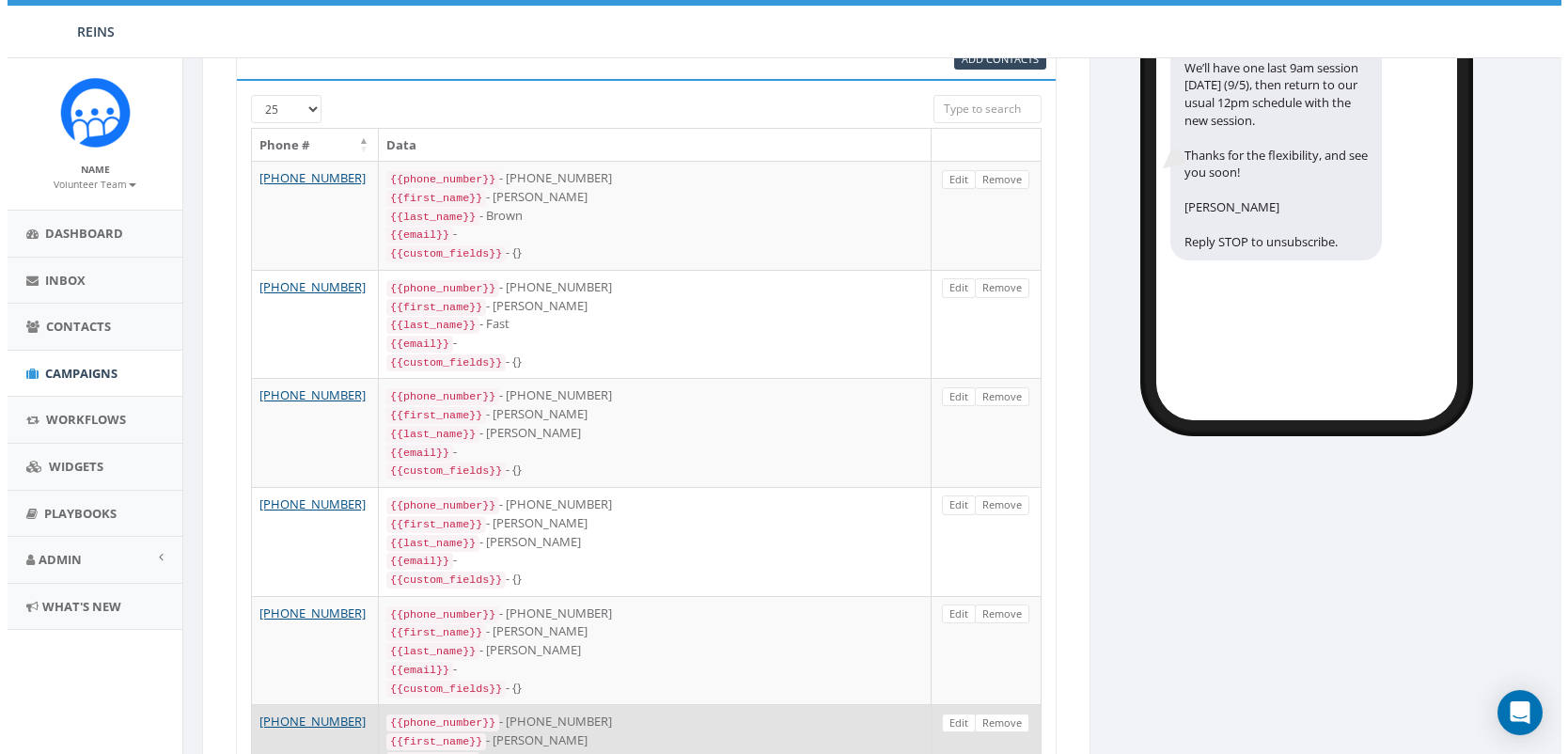
scroll to position [0, 0]
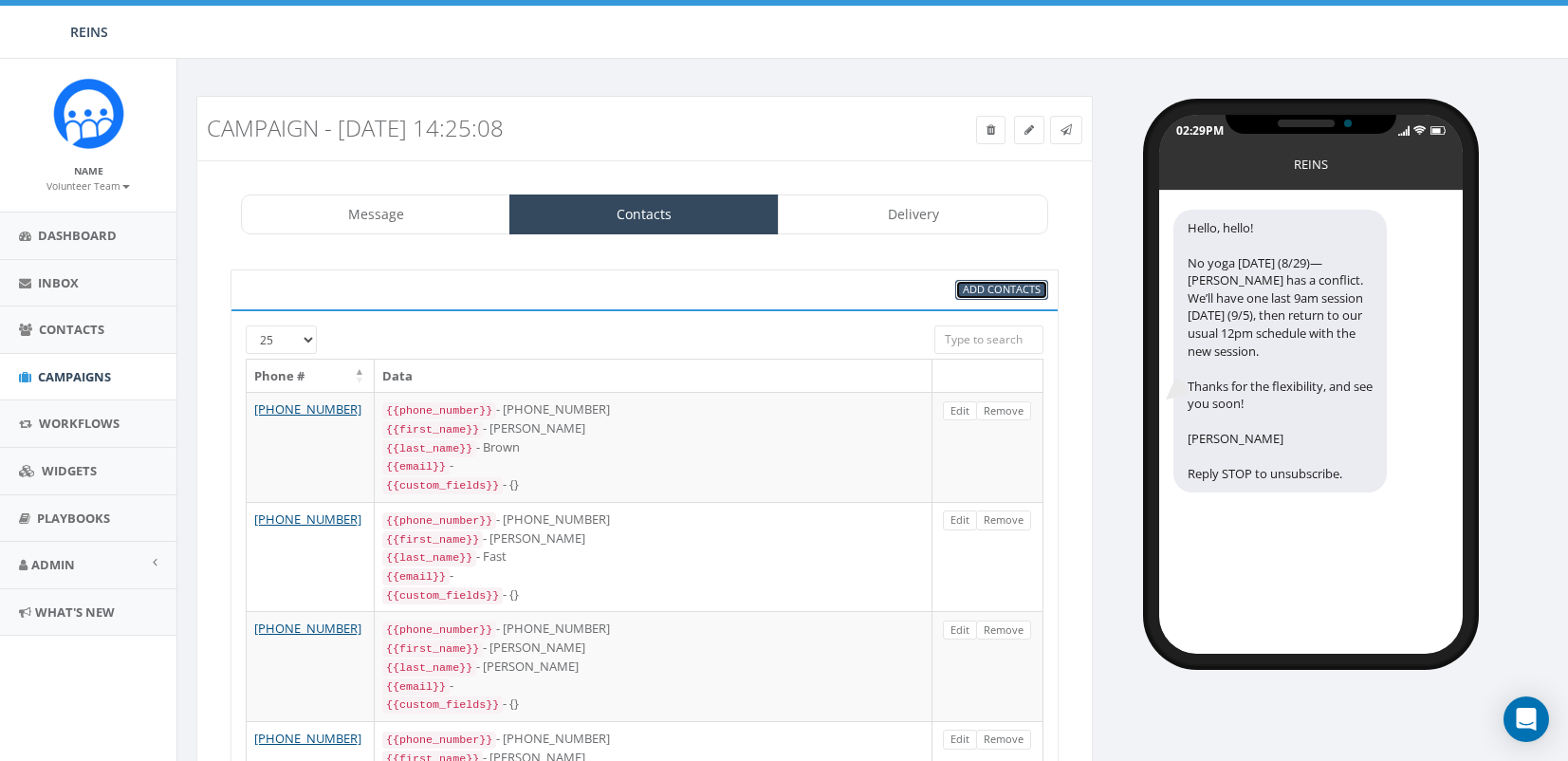
click at [1016, 296] on span "Add Contacts" at bounding box center [1002, 288] width 78 height 14
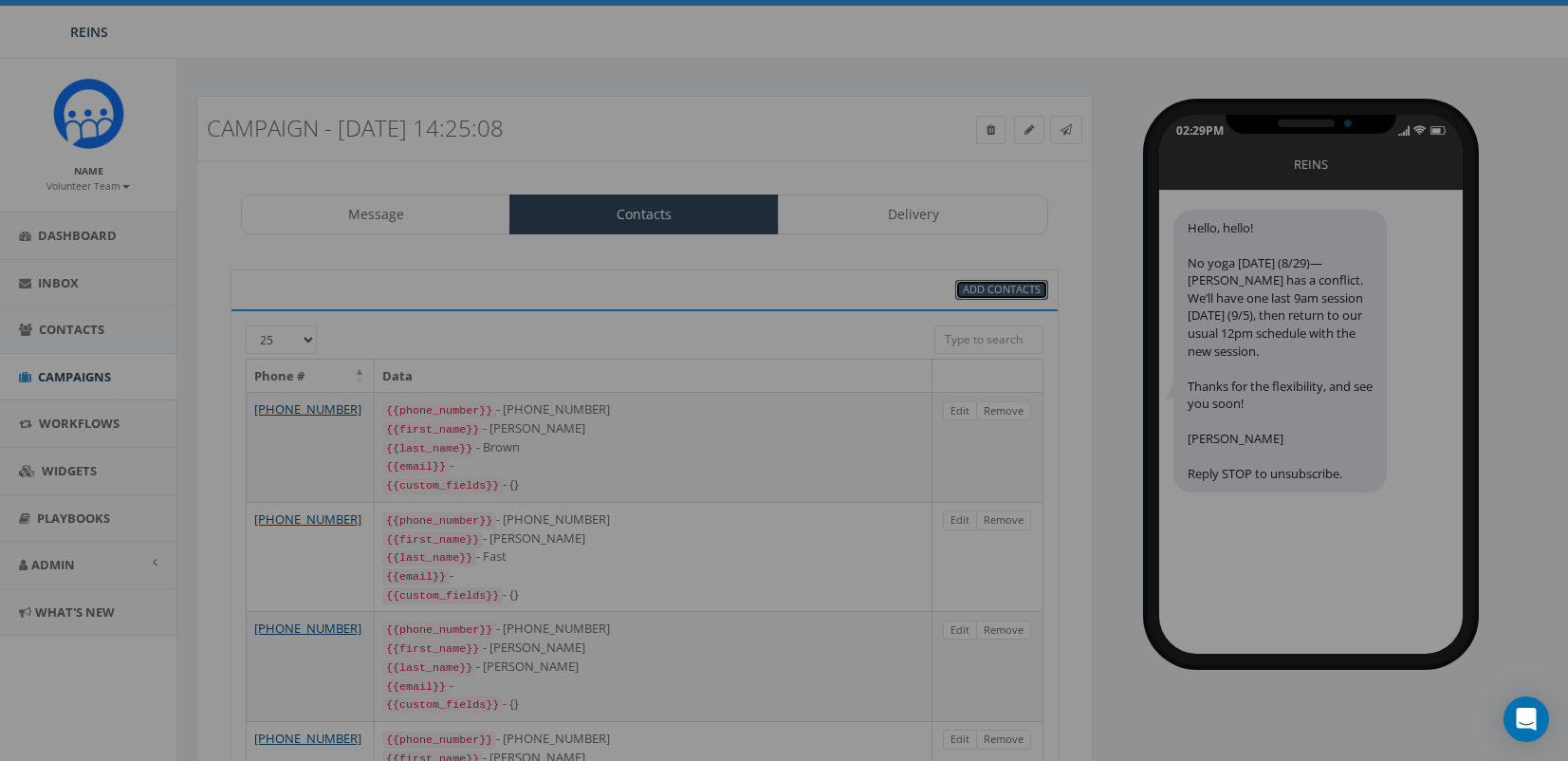
select select
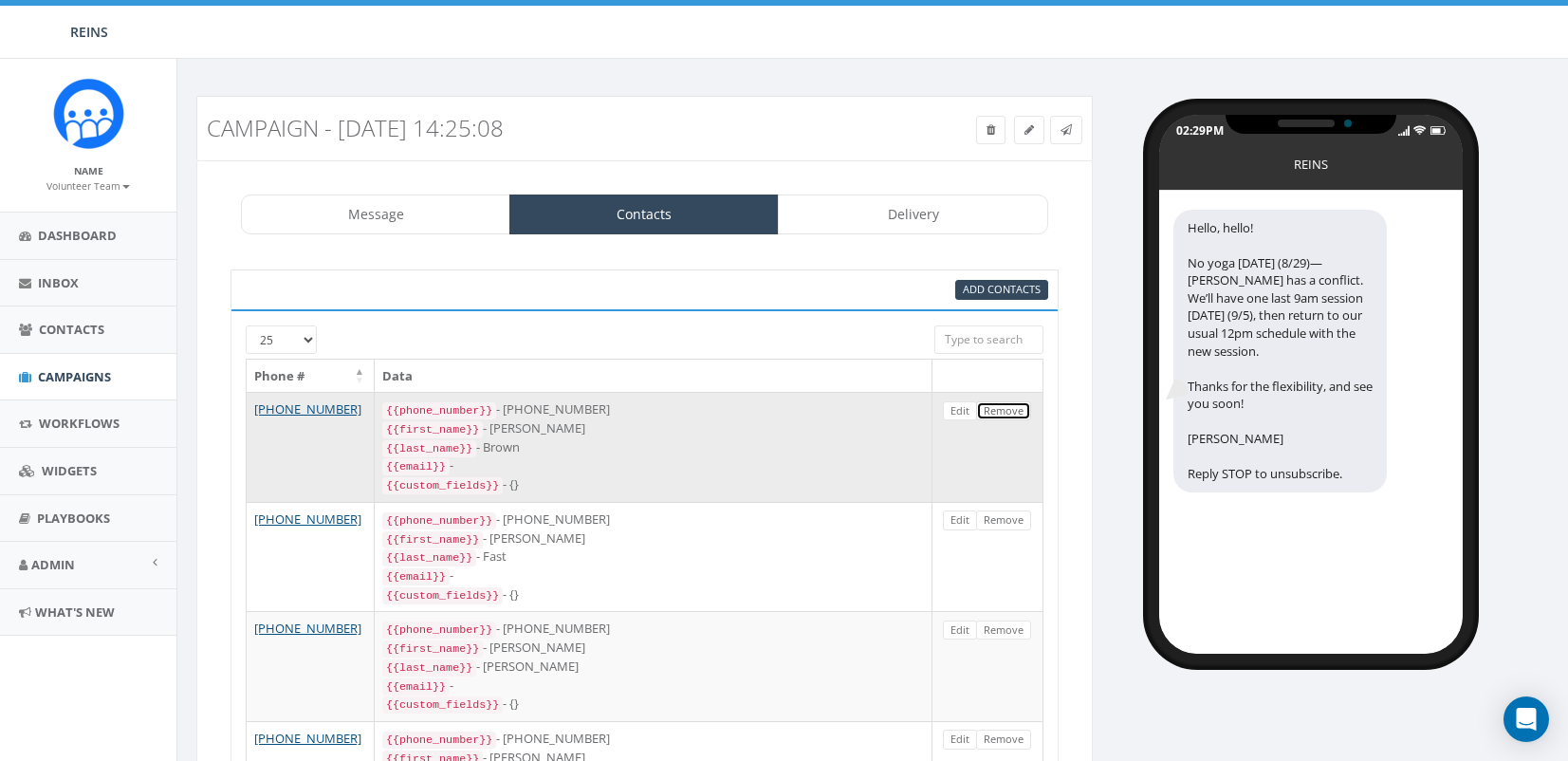
click at [1001, 409] on link "Remove" at bounding box center [1003, 411] width 55 height 20
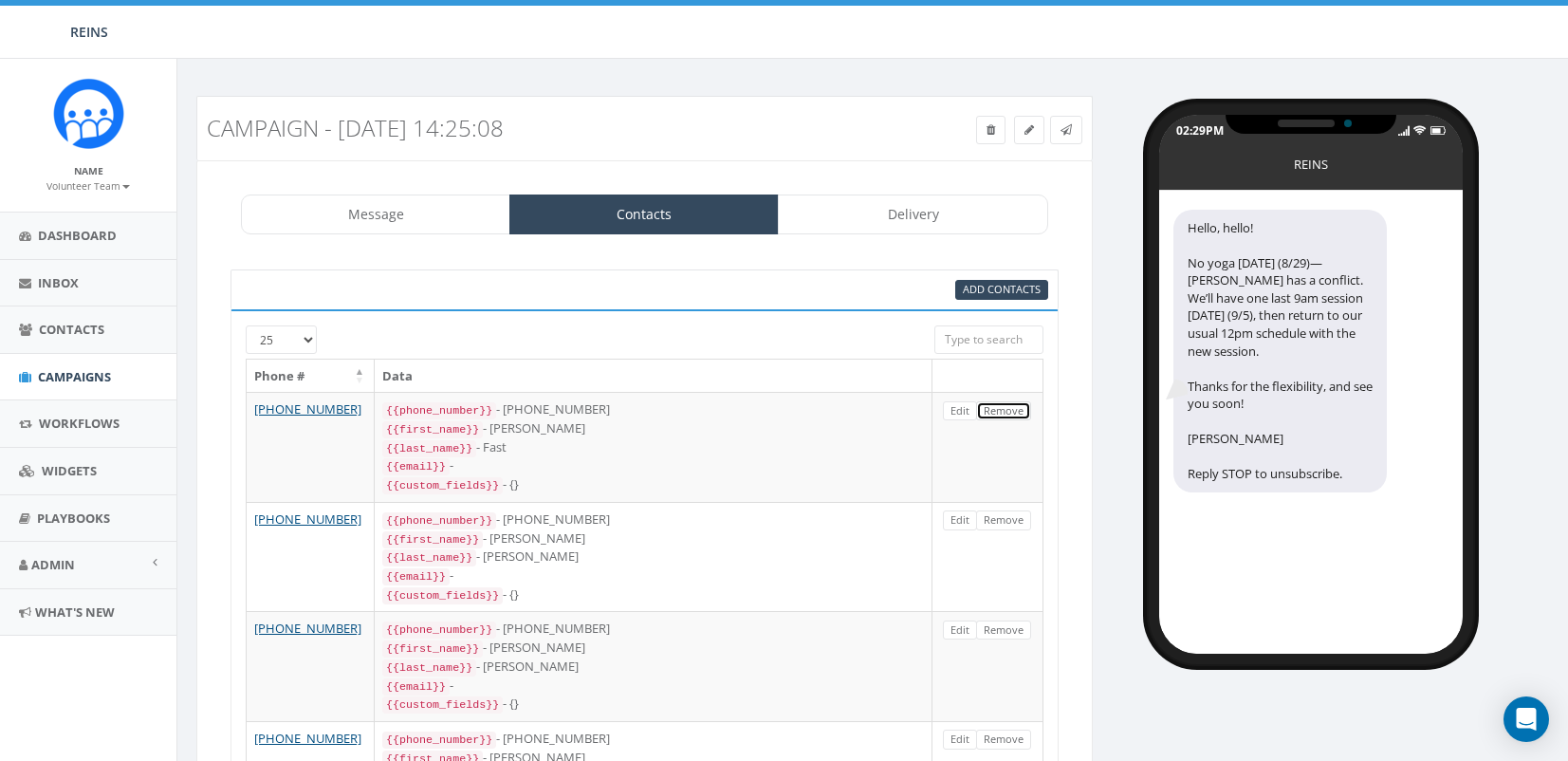
click at [1001, 409] on link "Remove" at bounding box center [1003, 411] width 55 height 20
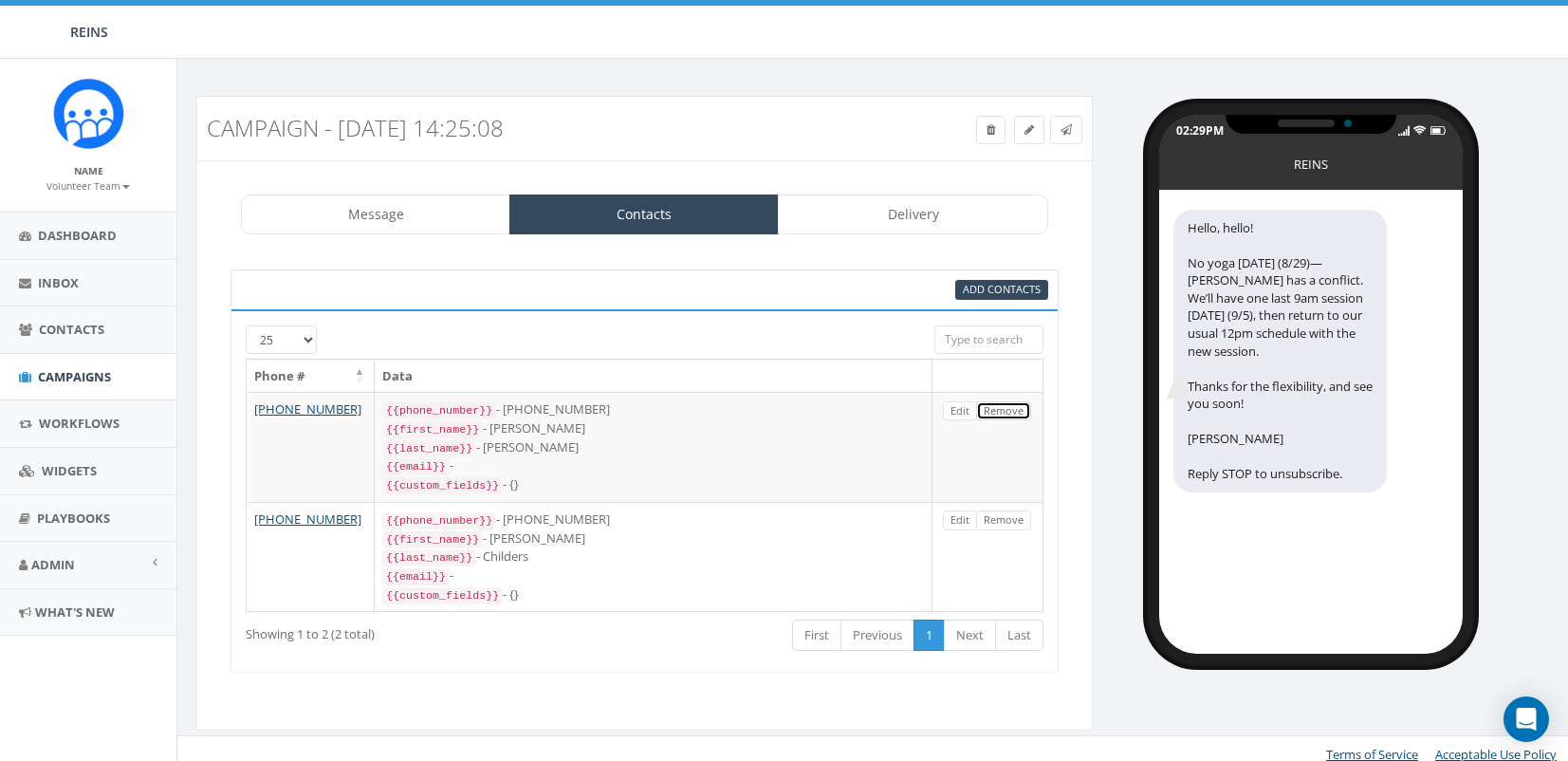
click at [1001, 409] on link "Remove" at bounding box center [1003, 411] width 55 height 20
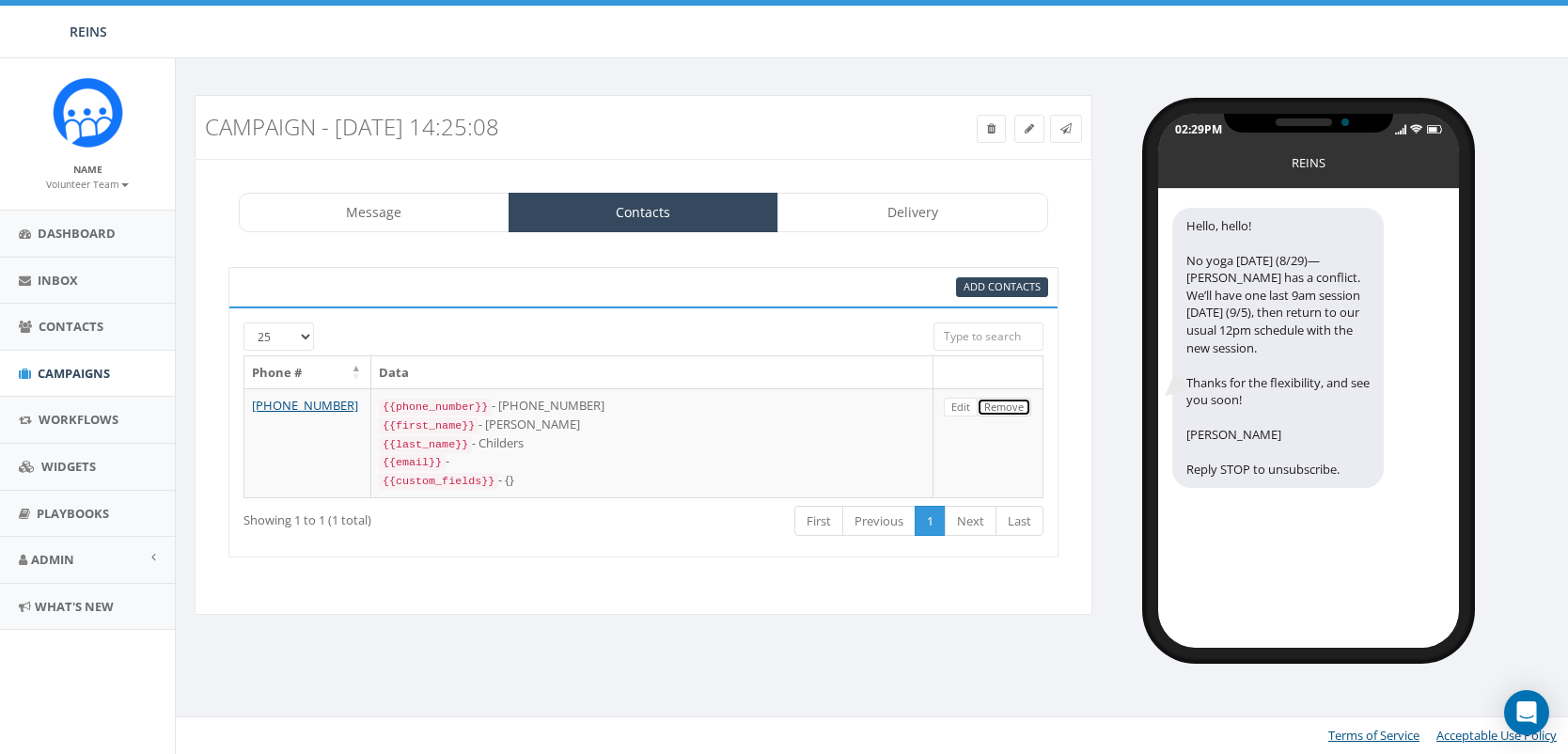
click at [992, 405] on link "Remove" at bounding box center [1003, 407] width 54 height 20
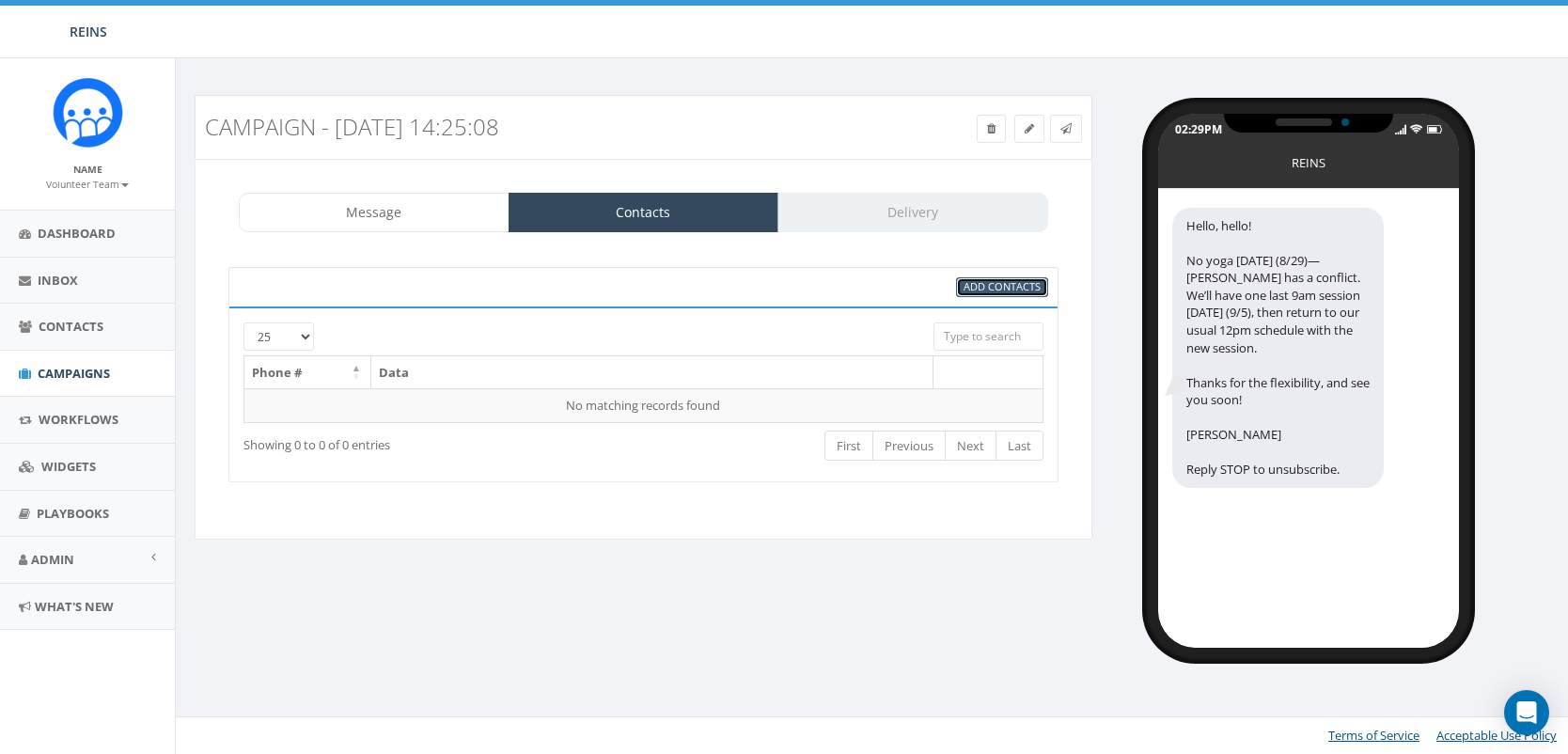
click at [995, 285] on span "Add Contacts" at bounding box center [1001, 286] width 77 height 14
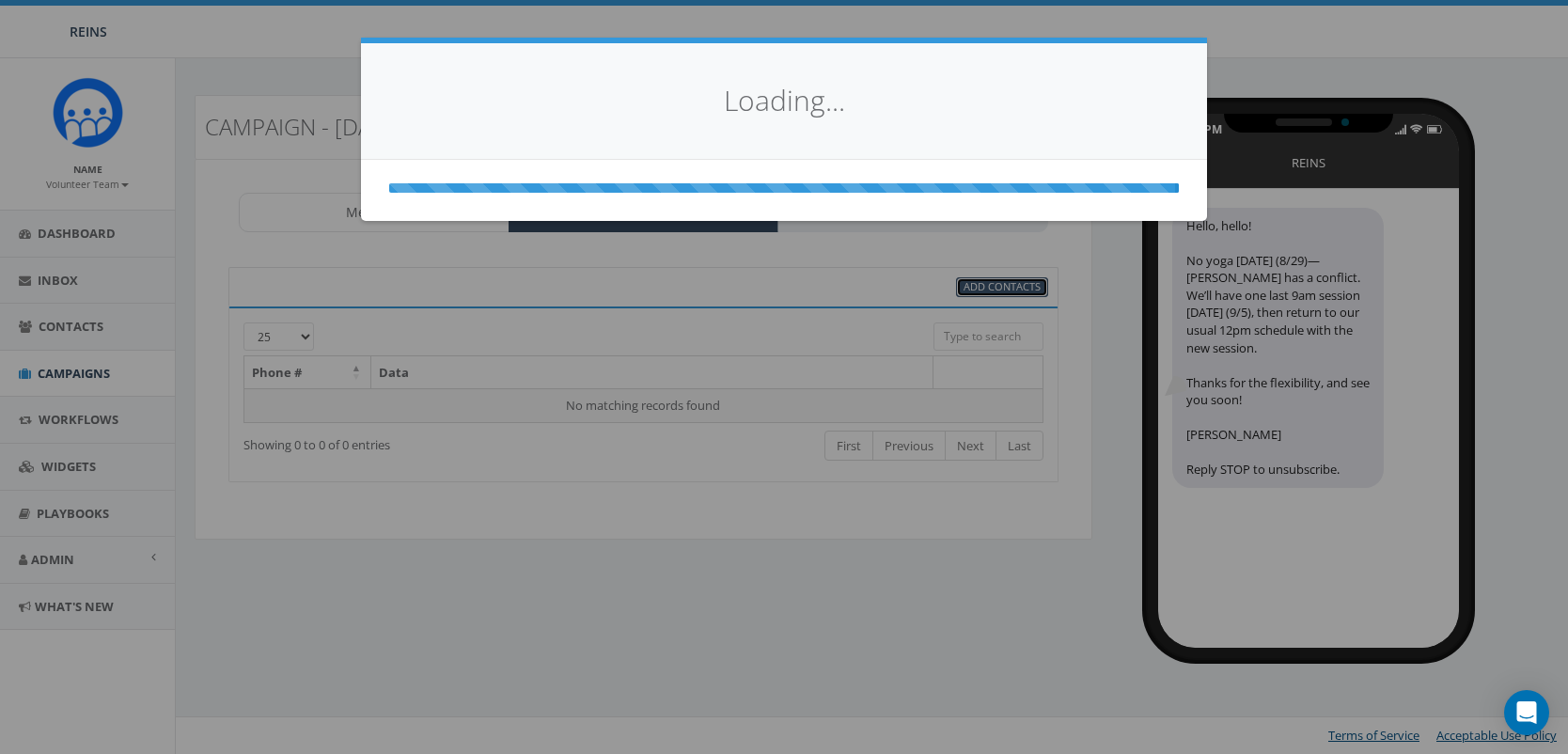
select select
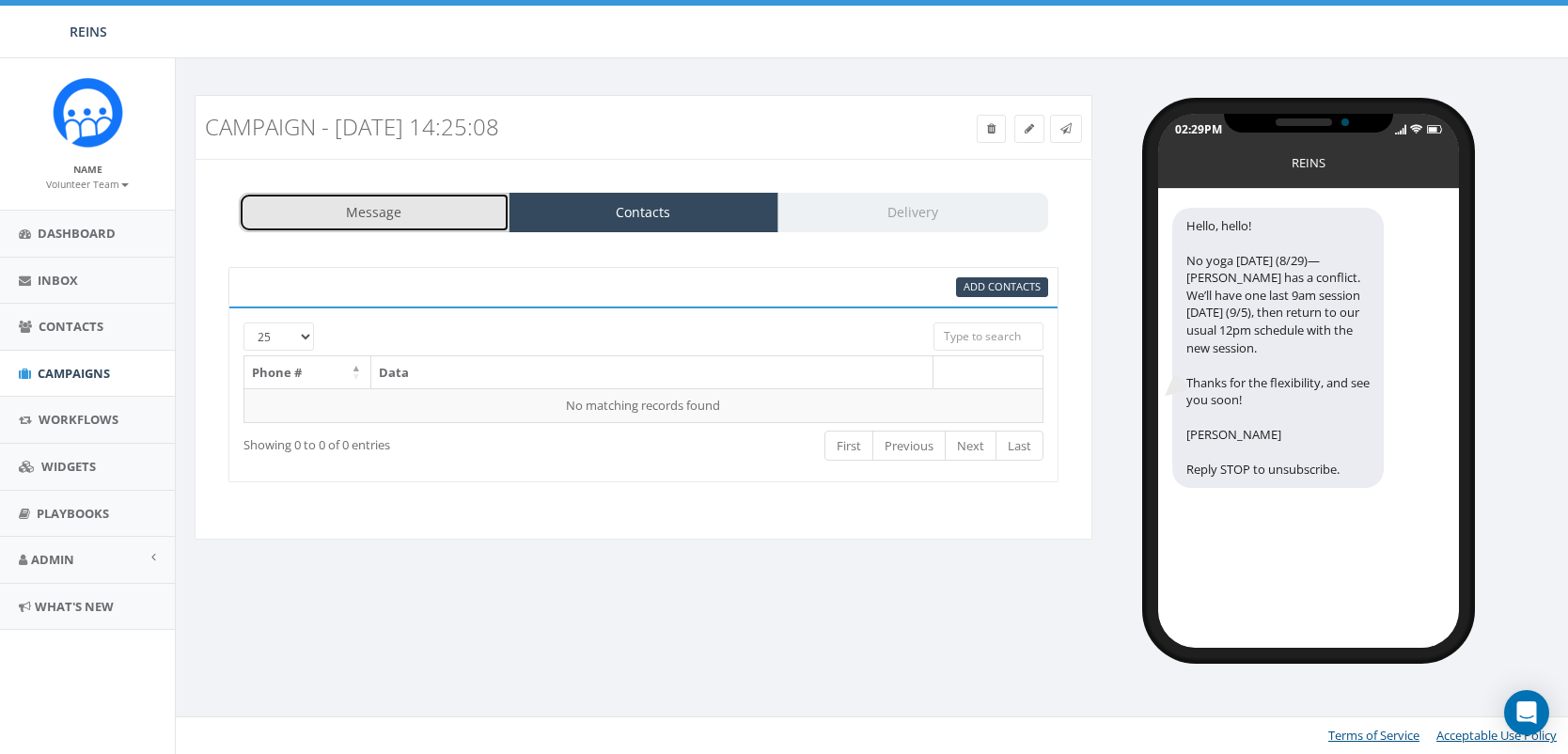
click at [386, 219] on link "Message" at bounding box center [373, 213] width 271 height 40
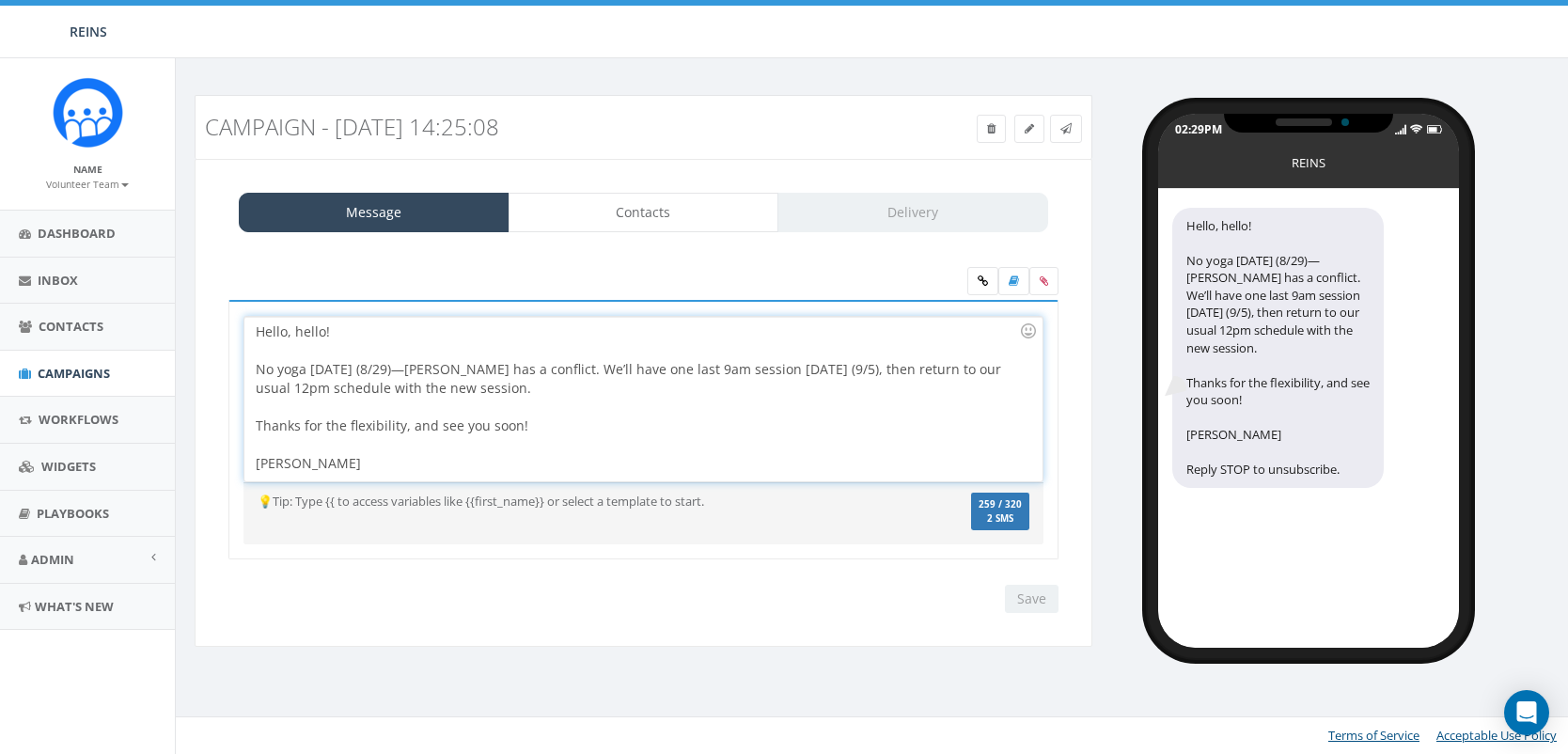
click at [719, 395] on div "Hello, hello! No yoga this Friday (8/29)—Joanna has a conflict. We’ll have one …" at bounding box center [642, 399] width 797 height 164
click at [690, 462] on div "Hello, hello! No yoga this Friday (8/29)—Joanna has a conflict. We’ll have one …" at bounding box center [642, 399] width 797 height 164
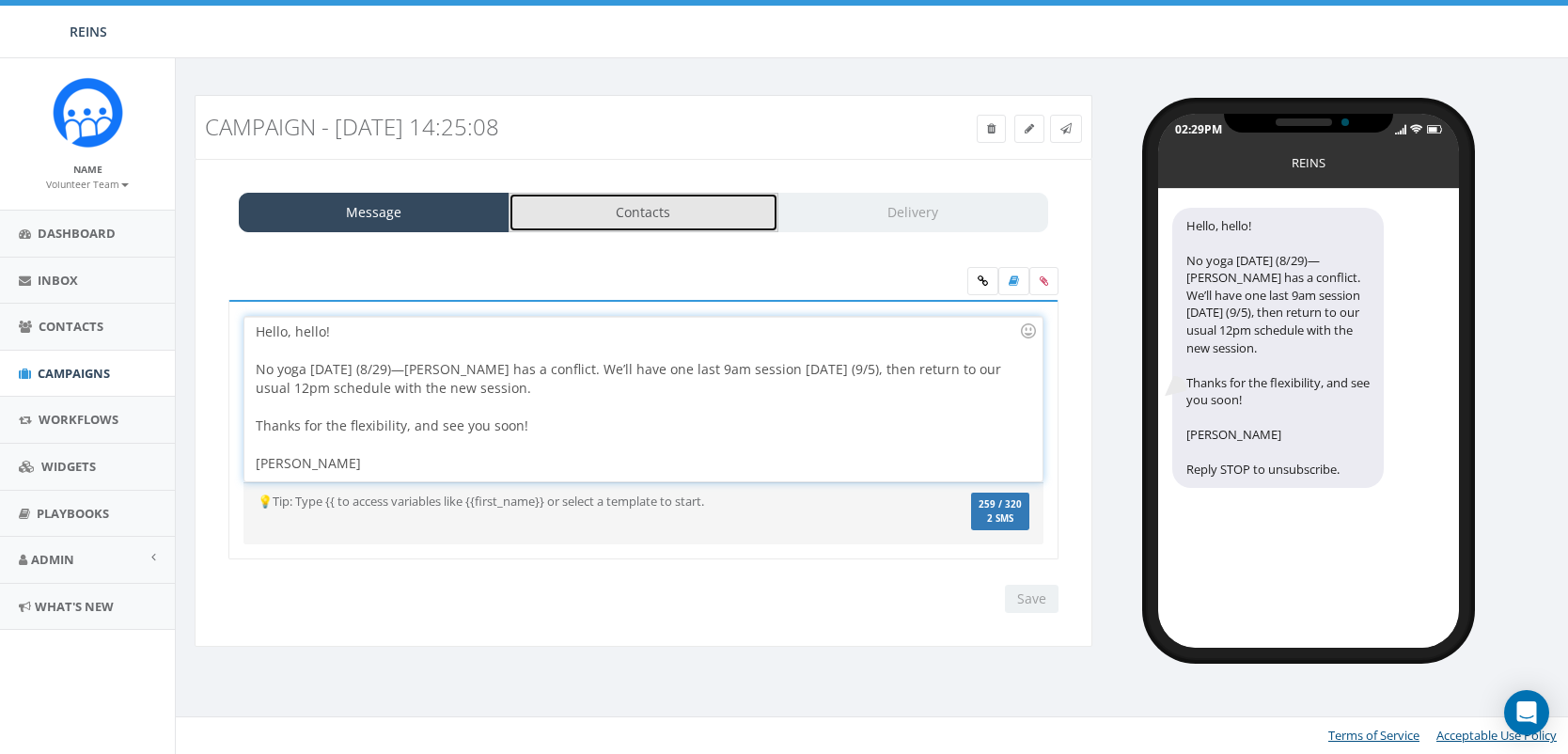
click at [659, 207] on link "Contacts" at bounding box center [643, 213] width 271 height 40
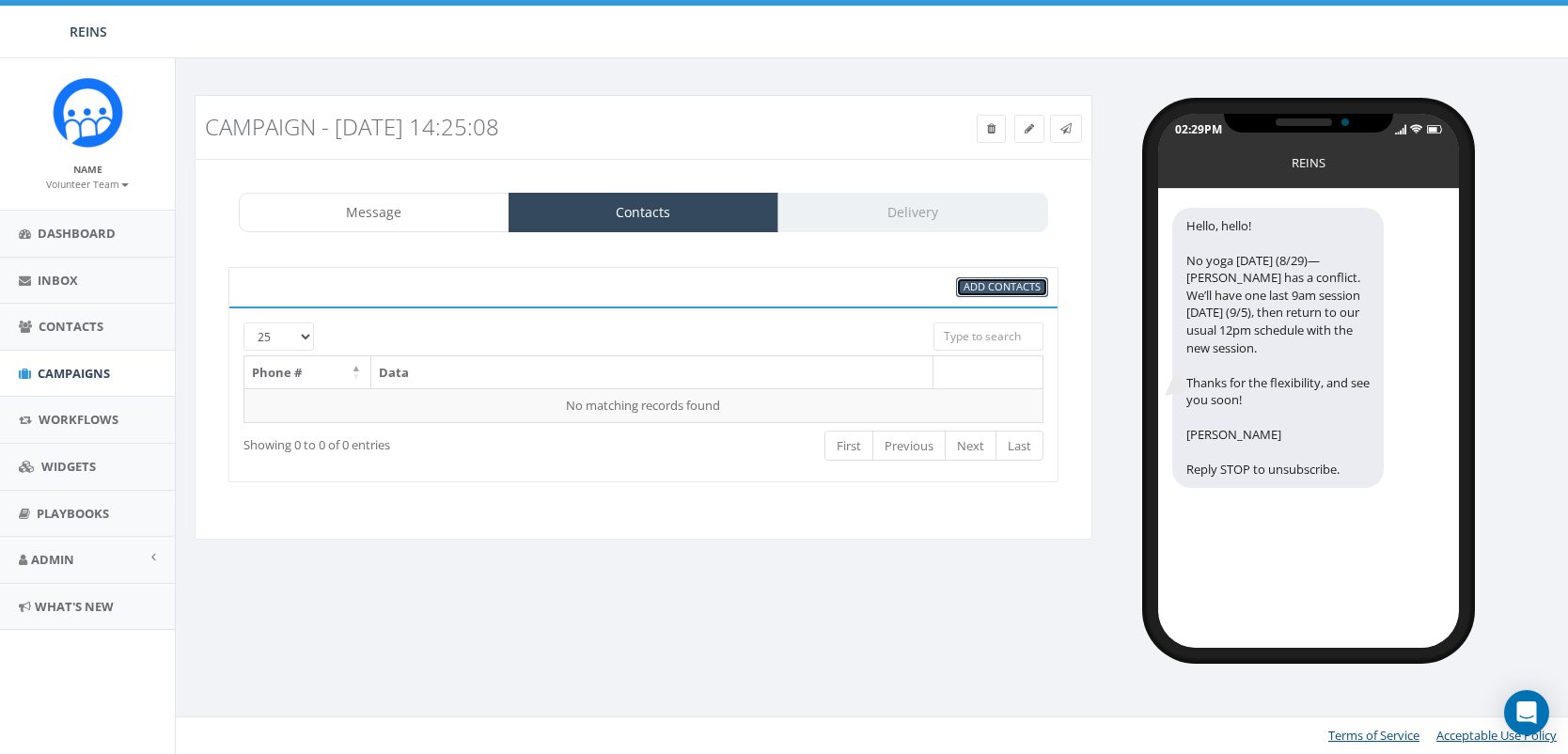
click at [1004, 293] on span "Add Contacts" at bounding box center [1001, 286] width 77 height 14
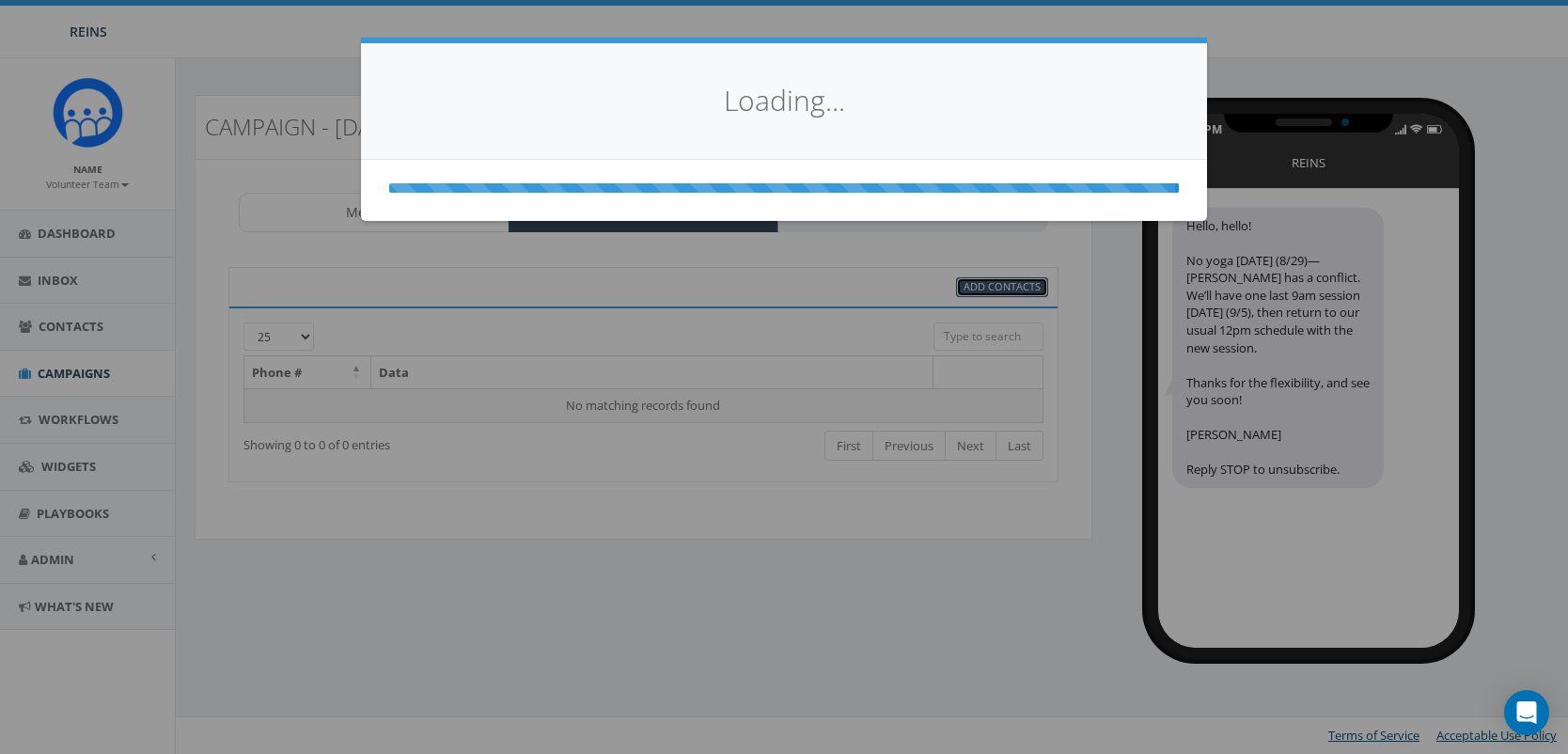
select select
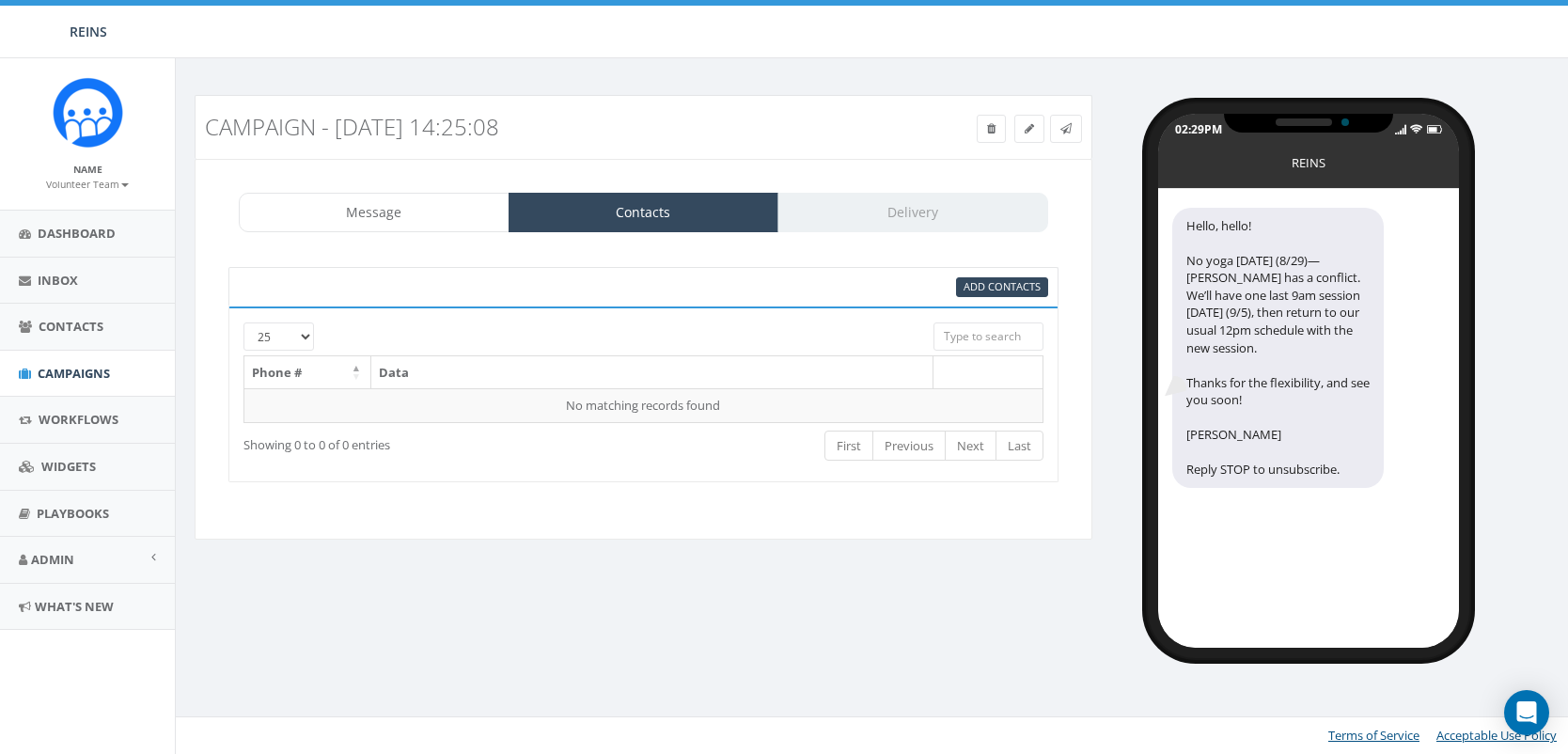
click at [298, 334] on div at bounding box center [608, 330] width 620 height 18
click at [131, 379] on input "image" at bounding box center [128, 374] width 13 height 13
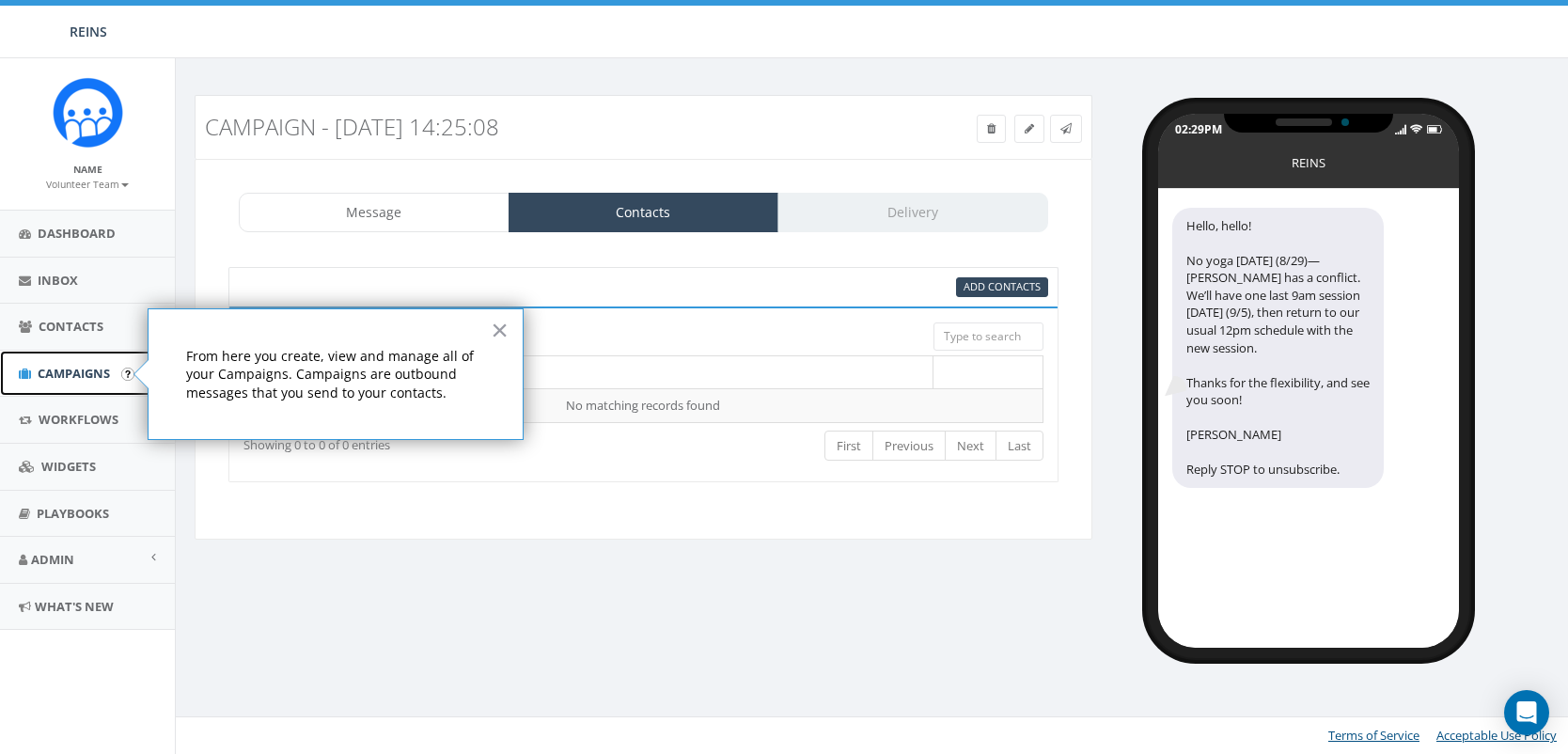
click at [58, 376] on span "Campaigns" at bounding box center [74, 373] width 72 height 17
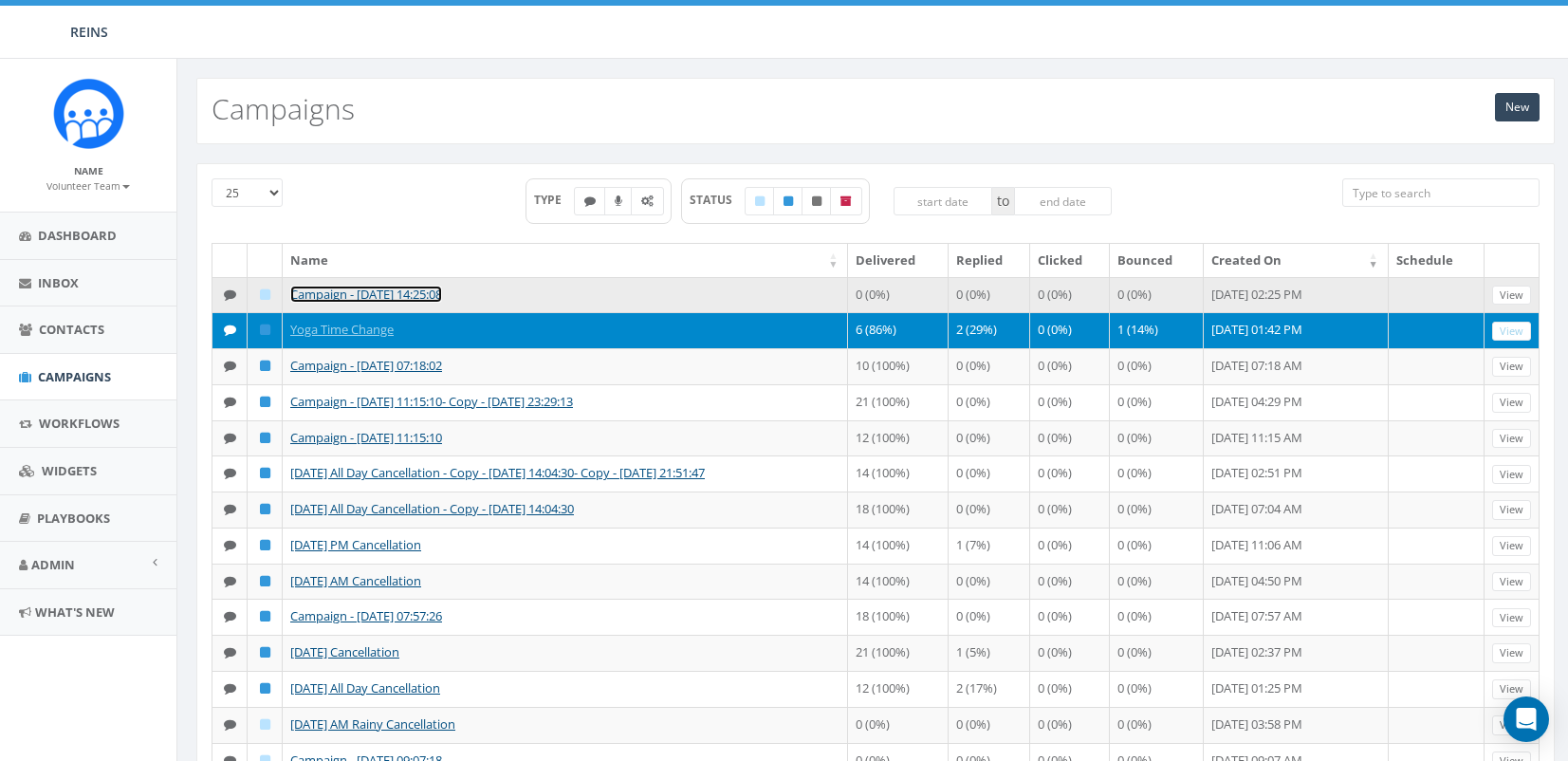
click at [361, 298] on link "Campaign - [DATE] 14:25:08" at bounding box center [366, 294] width 151 height 17
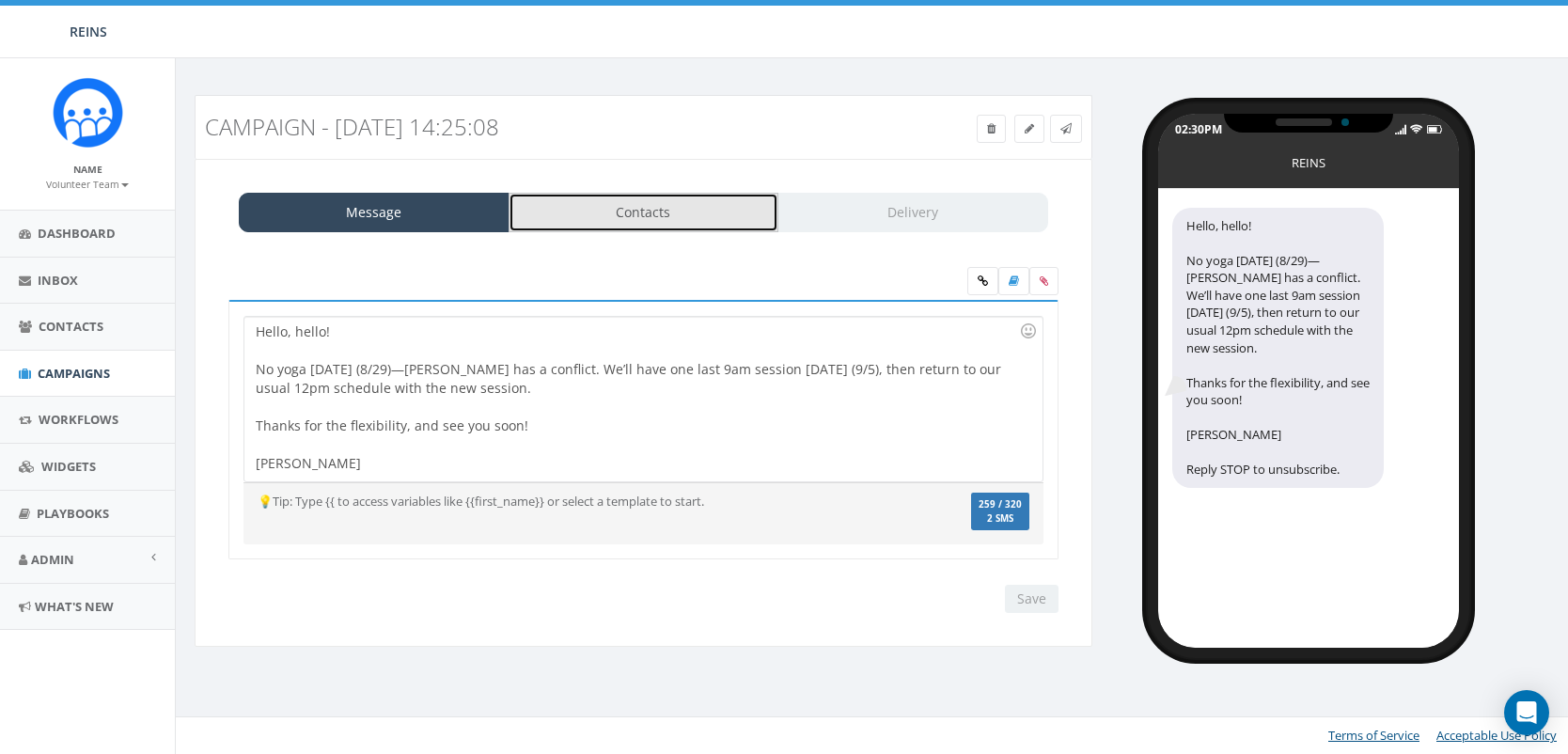
click at [706, 215] on link "Contacts" at bounding box center [643, 213] width 271 height 40
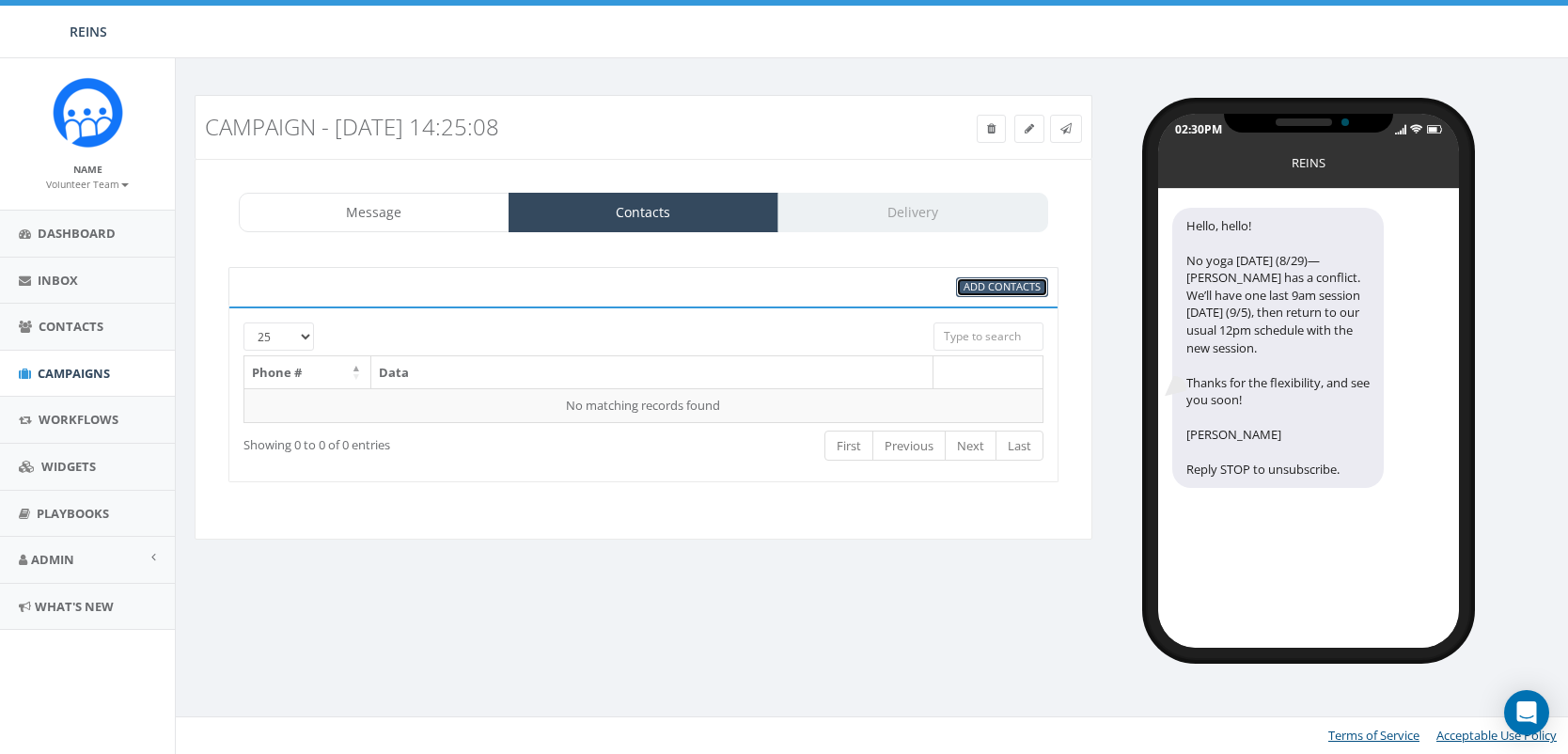
click at [1000, 292] on span "Add Contacts" at bounding box center [1001, 286] width 77 height 14
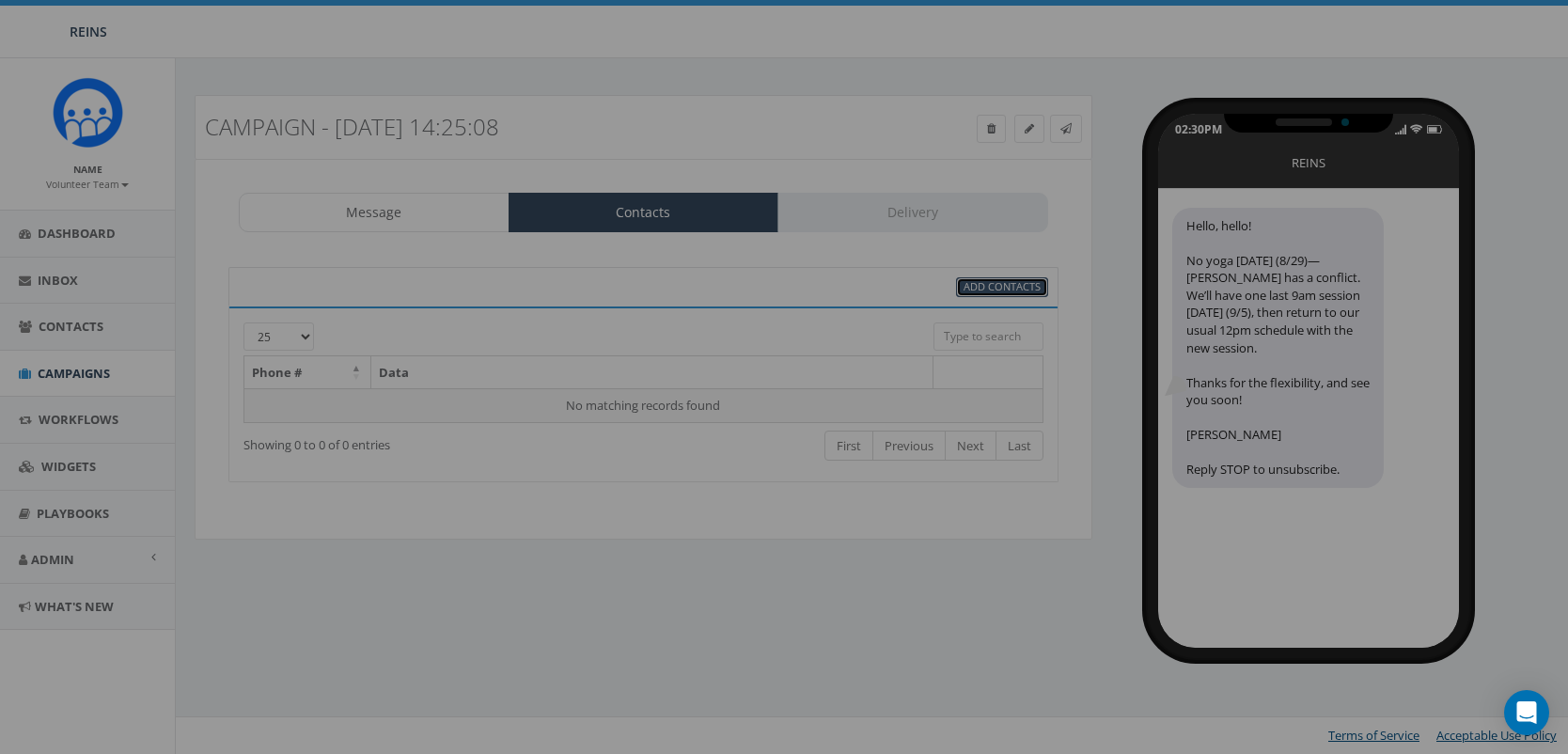
select select
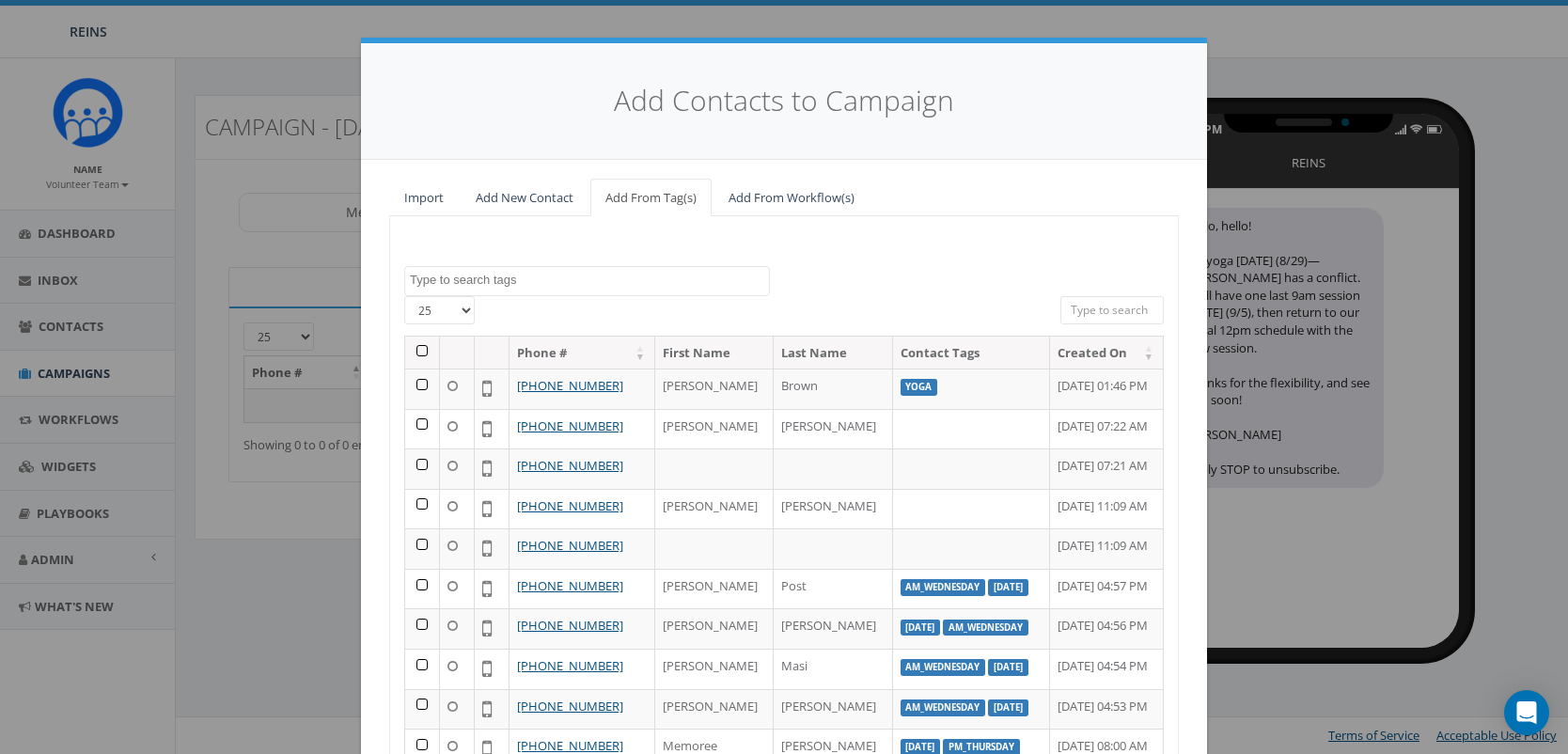
click at [642, 273] on textarea "Search" at bounding box center [590, 280] width 359 height 17
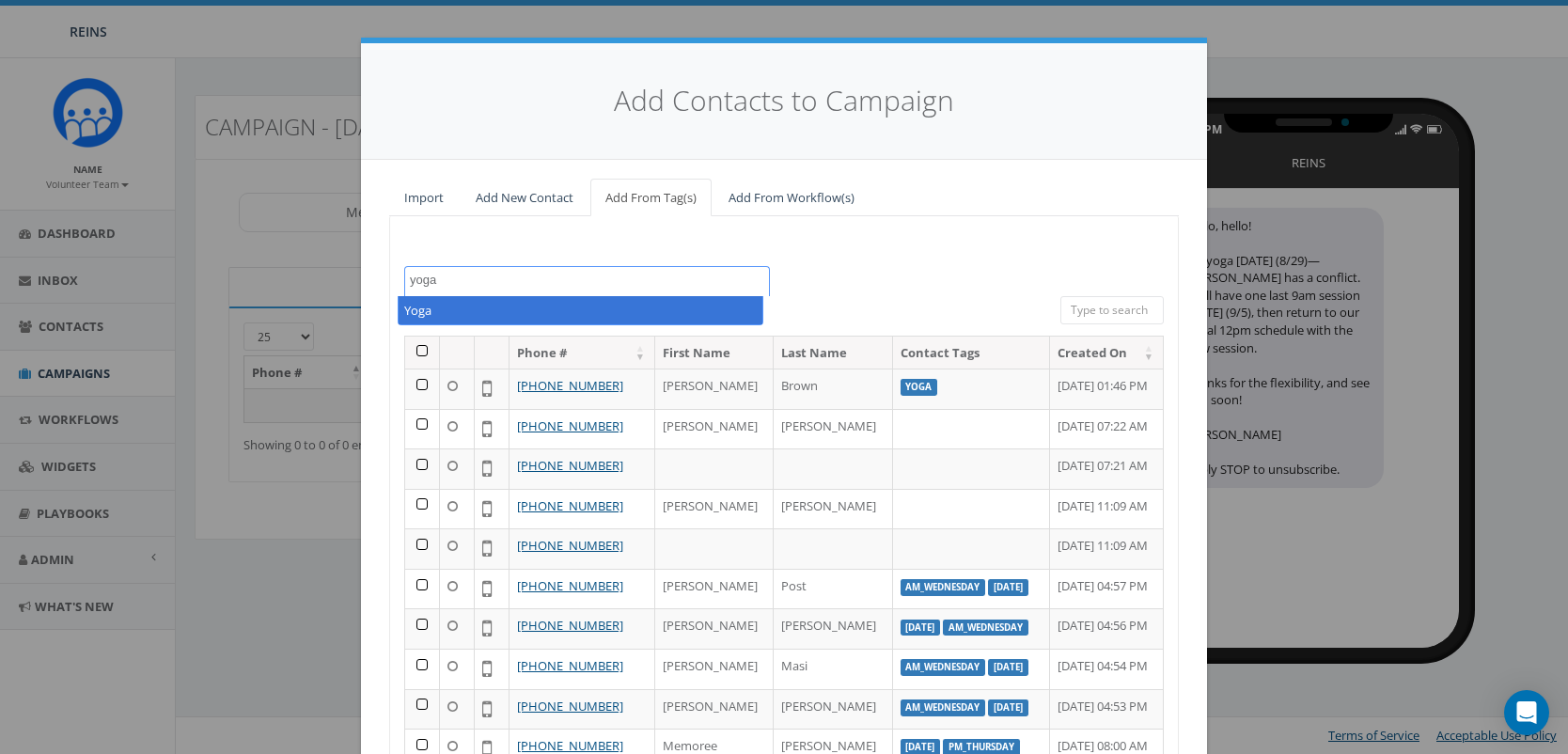
type textarea "yoga"
select select "Yoga"
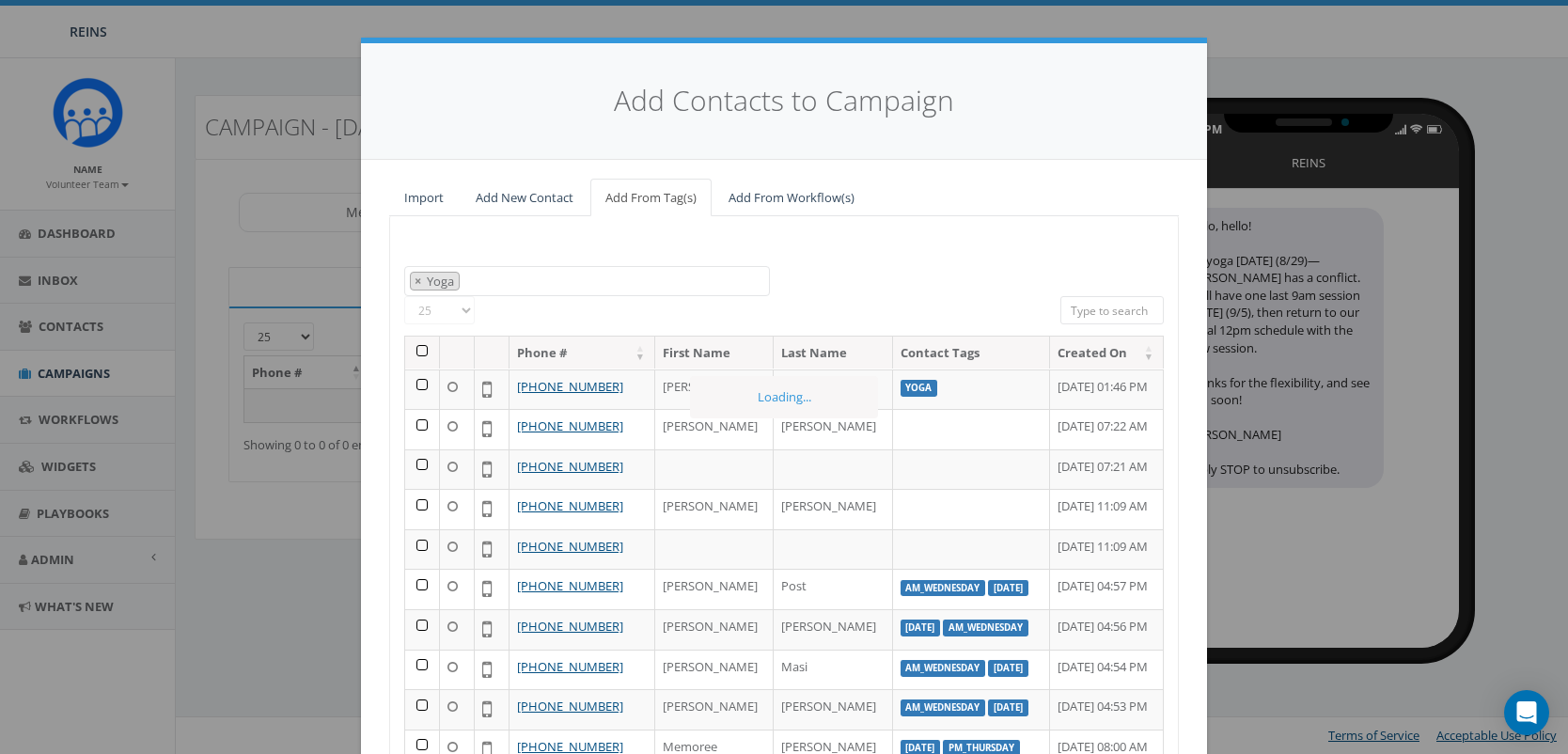
scroll to position [457, 0]
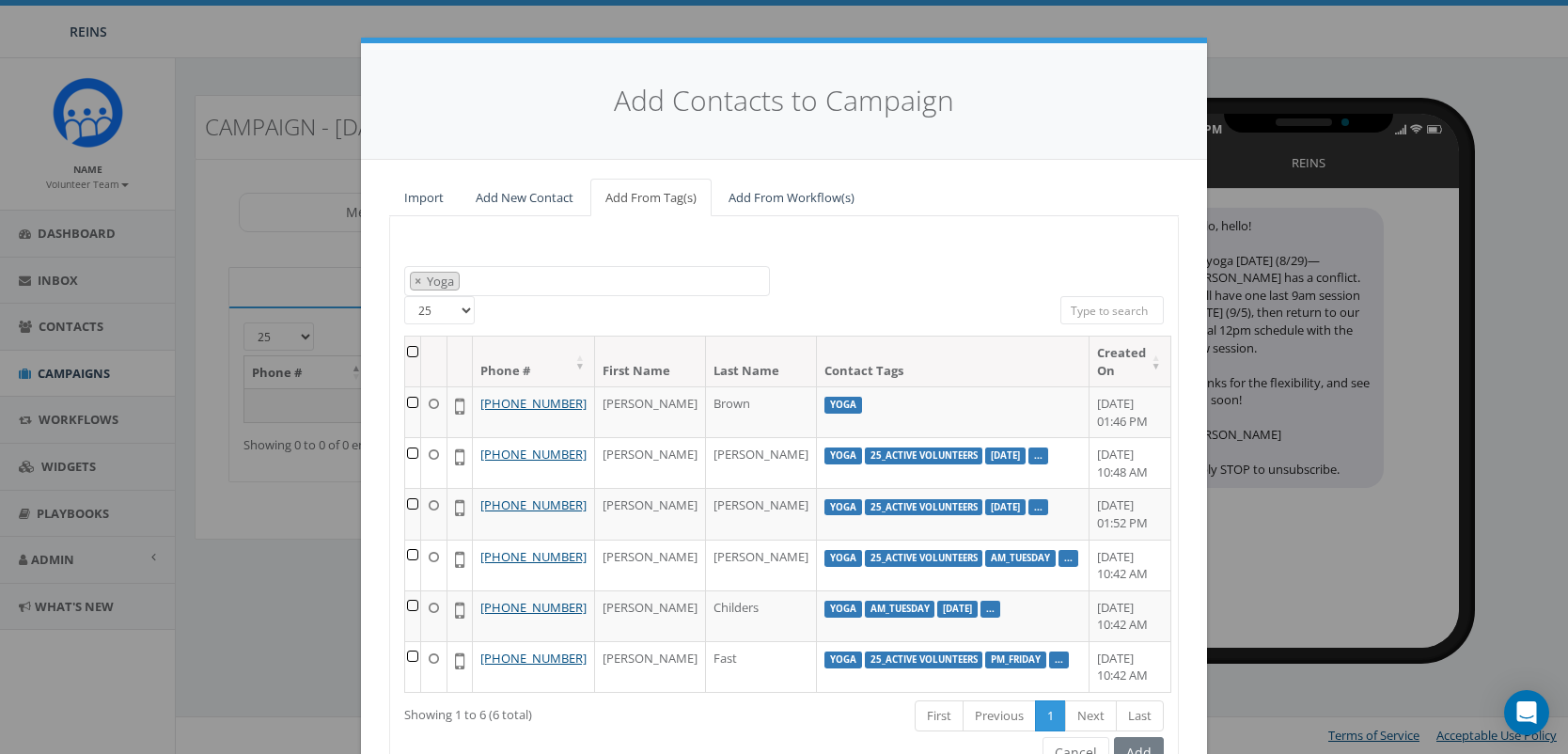
click at [413, 349] on th at bounding box center [413, 361] width 16 height 49
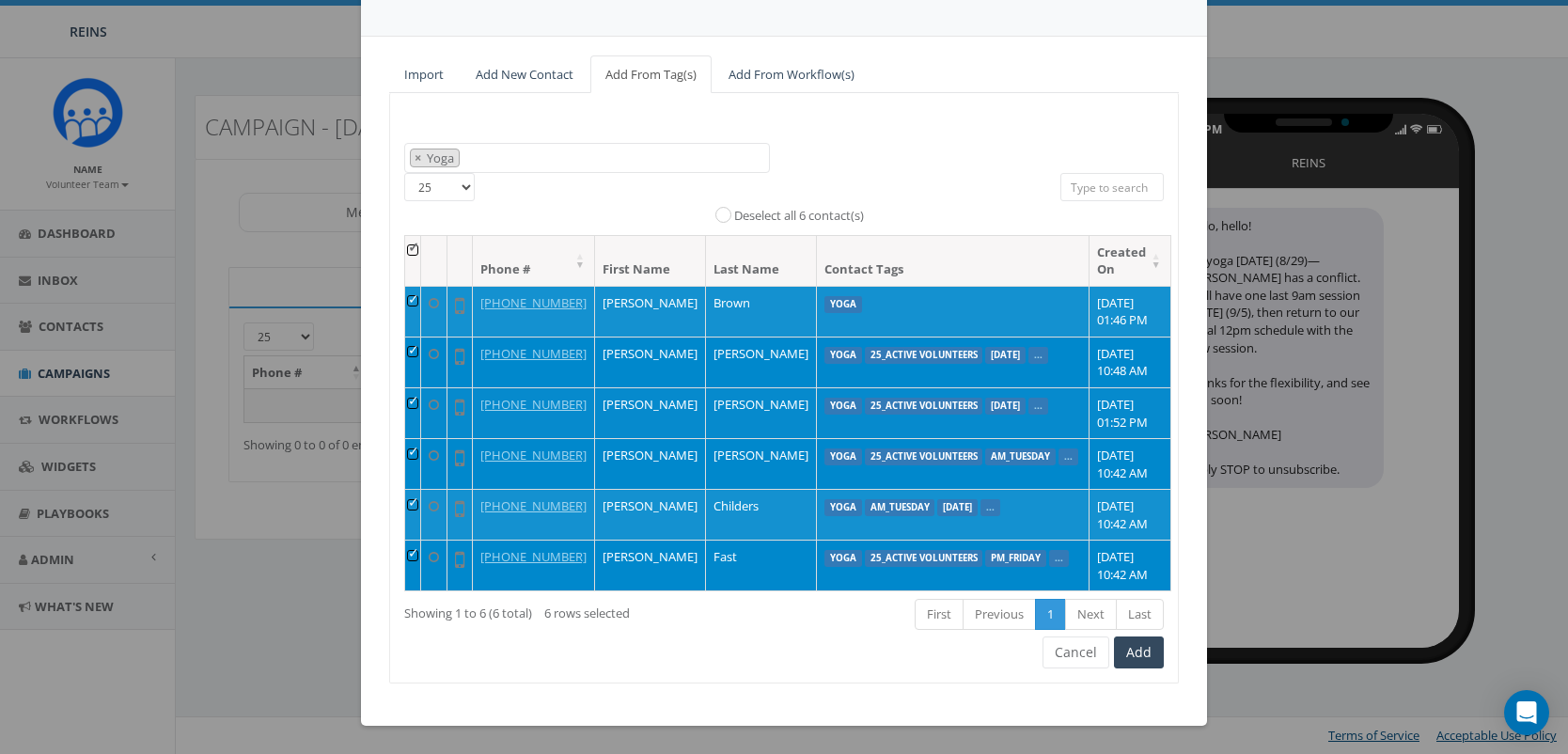
scroll to position [213, 0]
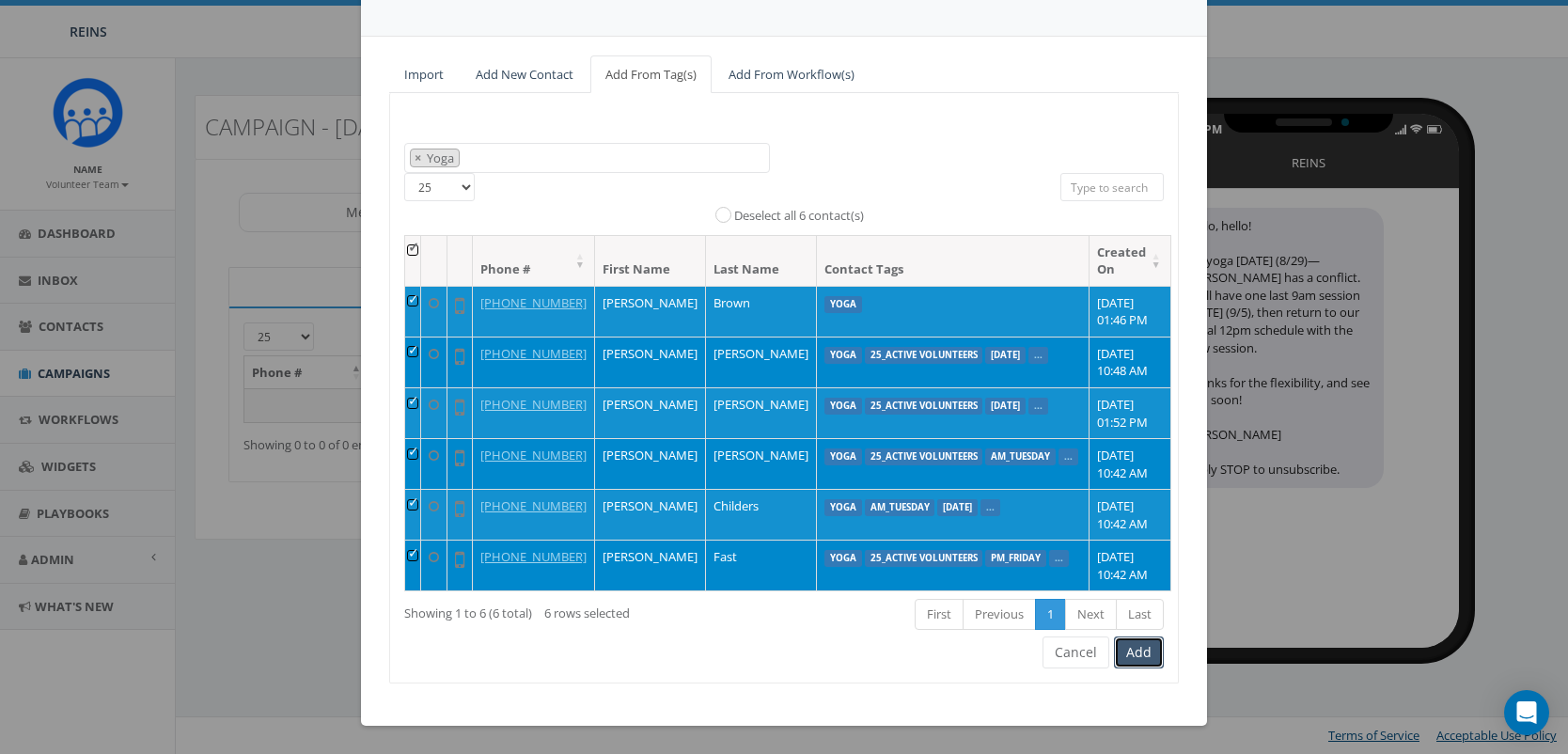
click at [1136, 654] on button "Add" at bounding box center [1139, 652] width 49 height 32
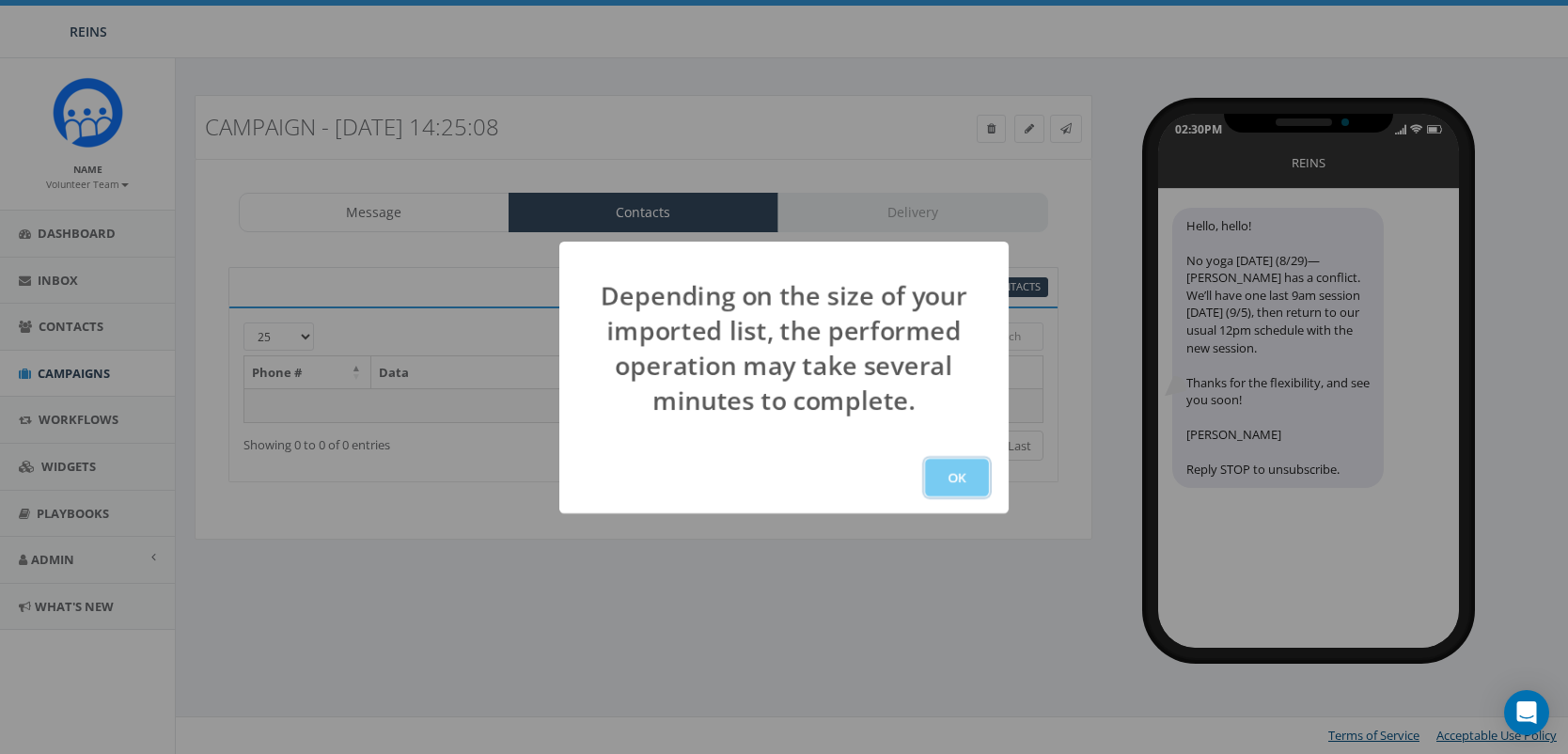
click at [954, 482] on button "OK" at bounding box center [956, 478] width 64 height 38
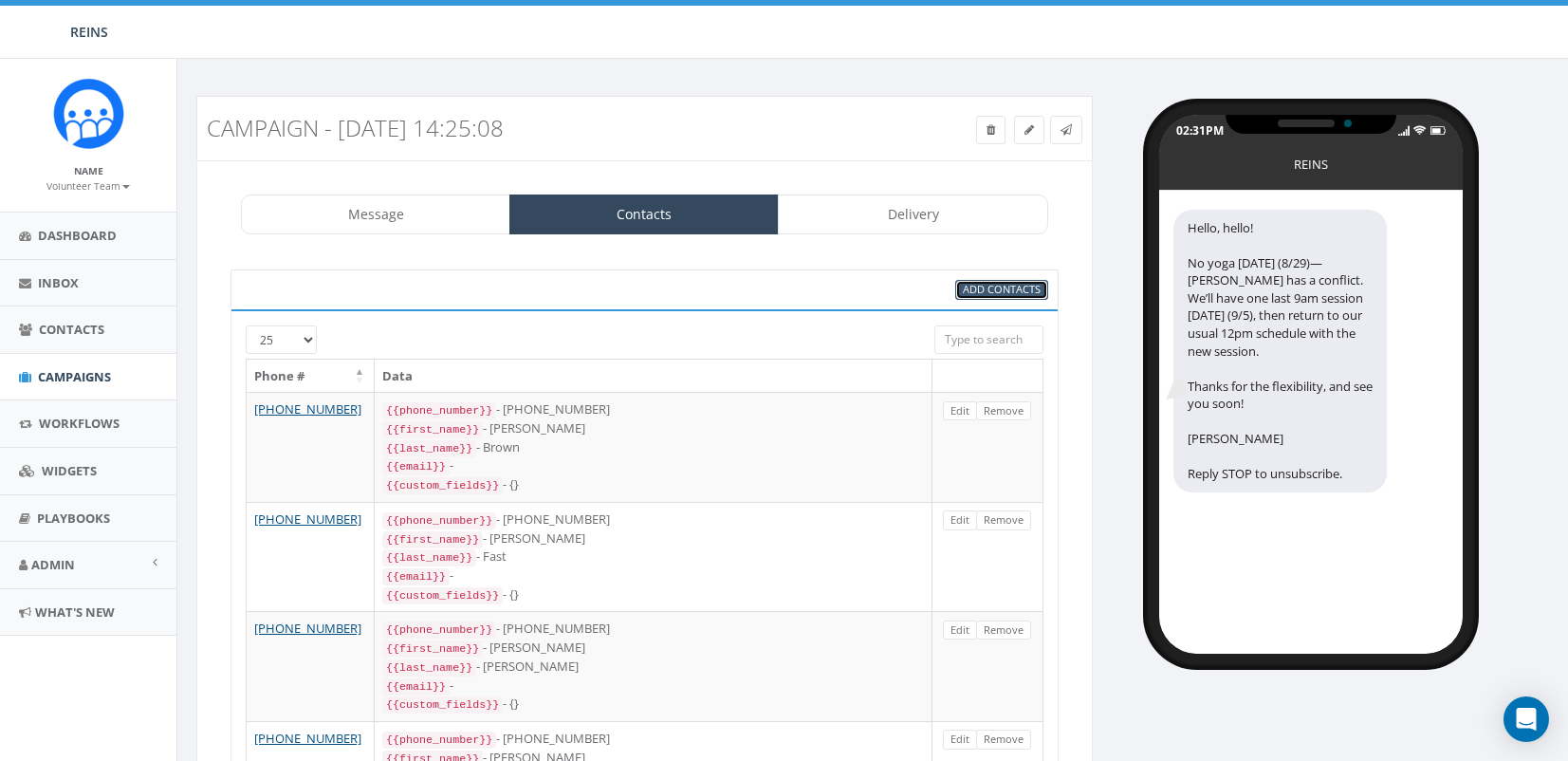
click at [980, 291] on span "Add Contacts" at bounding box center [1002, 288] width 78 height 14
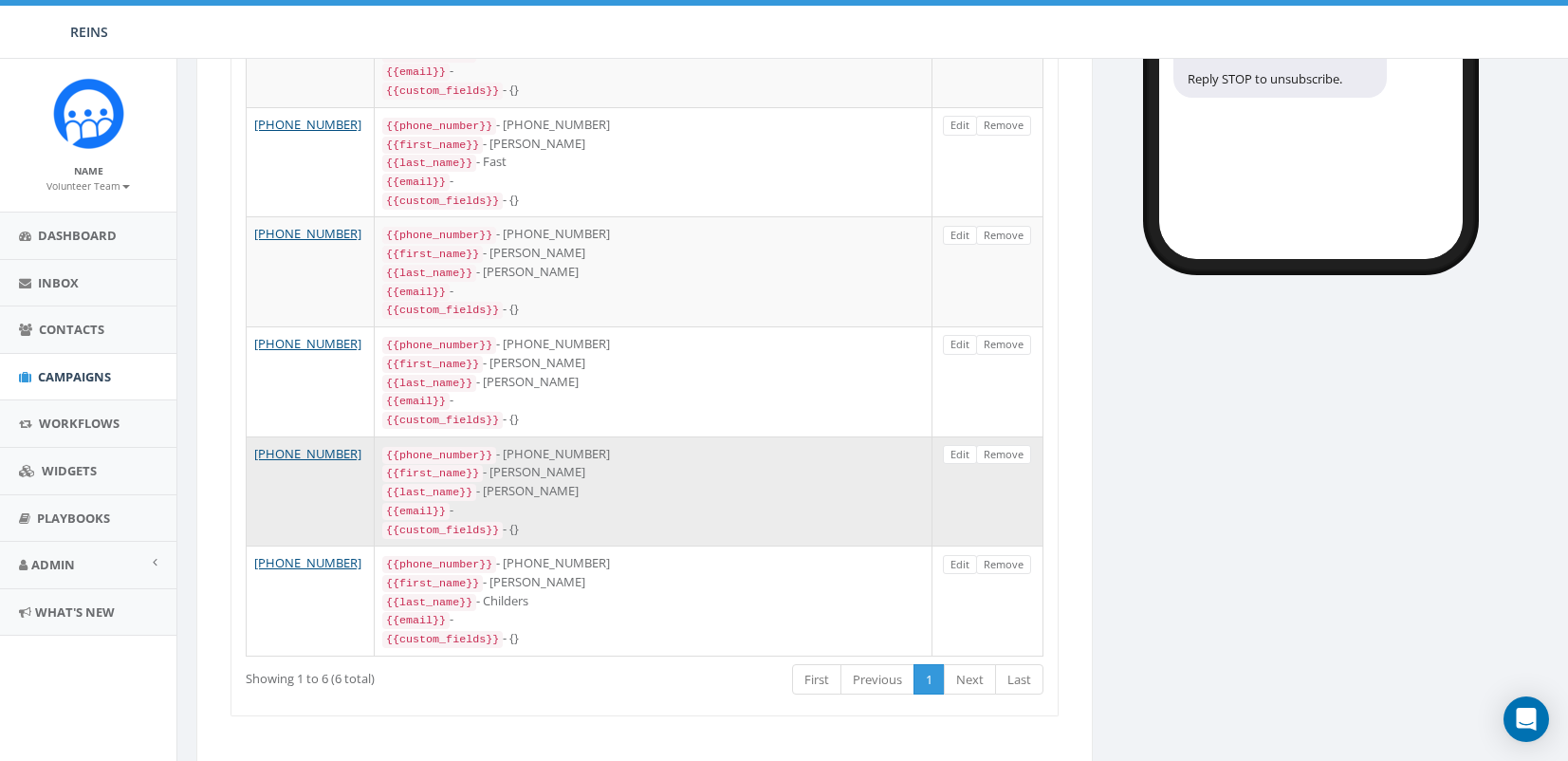
scroll to position [422, 0]
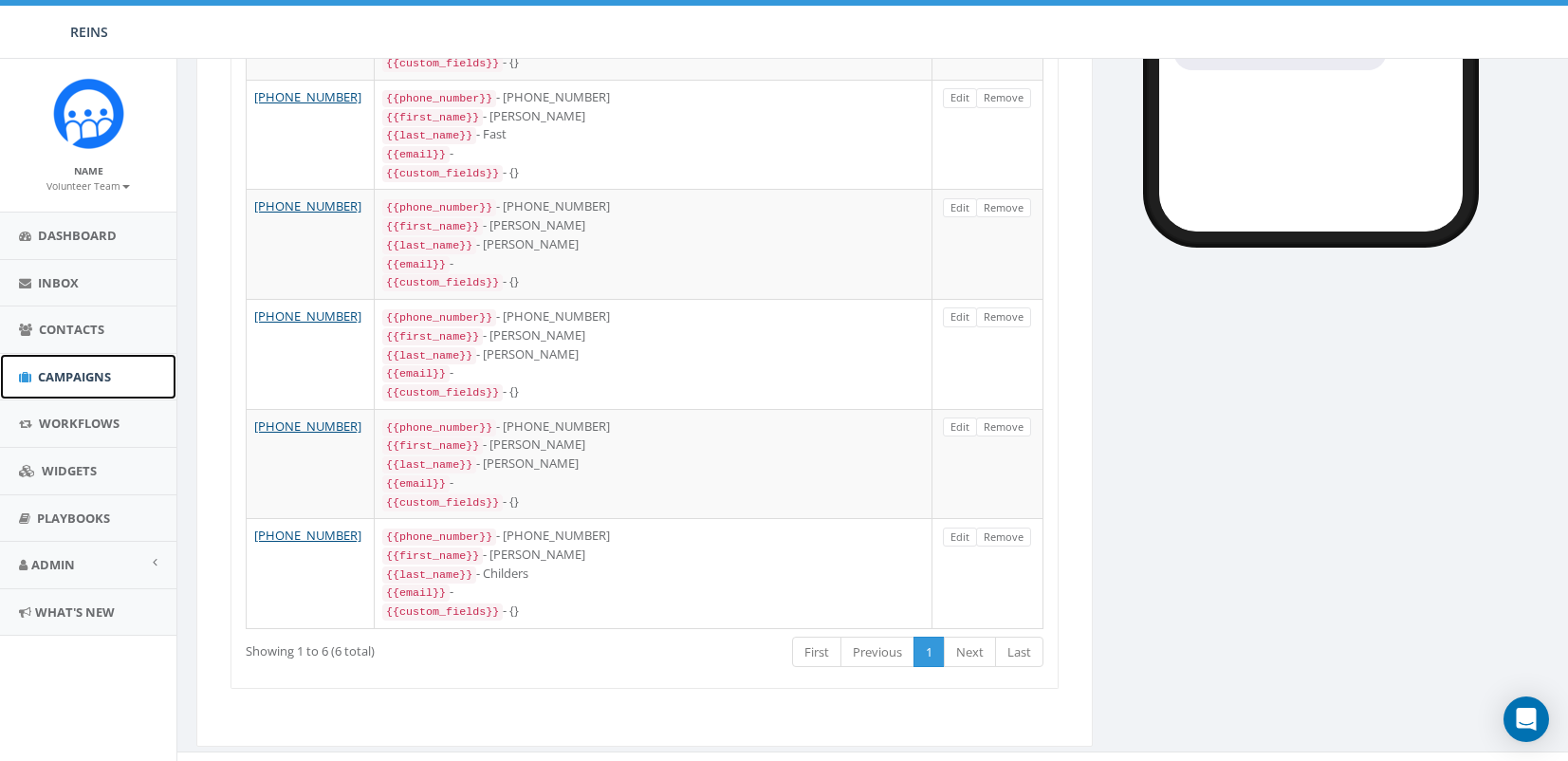
click at [68, 376] on span "Campaigns" at bounding box center [75, 377] width 73 height 17
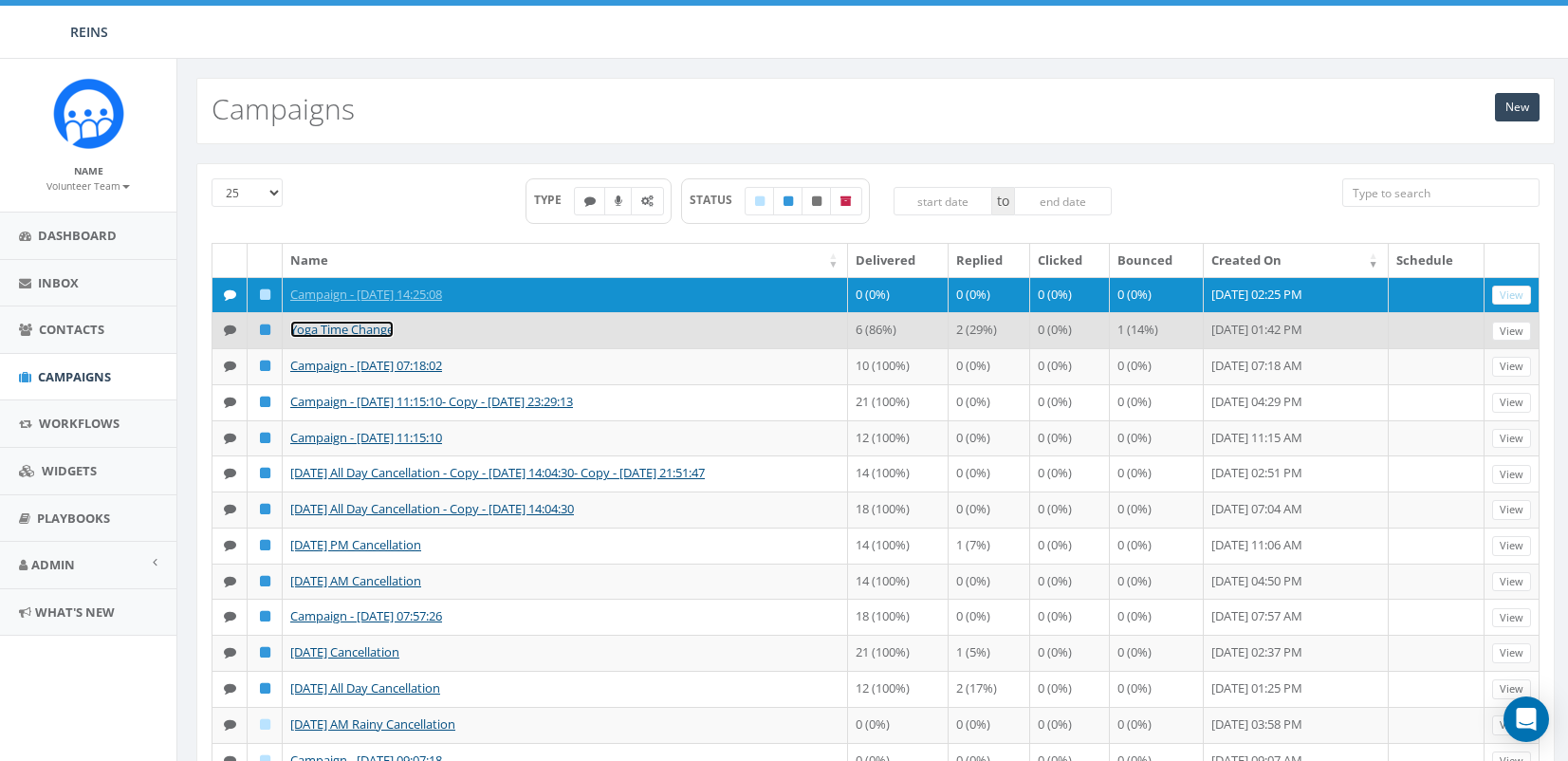
click at [390, 334] on link "Yoga Time Change" at bounding box center [342, 330] width 104 height 17
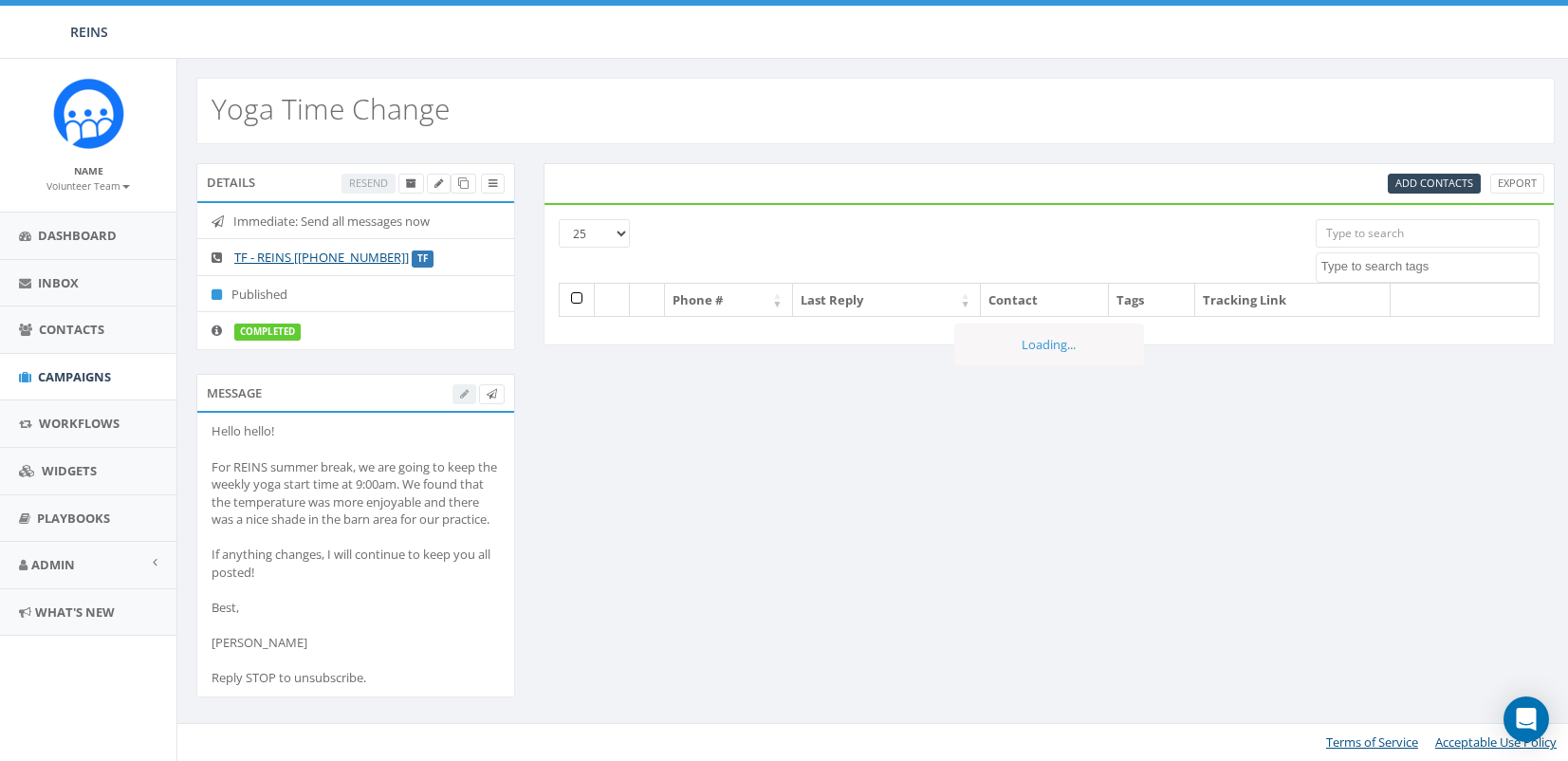
select select
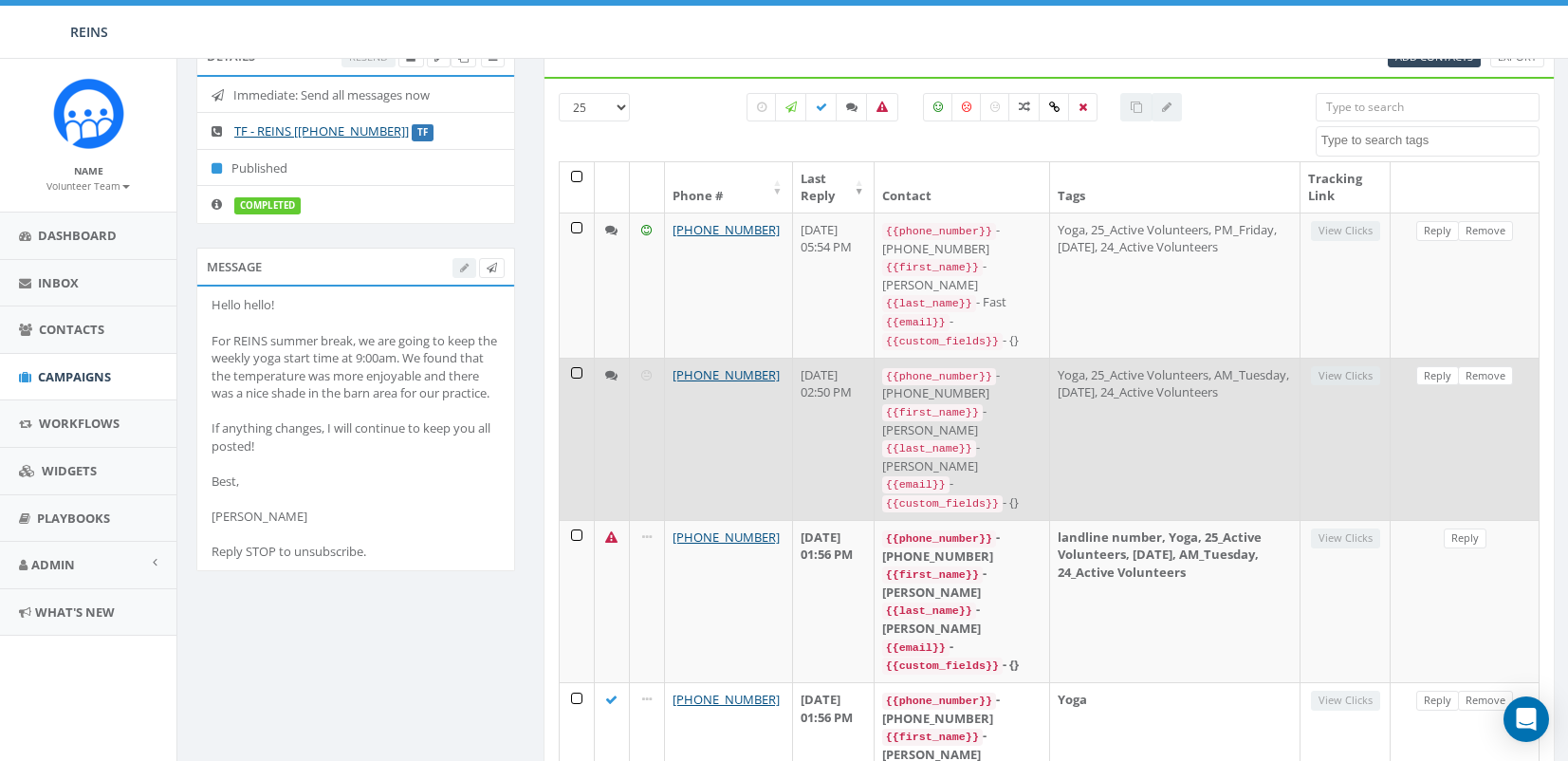
scroll to position [75, 0]
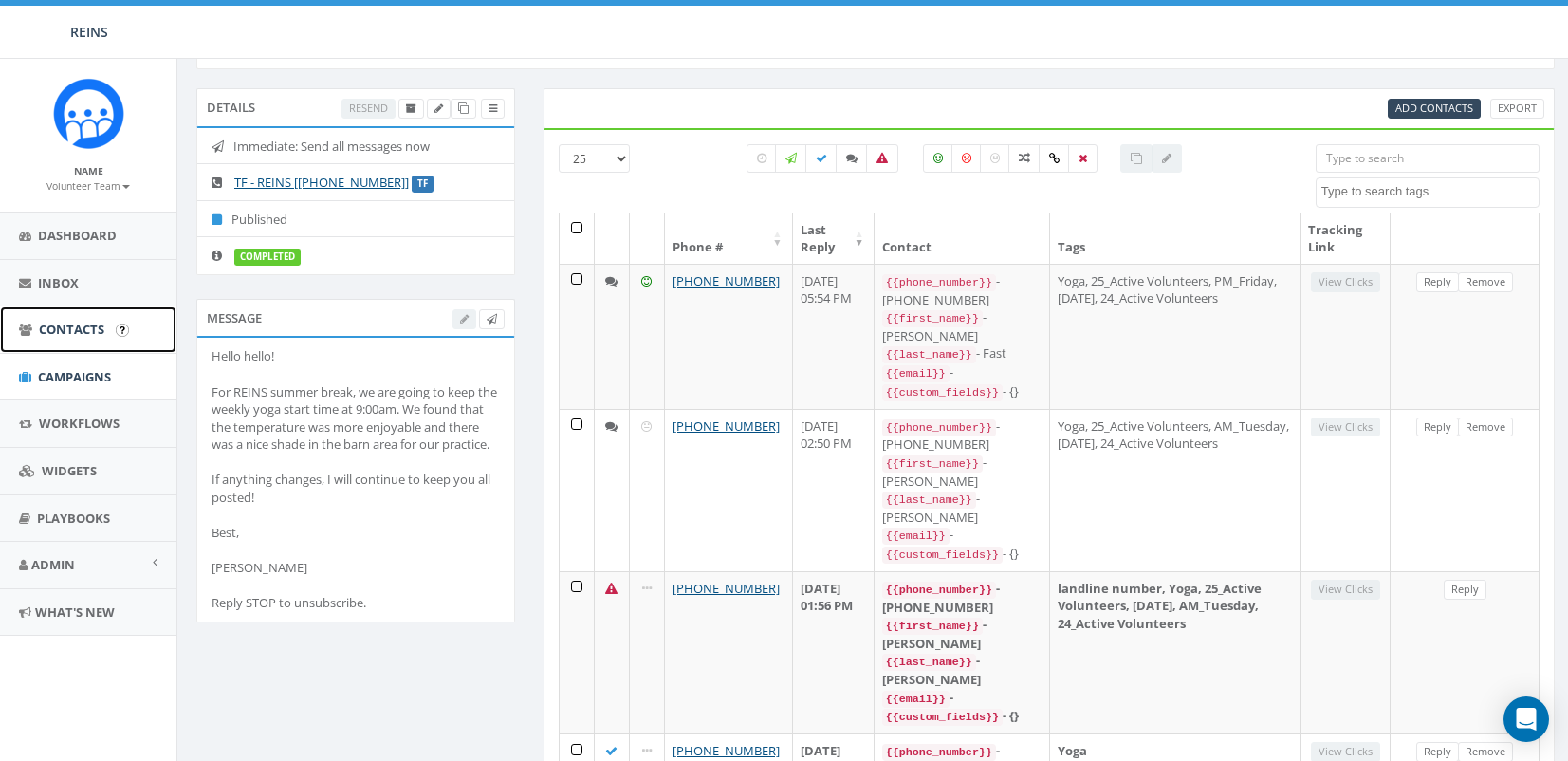
click at [97, 340] on link "Contacts" at bounding box center [88, 330] width 176 height 46
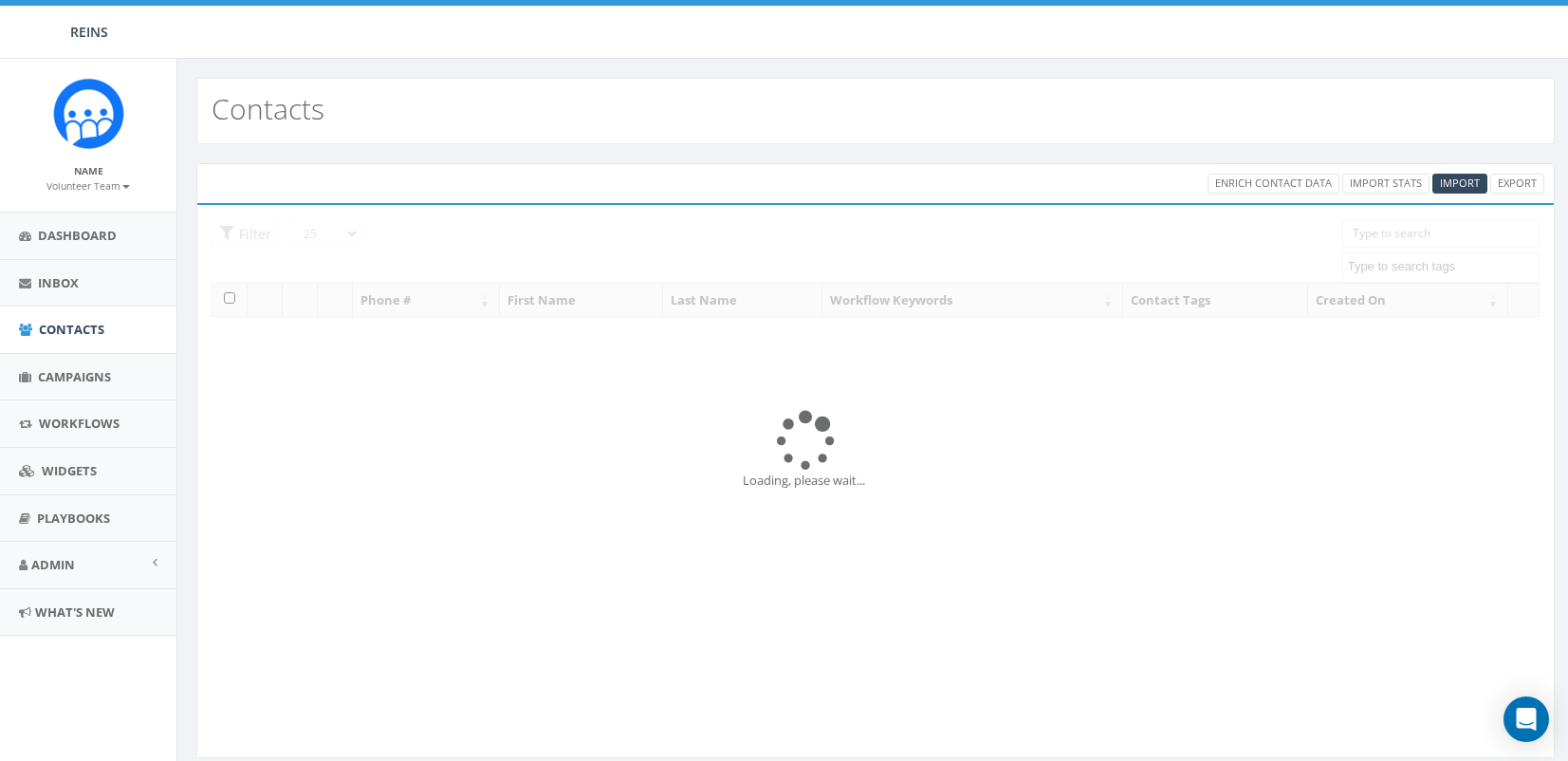
select select
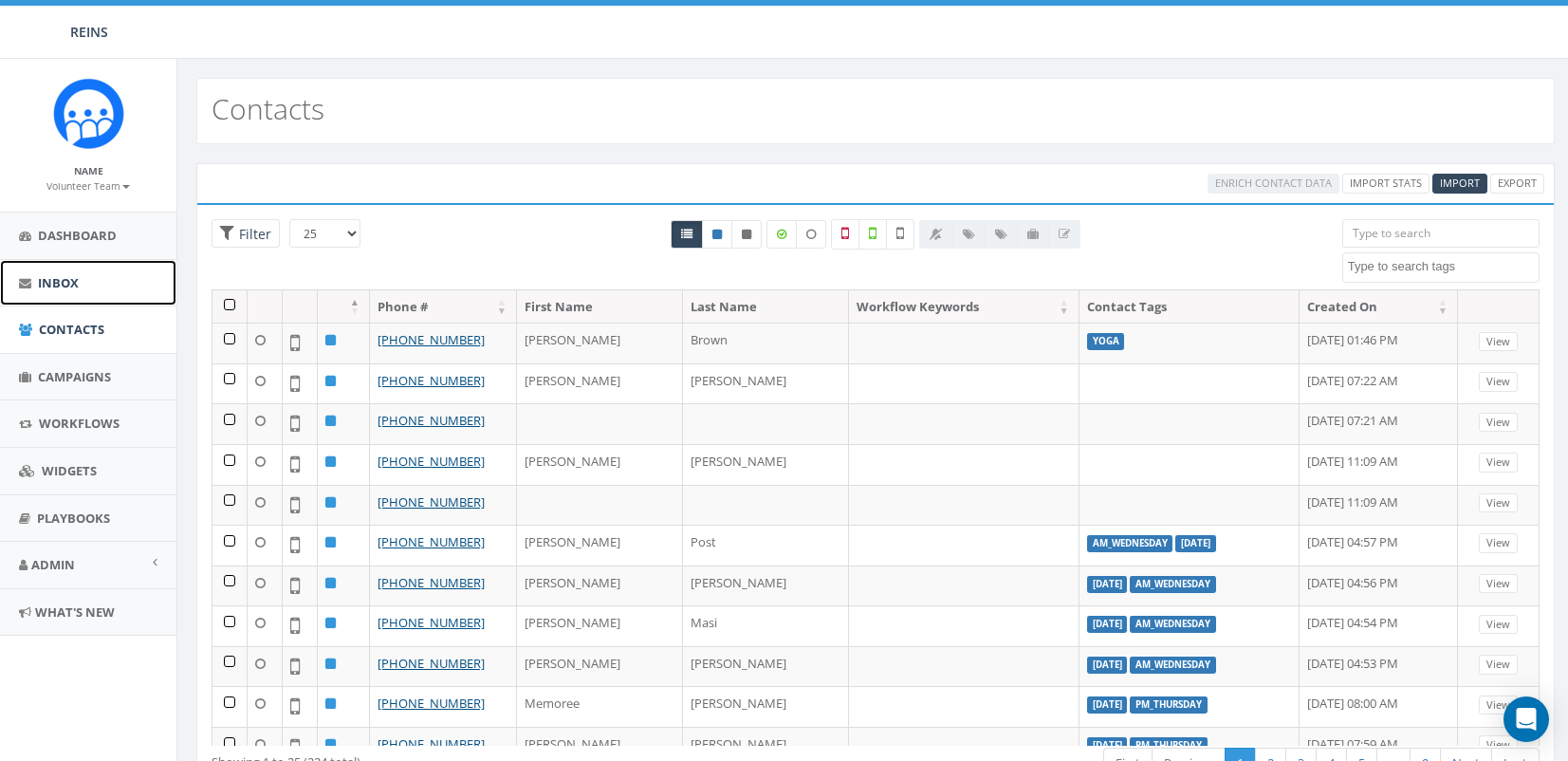
click at [62, 274] on span "Inbox" at bounding box center [58, 283] width 41 height 17
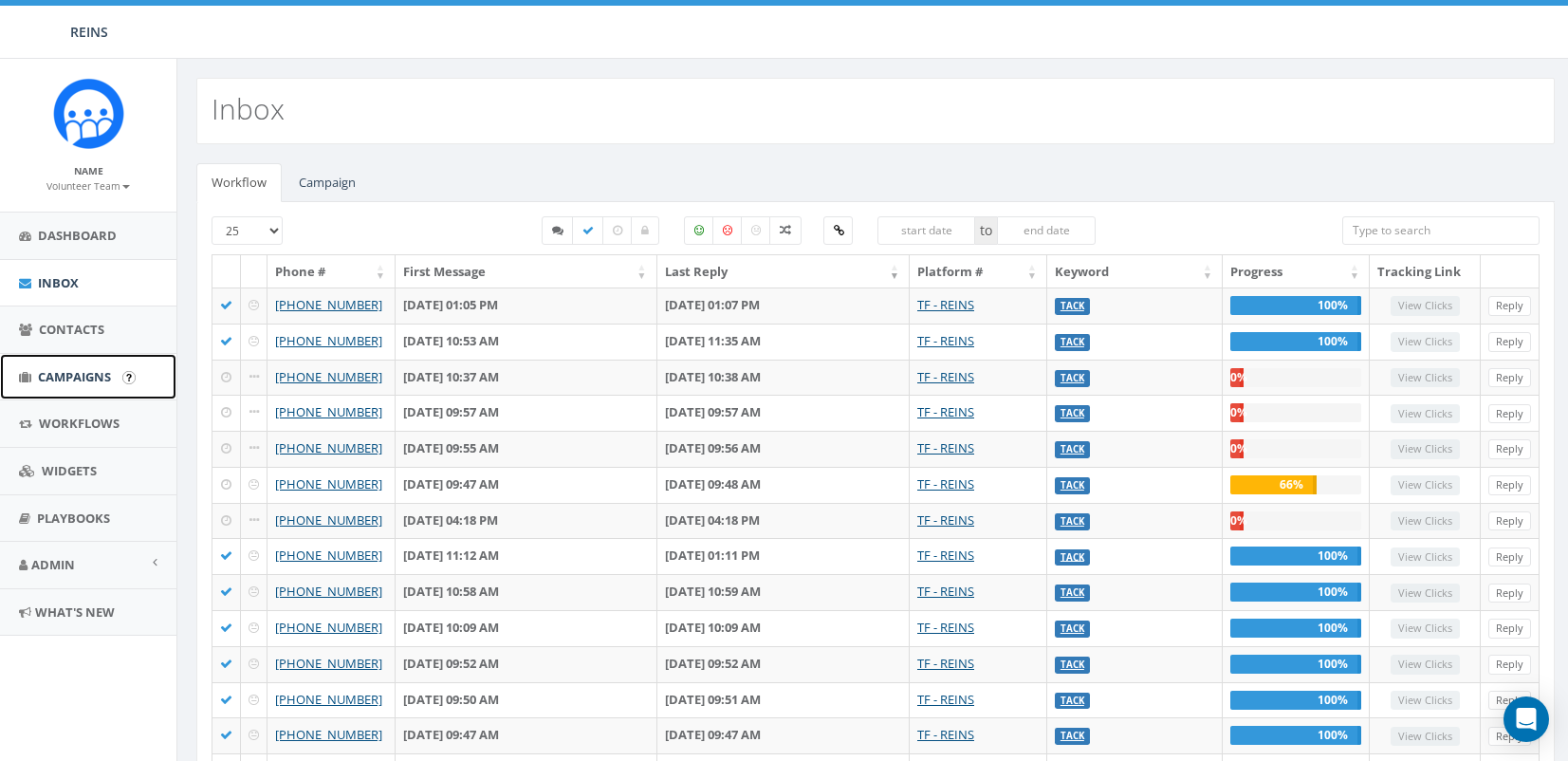
click at [66, 390] on link "Campaigns" at bounding box center [88, 377] width 176 height 46
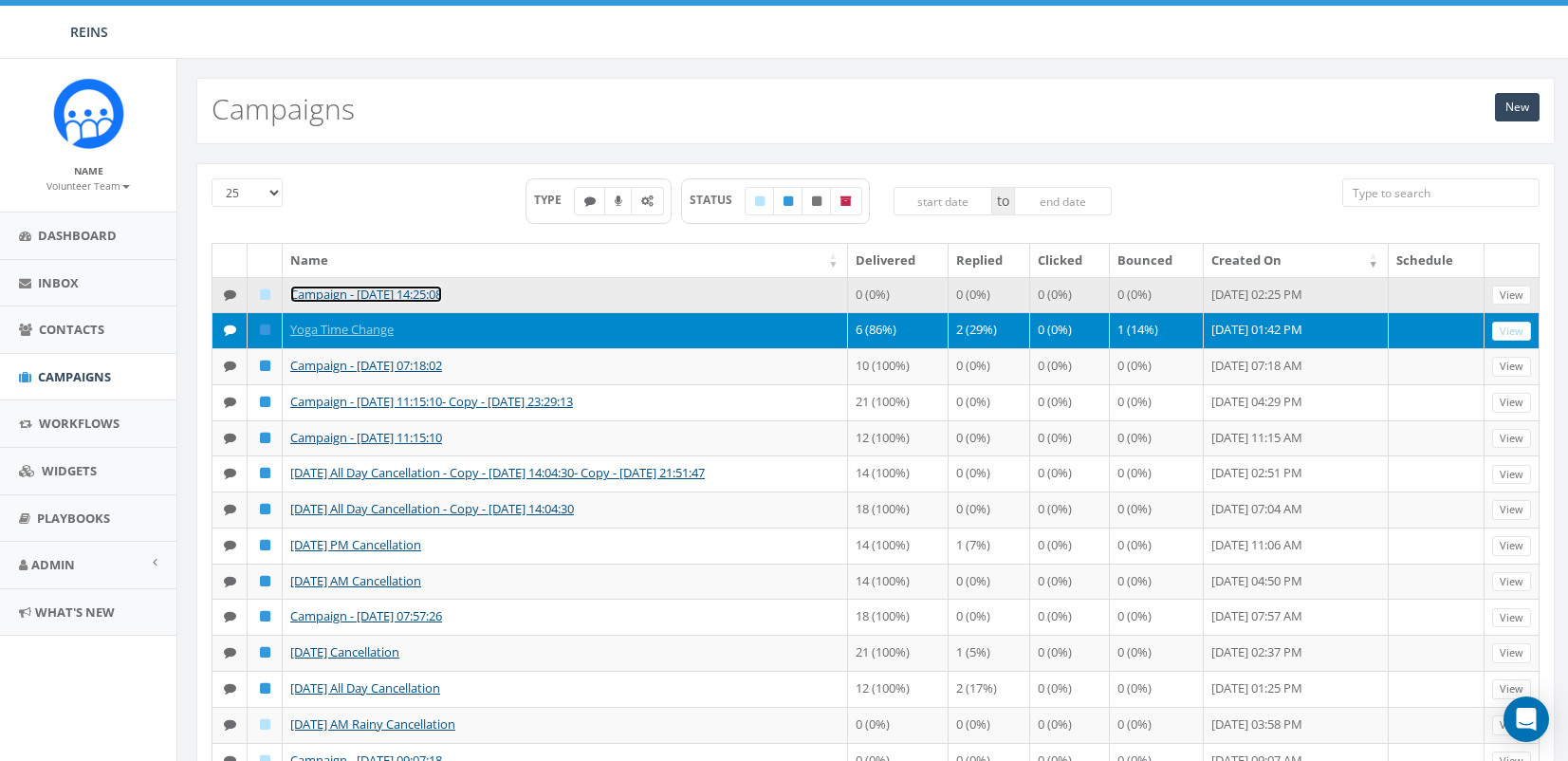
click at [395, 292] on link "Campaign - [DATE] 14:25:08" at bounding box center [366, 294] width 151 height 17
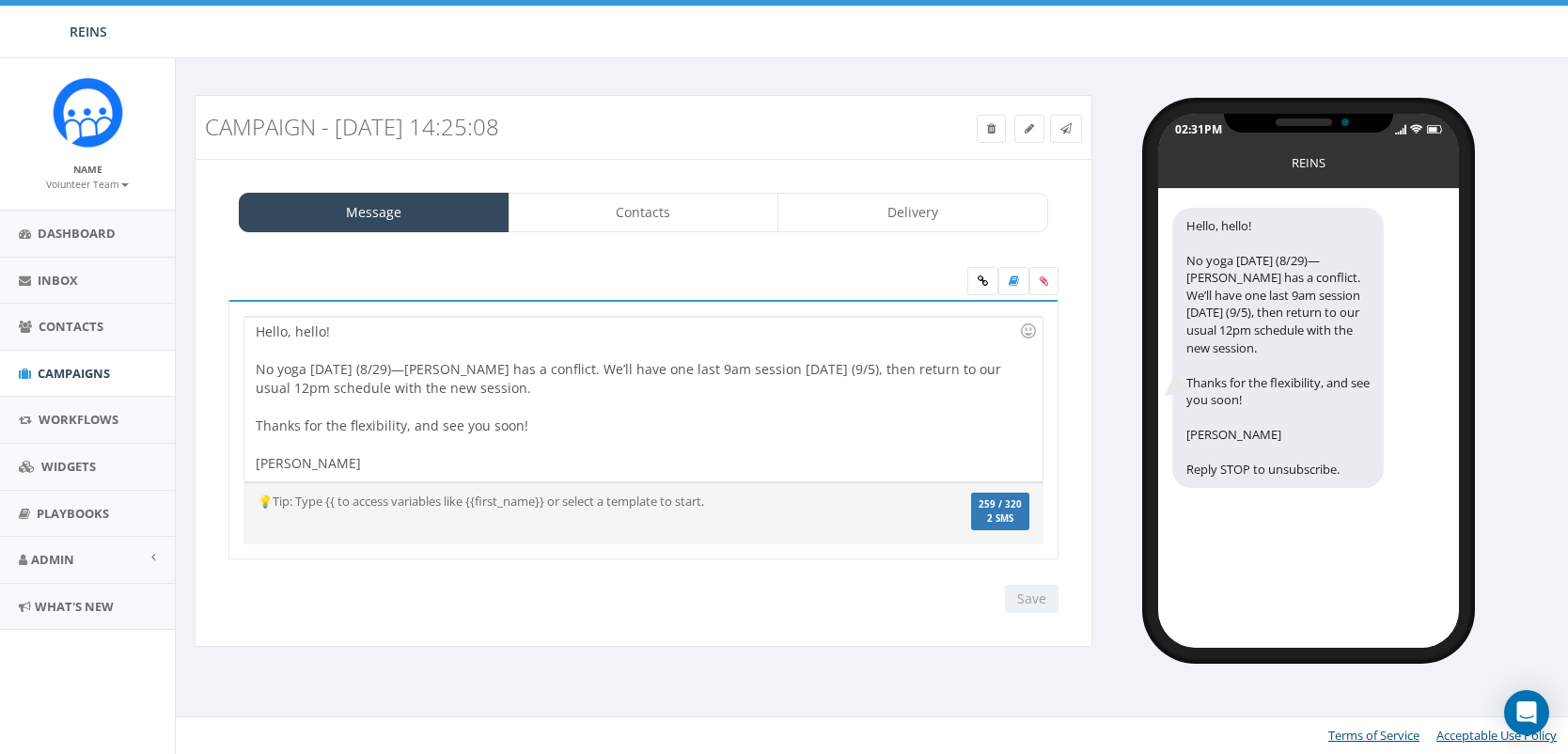
click at [645, 233] on div "Message Contacts Delivery Hello, hello! No yoga [DATE] (8/29)—[PERSON_NAME] has…" at bounding box center [643, 403] width 897 height 489
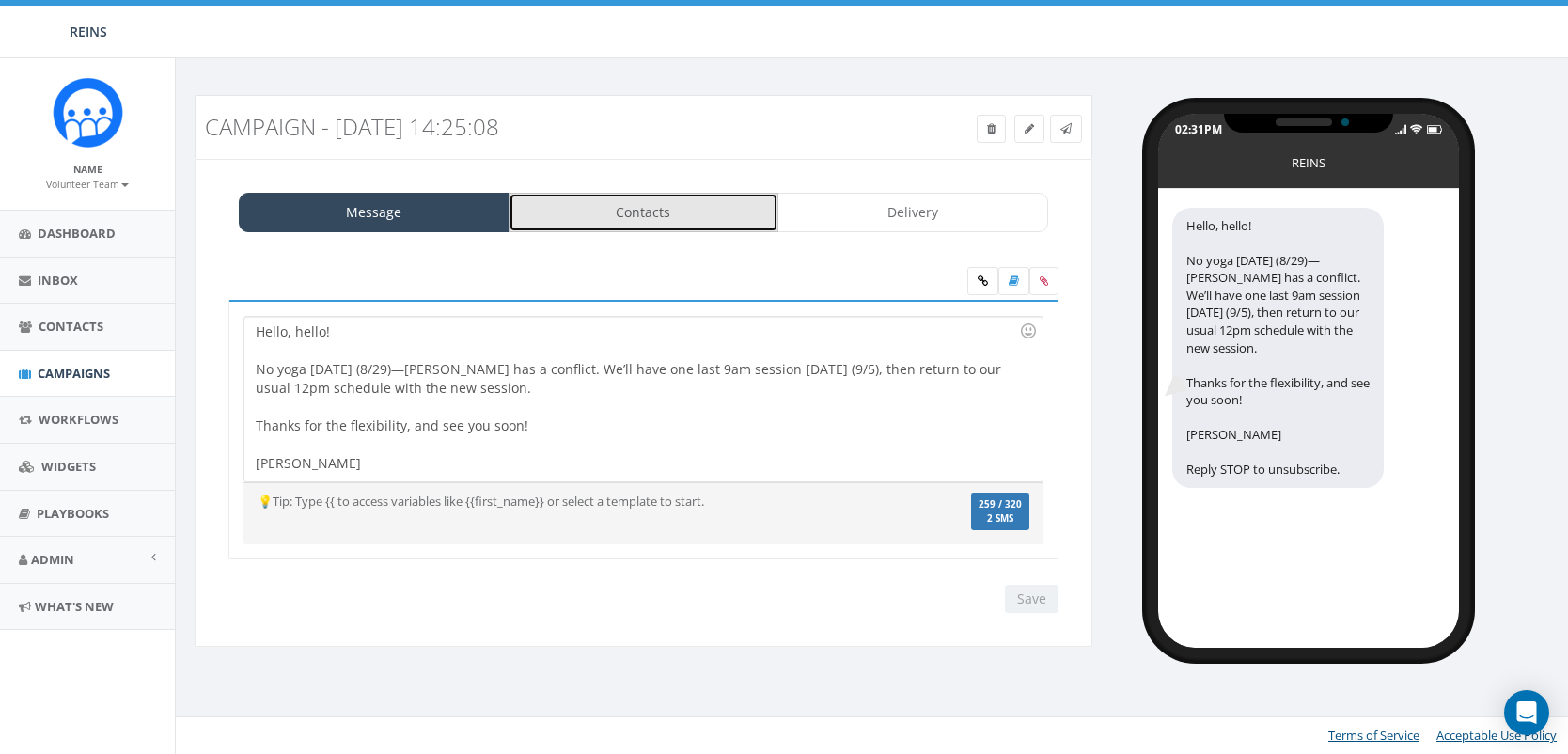
click at [659, 212] on link "Contacts" at bounding box center [643, 213] width 271 height 40
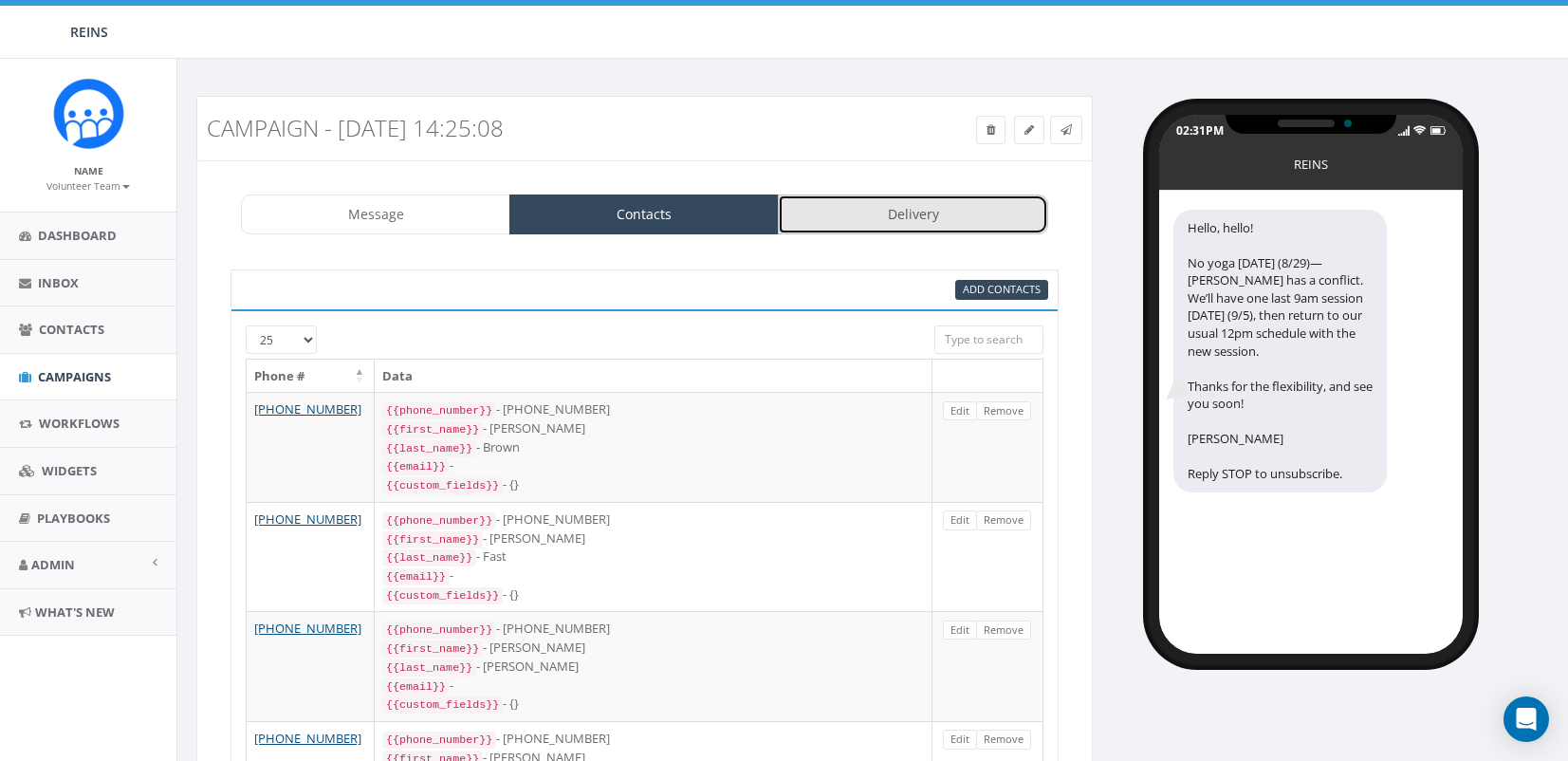
click at [974, 227] on link "Delivery" at bounding box center [912, 215] width 269 height 40
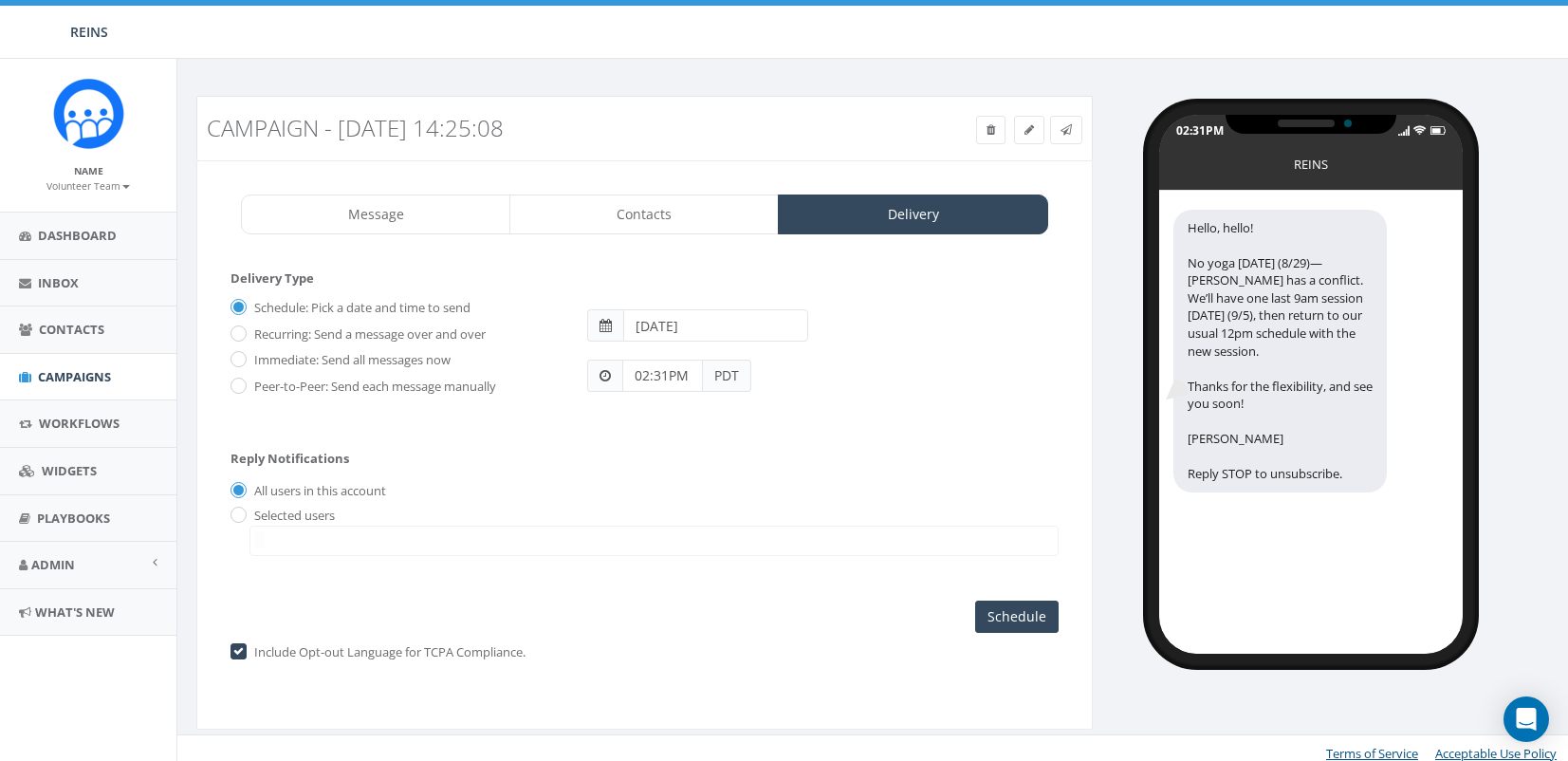
click at [390, 360] on label "Immediate: Send all messages now" at bounding box center [350, 360] width 201 height 19
click at [242, 360] on input "Immediate: Send all messages now" at bounding box center [237, 360] width 12 height 12
radio input "true"
click at [1007, 620] on input "Send Now" at bounding box center [1014, 617] width 89 height 33
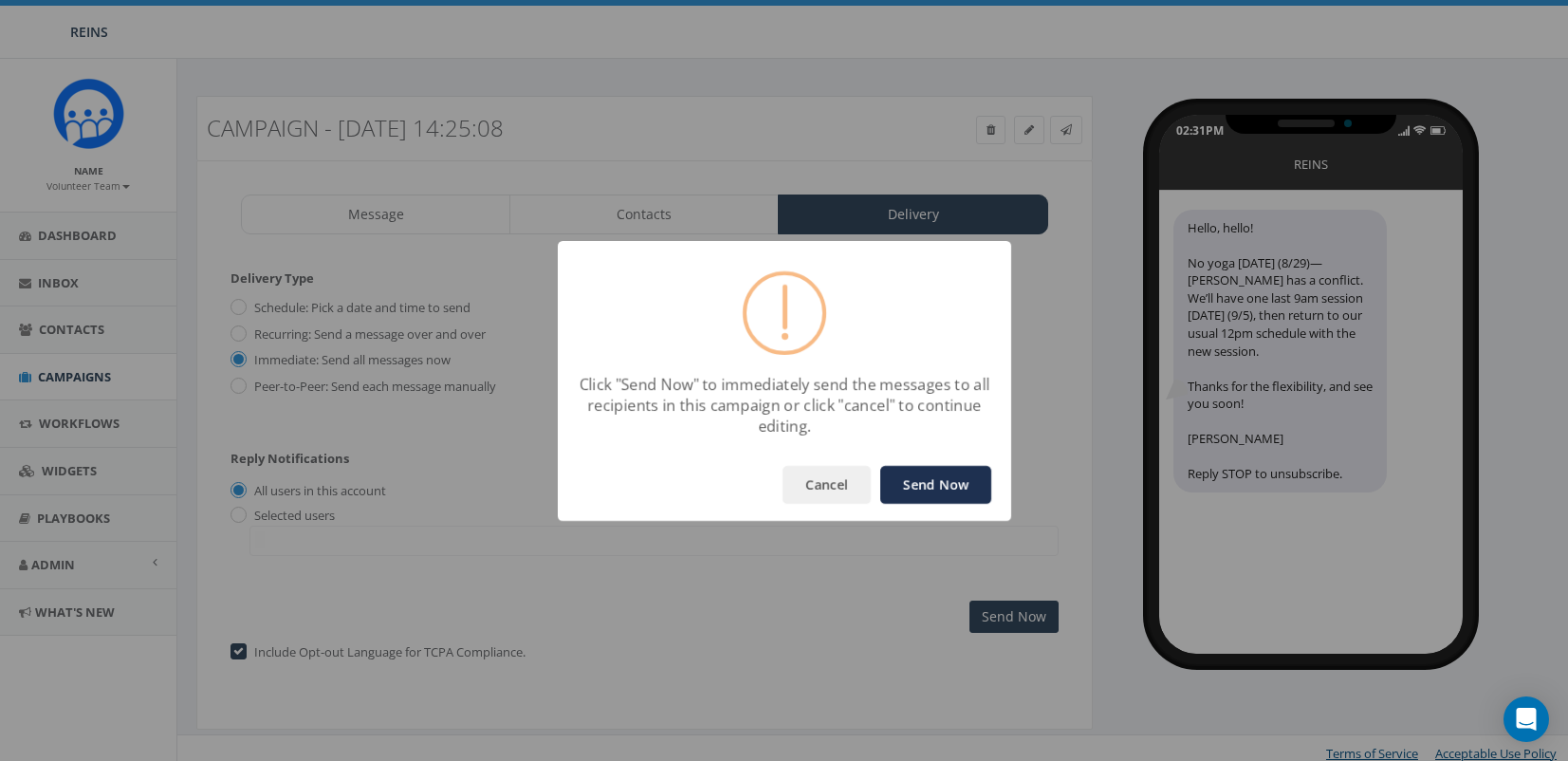
click at [952, 484] on button "Send Now" at bounding box center [935, 485] width 111 height 38
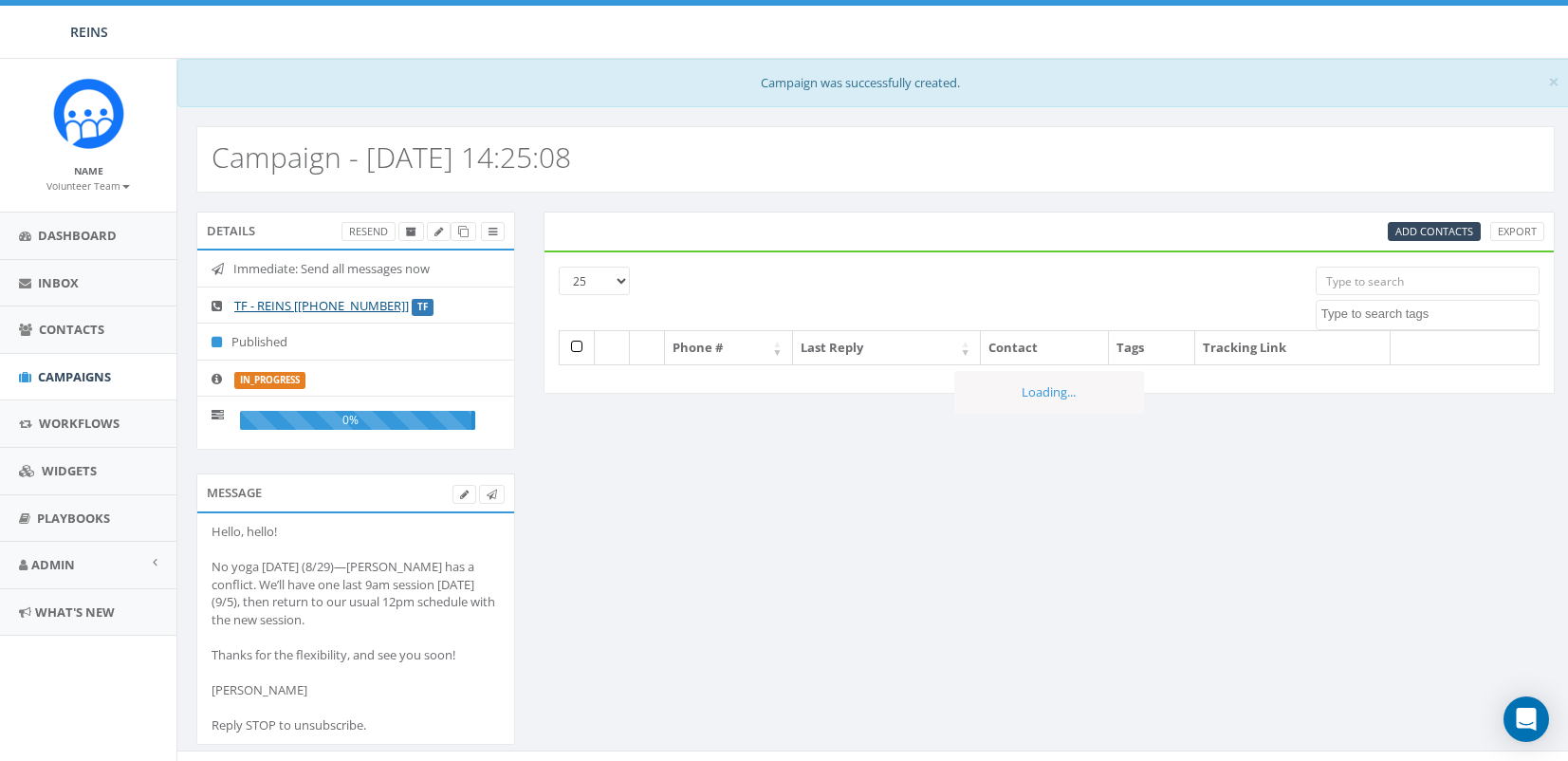
select select
